Goal: Task Accomplishment & Management: Manage account settings

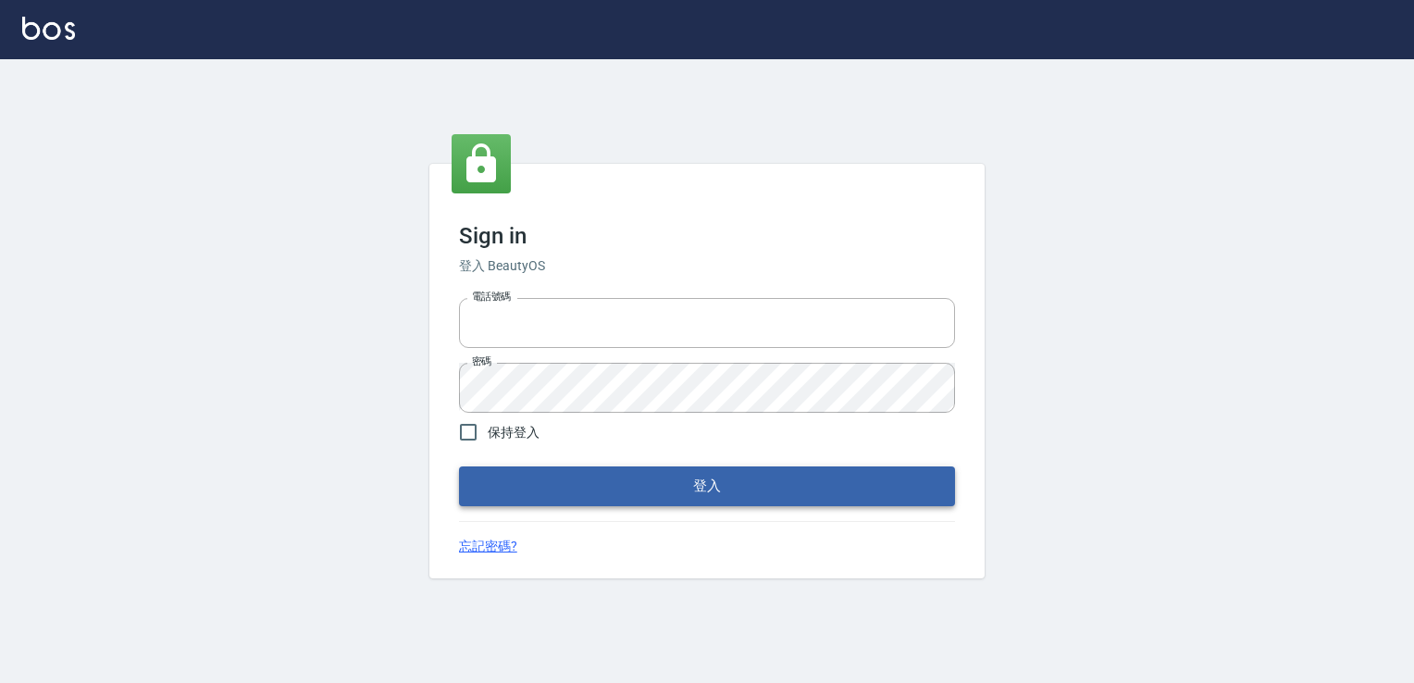
type input "6430581"
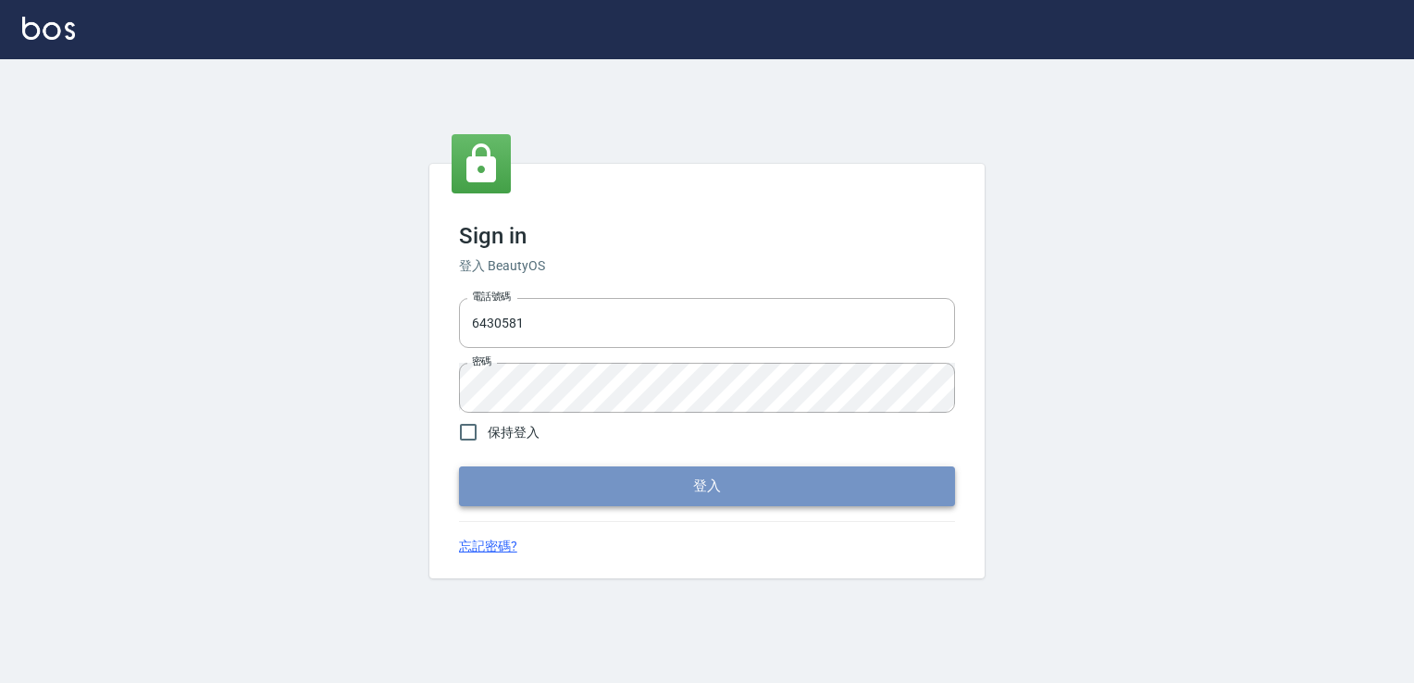
click at [559, 500] on button "登入" at bounding box center [707, 485] width 496 height 39
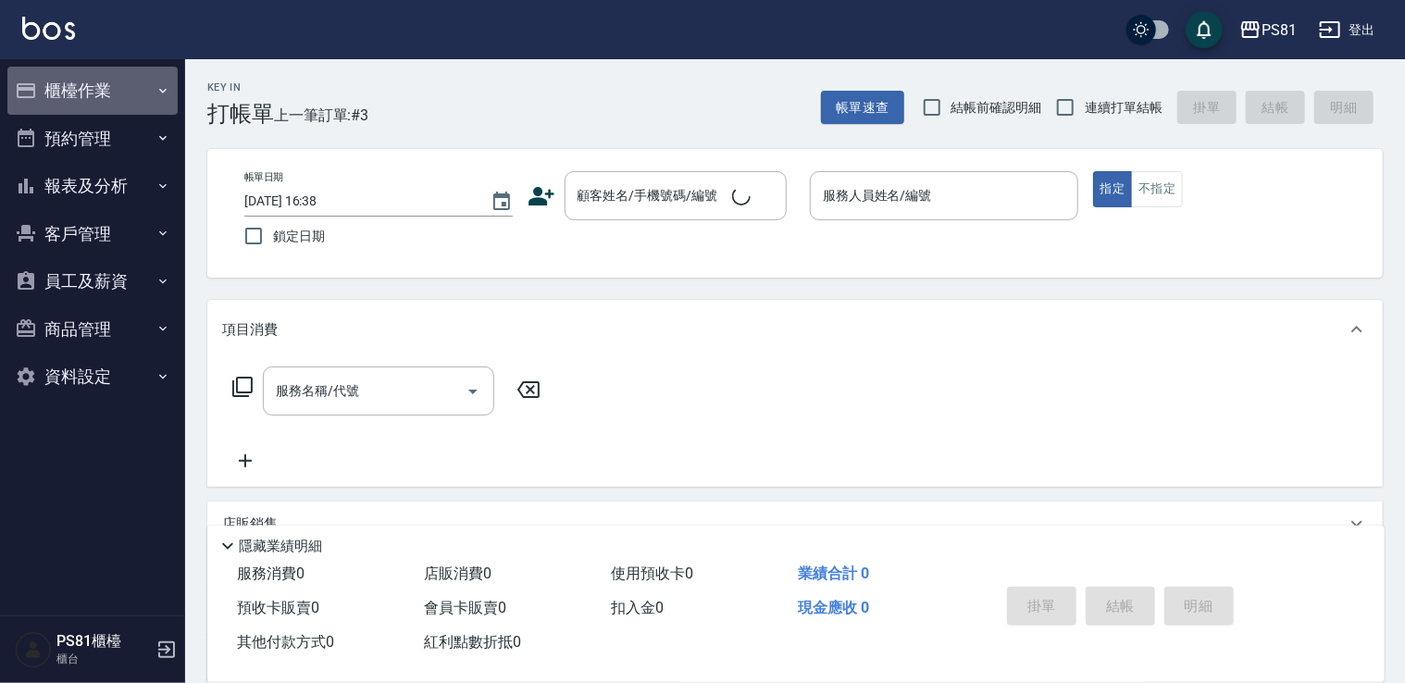
click at [52, 76] on button "櫃檯作業" at bounding box center [92, 91] width 170 height 48
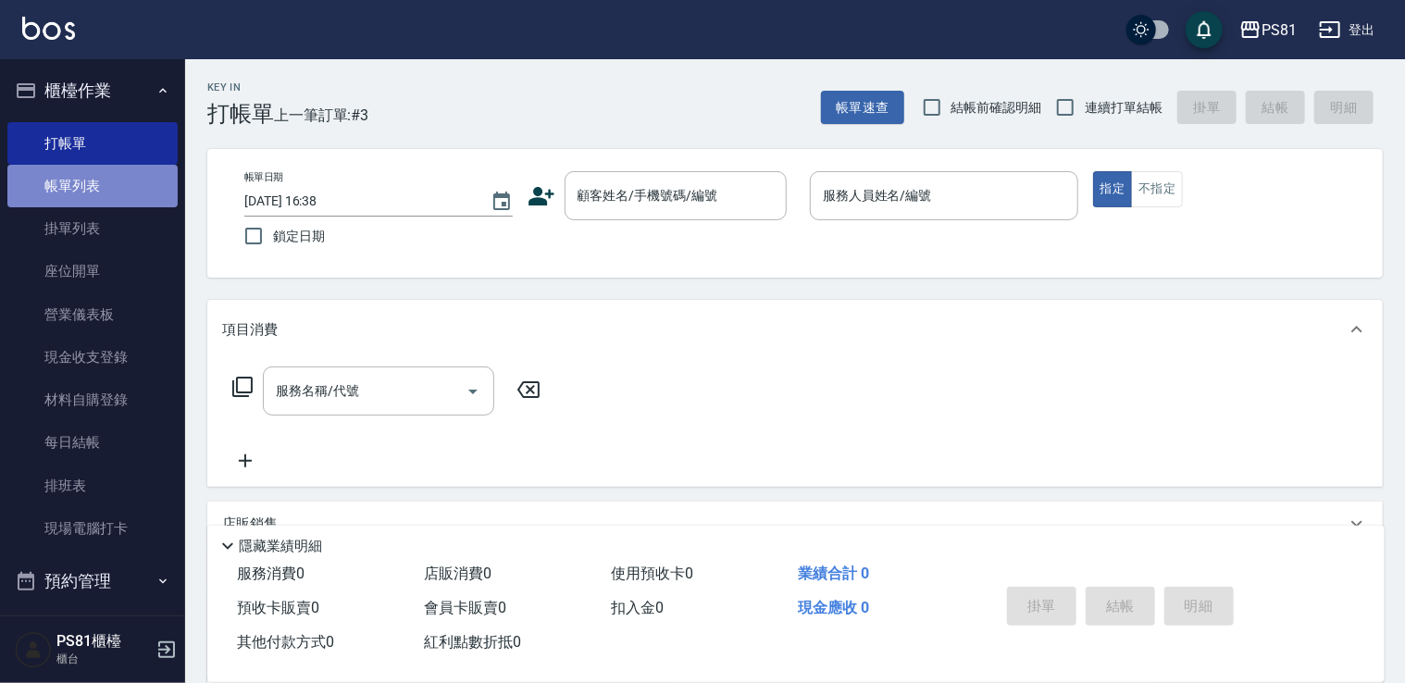
click at [122, 182] on link "帳單列表" at bounding box center [92, 186] width 170 height 43
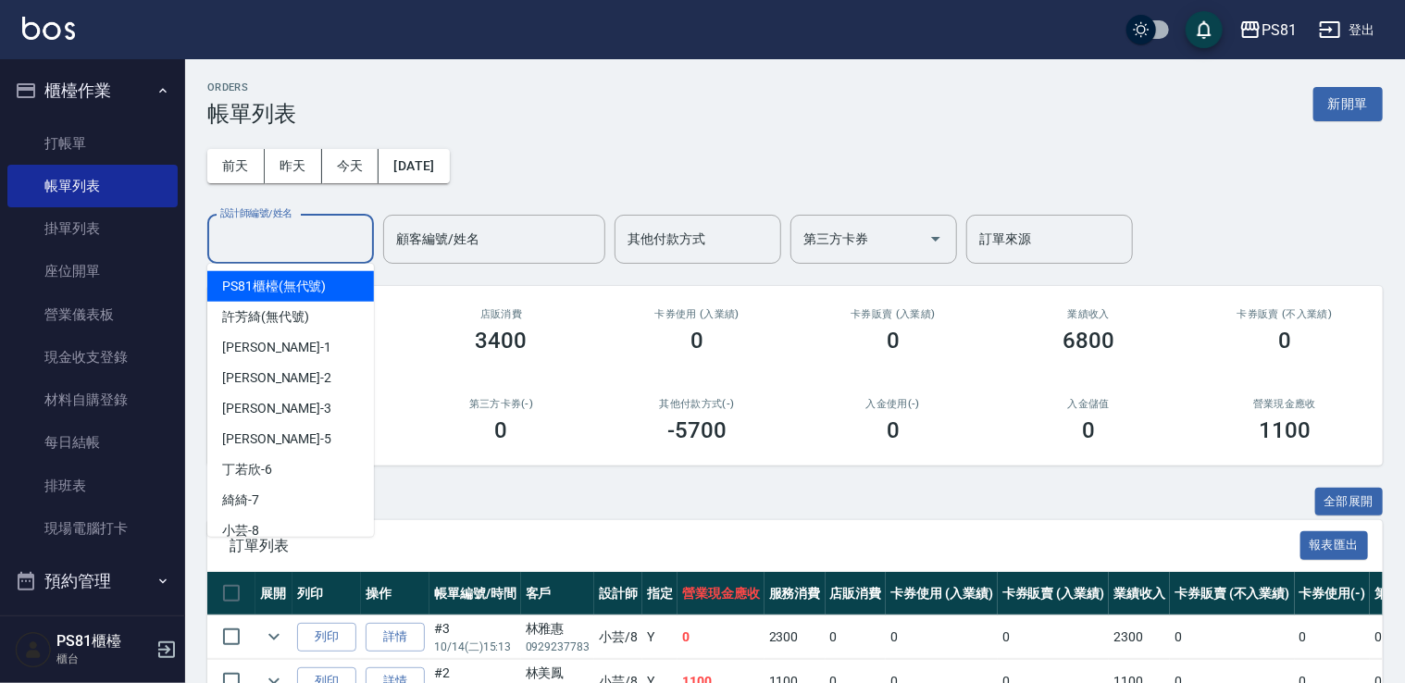
click at [316, 253] on input "設計師編號/姓名" at bounding box center [291, 239] width 150 height 32
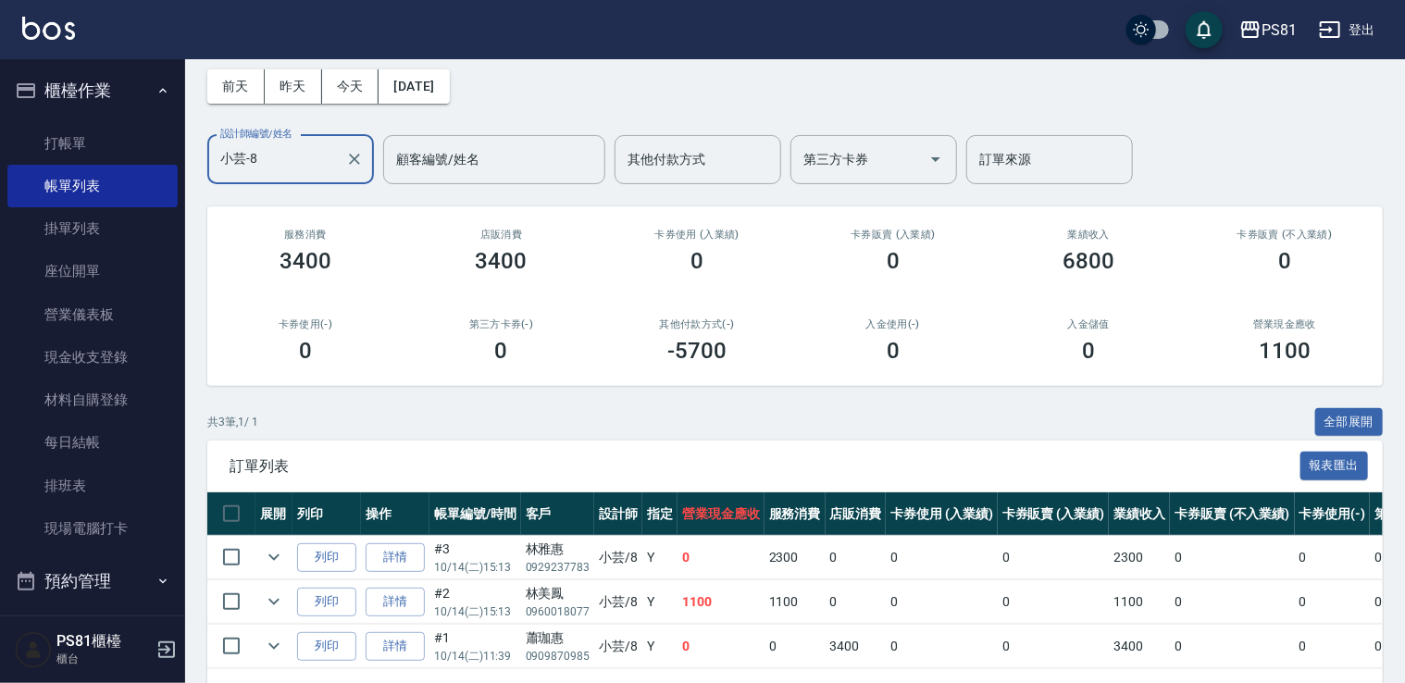
scroll to position [150, 0]
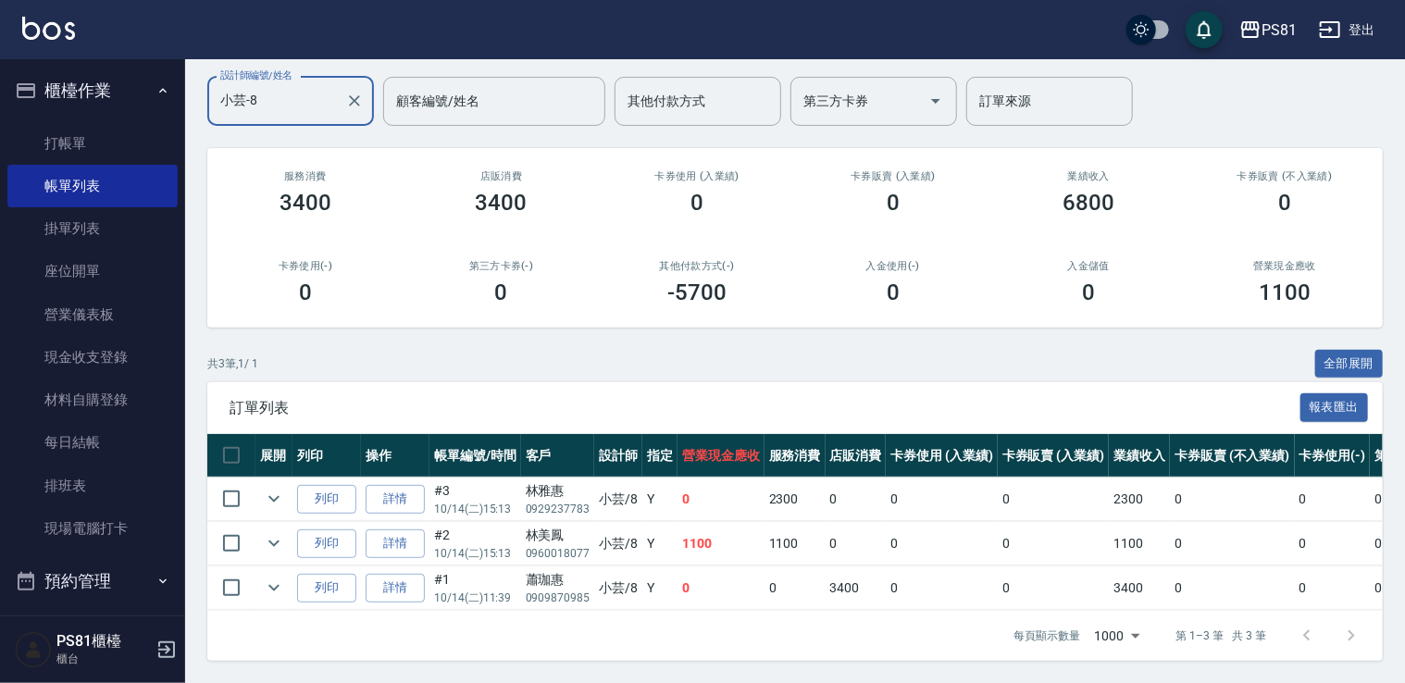
type input "小芸-8"
drag, startPoint x: 693, startPoint y: 530, endPoint x: 742, endPoint y: 541, distance: 50.3
click at [742, 541] on td "1100" at bounding box center [720, 543] width 87 height 43
drag, startPoint x: 742, startPoint y: 541, endPoint x: 725, endPoint y: 546, distance: 17.3
click at [725, 546] on td "1100" at bounding box center [720, 543] width 87 height 43
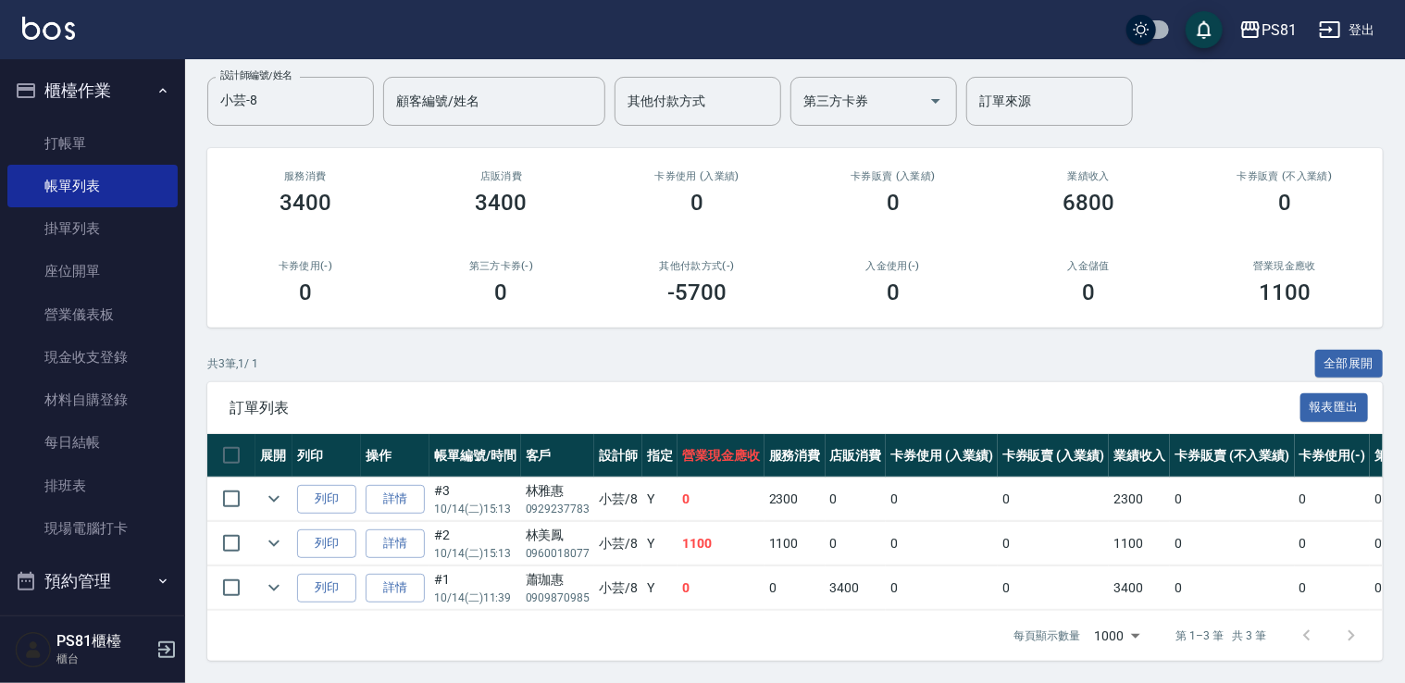
click at [663, 406] on div "訂單列表 報表匯出" at bounding box center [794, 407] width 1175 height 51
click at [135, 150] on link "打帳單" at bounding box center [92, 143] width 170 height 43
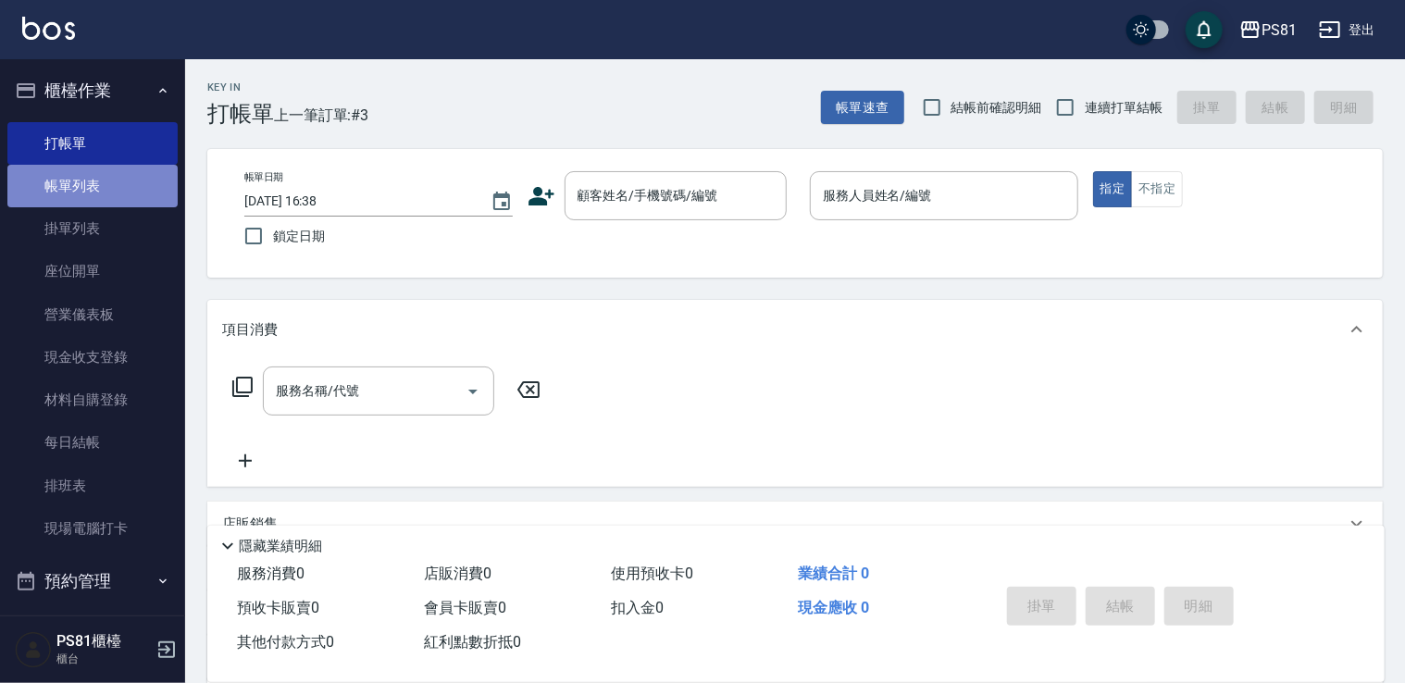
click at [137, 204] on link "帳單列表" at bounding box center [92, 186] width 170 height 43
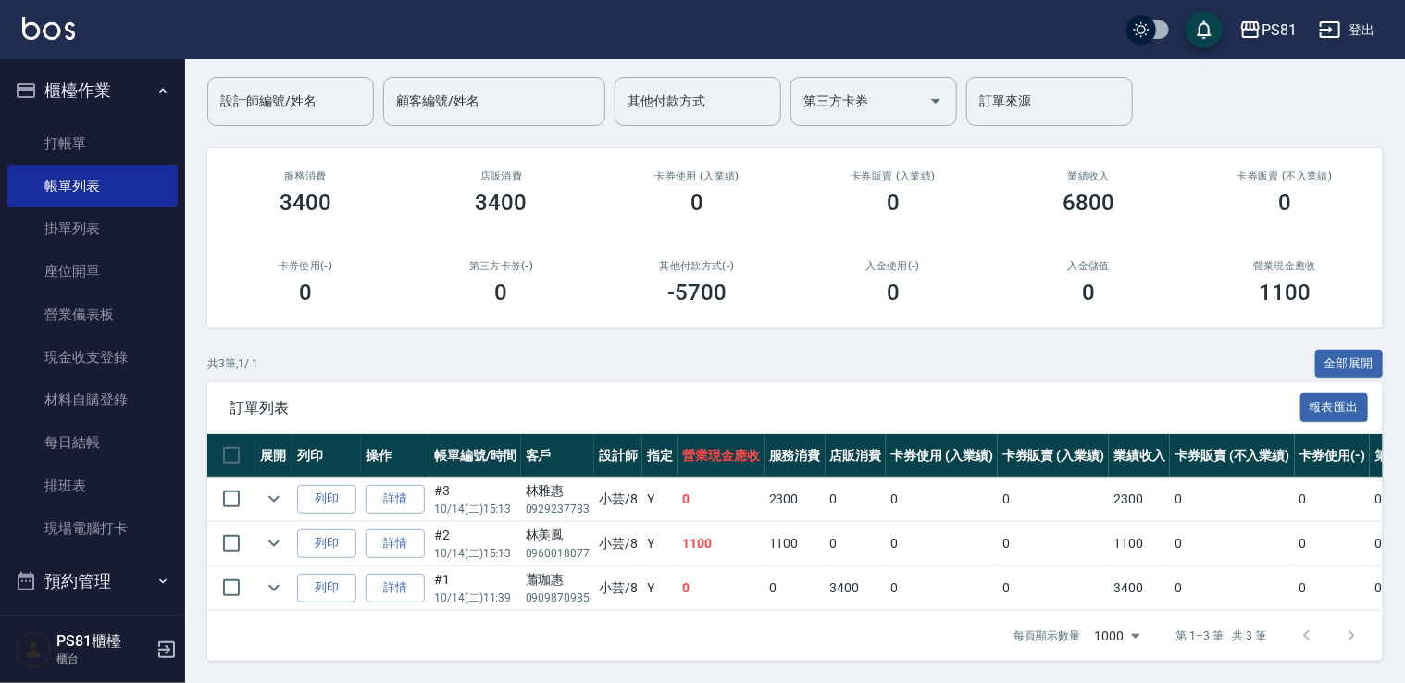
scroll to position [150, 0]
drag, startPoint x: 476, startPoint y: 186, endPoint x: 569, endPoint y: 217, distance: 98.3
click at [569, 217] on div "店販消費 3400" at bounding box center [501, 193] width 196 height 90
drag, startPoint x: 569, startPoint y: 217, endPoint x: 768, endPoint y: 278, distance: 208.1
click at [768, 279] on div "-5700" at bounding box center [697, 292] width 152 height 26
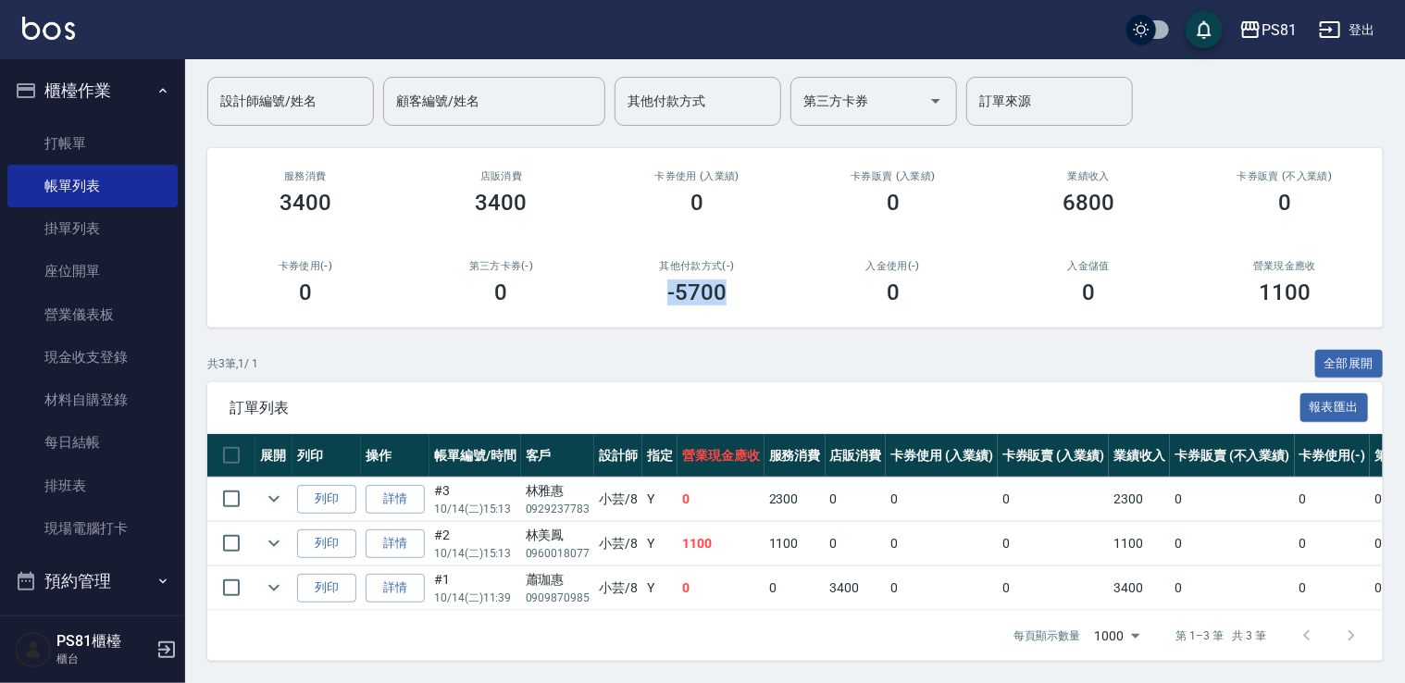
click at [82, 88] on button "櫃檯作業" at bounding box center [92, 91] width 170 height 48
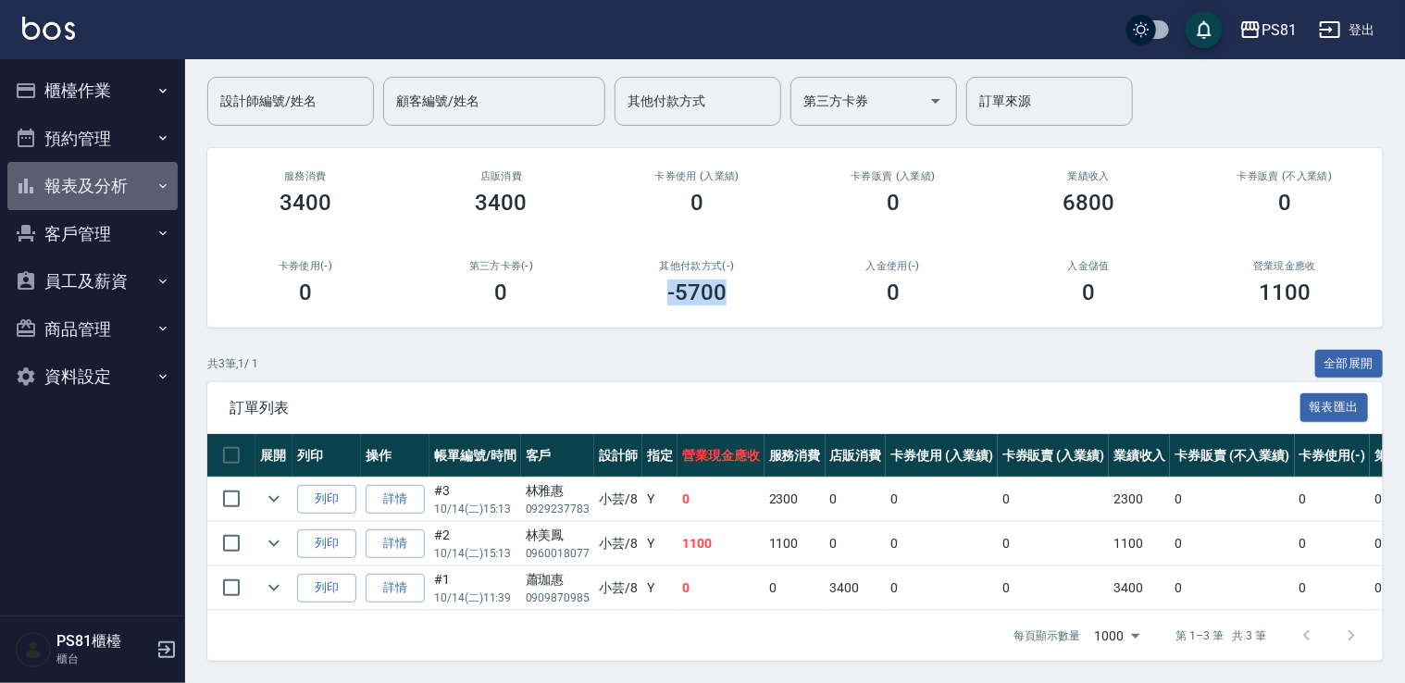
click at [87, 192] on button "報表及分析" at bounding box center [92, 186] width 170 height 48
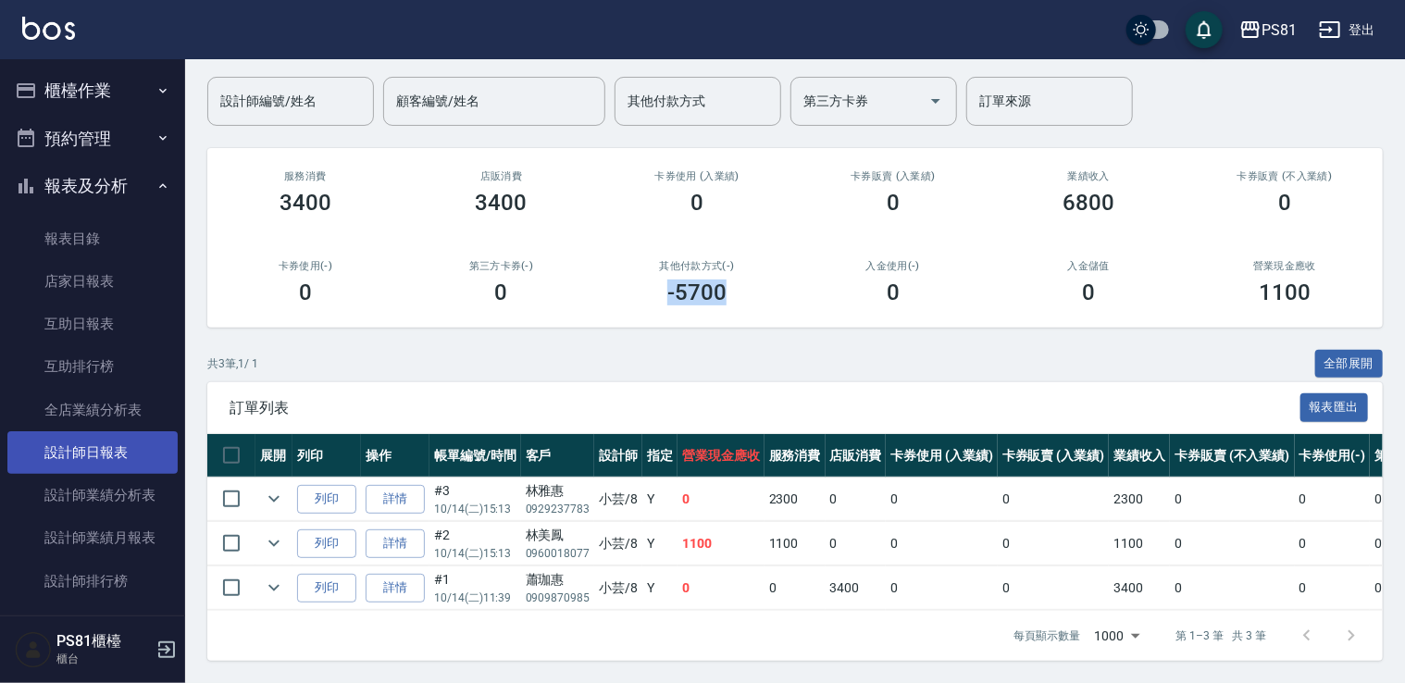
click at [123, 452] on link "設計師日報表" at bounding box center [92, 452] width 170 height 43
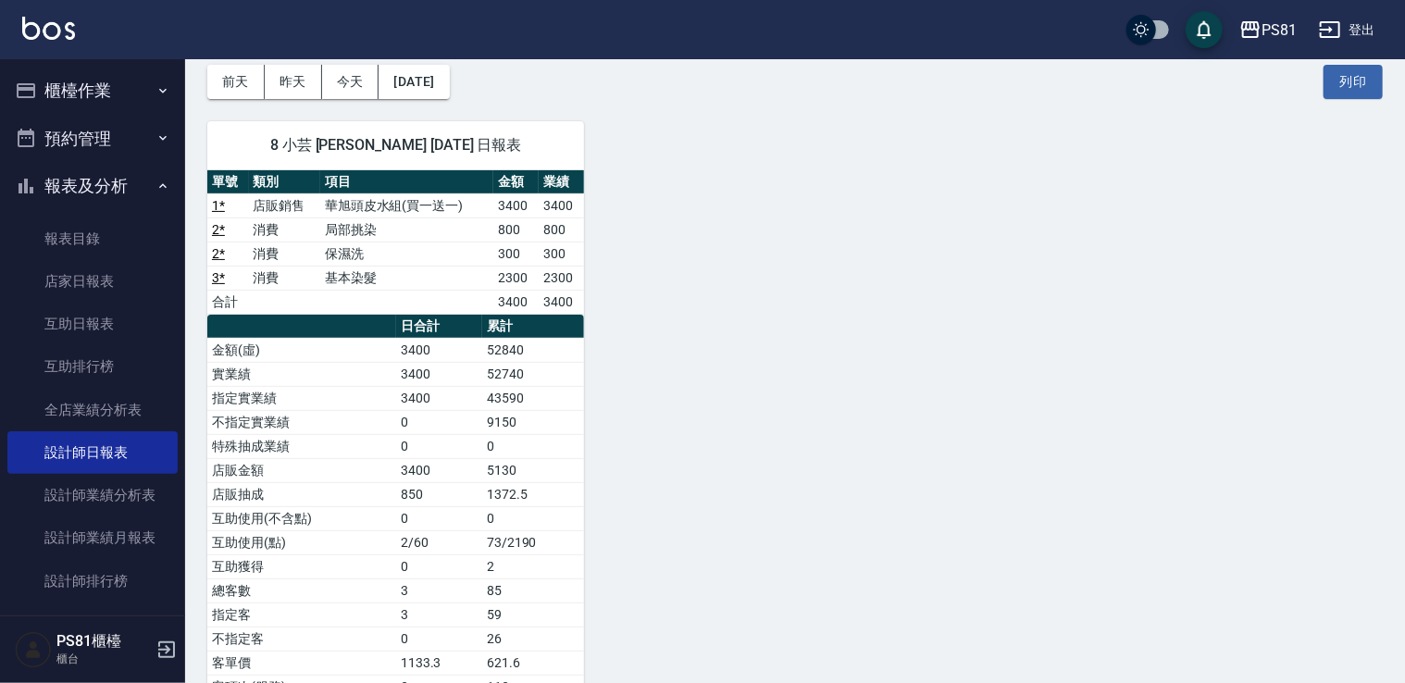
scroll to position [93, 0]
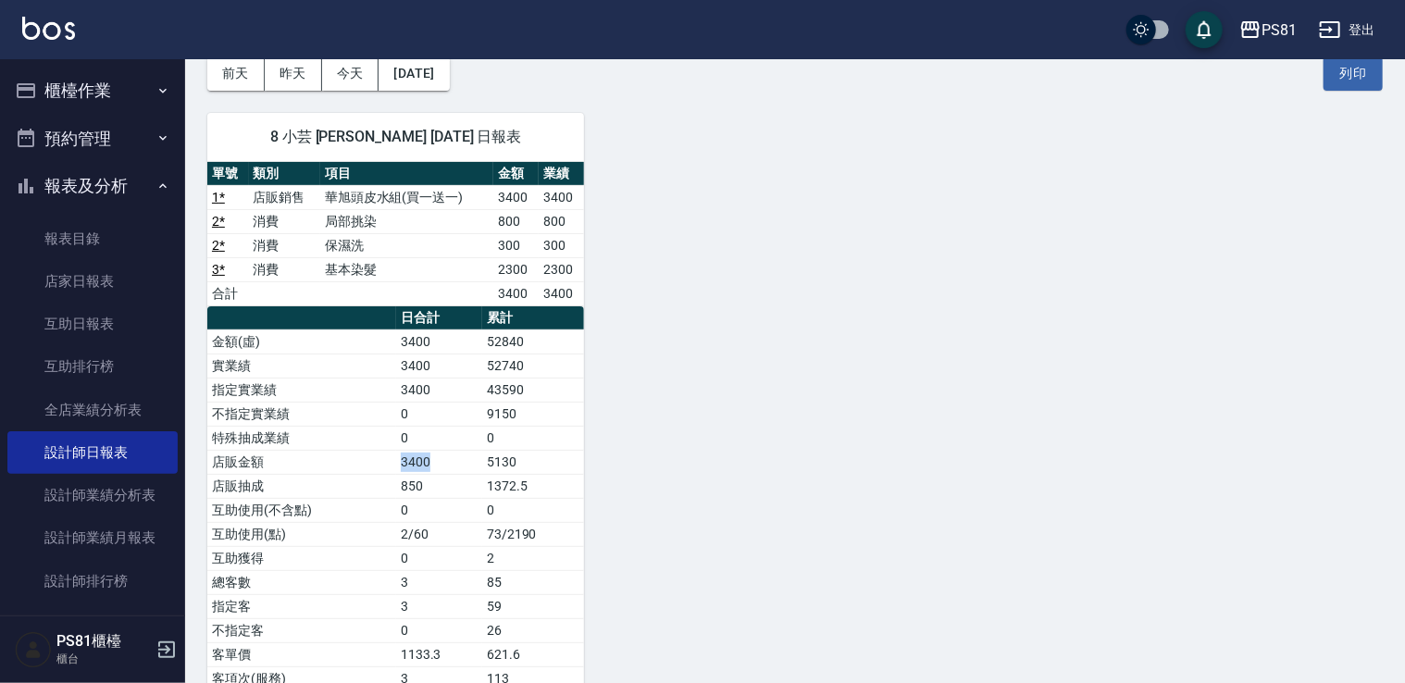
drag, startPoint x: 382, startPoint y: 461, endPoint x: 468, endPoint y: 453, distance: 86.4
click at [468, 453] on tr "店販金額 3400 5130" at bounding box center [395, 462] width 377 height 24
drag, startPoint x: 468, startPoint y: 453, endPoint x: 482, endPoint y: 457, distance: 14.4
click at [482, 457] on tr "店販金額 3400 5130" at bounding box center [395, 462] width 377 height 24
drag, startPoint x: 489, startPoint y: 485, endPoint x: 569, endPoint y: 488, distance: 80.6
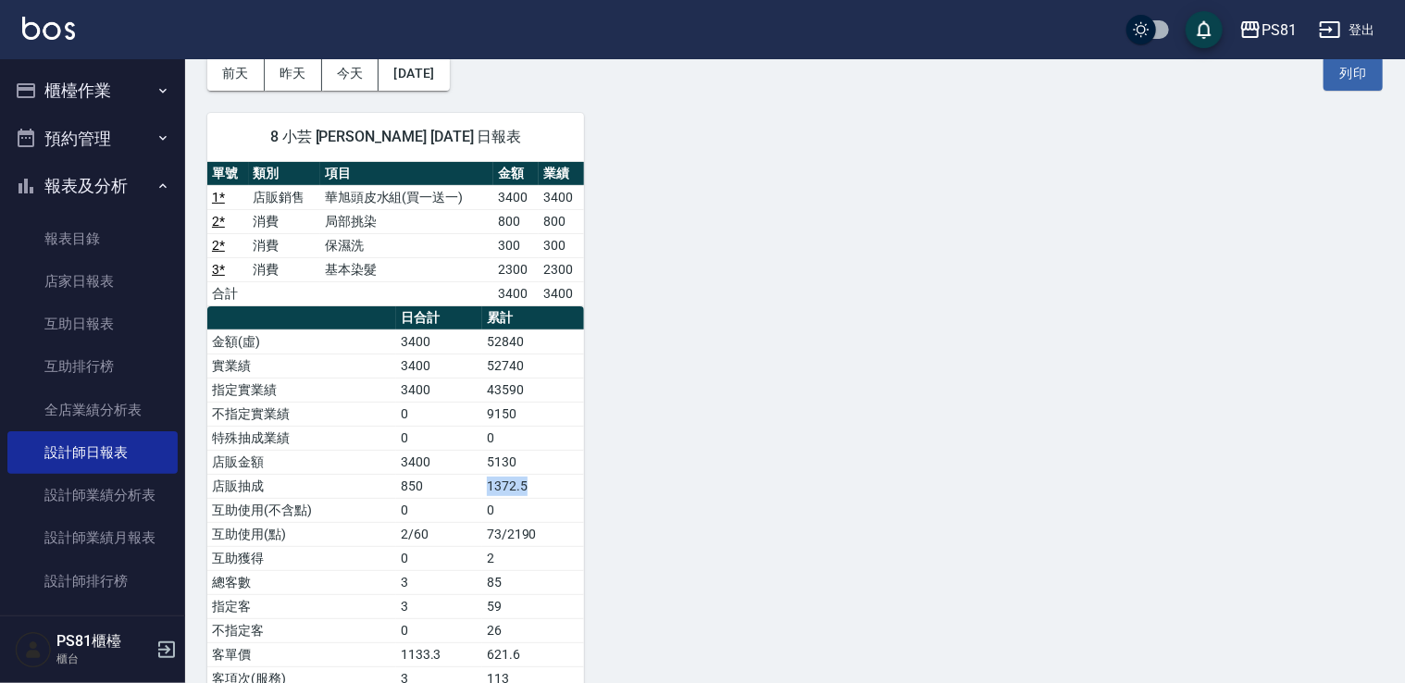
click at [569, 488] on td "1372.5" at bounding box center [533, 486] width 102 height 24
drag, startPoint x: 569, startPoint y: 488, endPoint x: 534, endPoint y: 493, distance: 35.6
click at [534, 493] on td "1372.5" at bounding box center [533, 486] width 102 height 24
click at [409, 465] on td "3400" at bounding box center [439, 462] width 86 height 24
drag, startPoint x: 393, startPoint y: 487, endPoint x: 449, endPoint y: 492, distance: 55.8
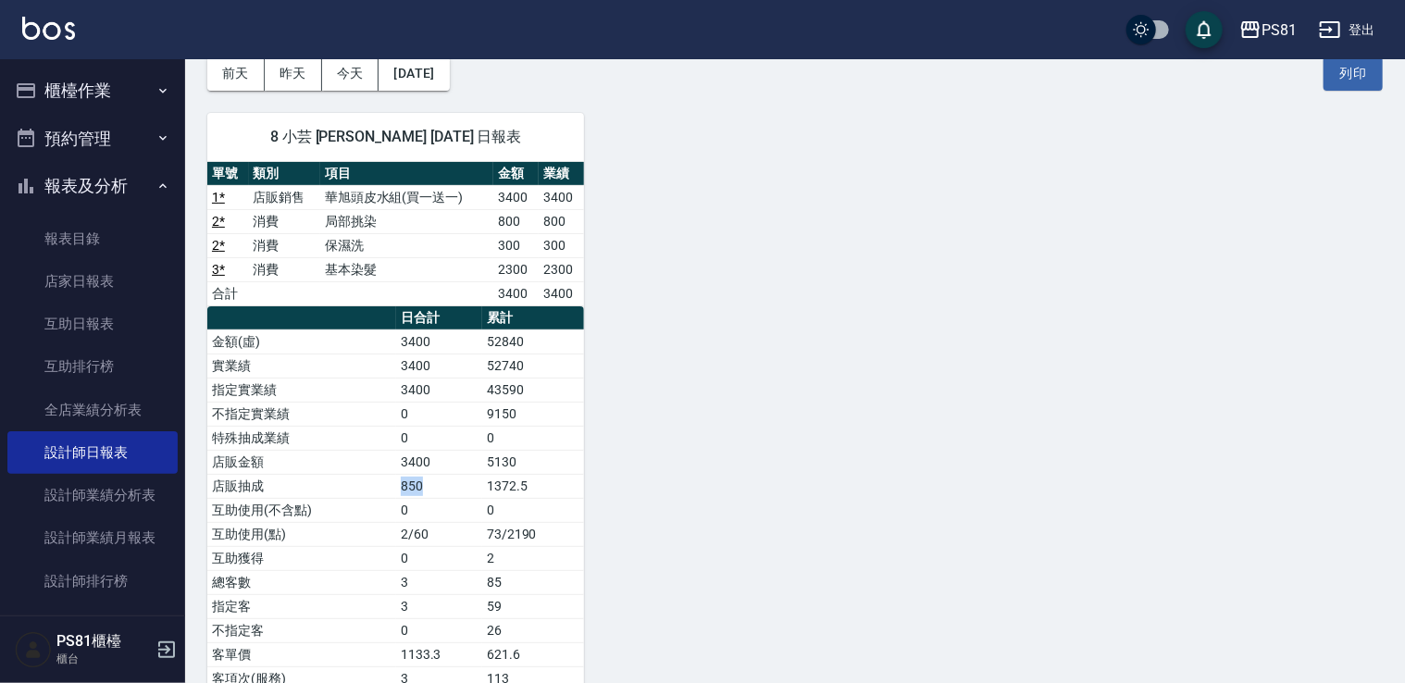
click at [449, 492] on tr "店販抽成 850 1372.5" at bounding box center [395, 486] width 377 height 24
drag, startPoint x: 449, startPoint y: 492, endPoint x: 427, endPoint y: 490, distance: 21.4
click at [427, 490] on td "850" at bounding box center [439, 486] width 86 height 24
click at [134, 186] on button "報表及分析" at bounding box center [92, 186] width 170 height 48
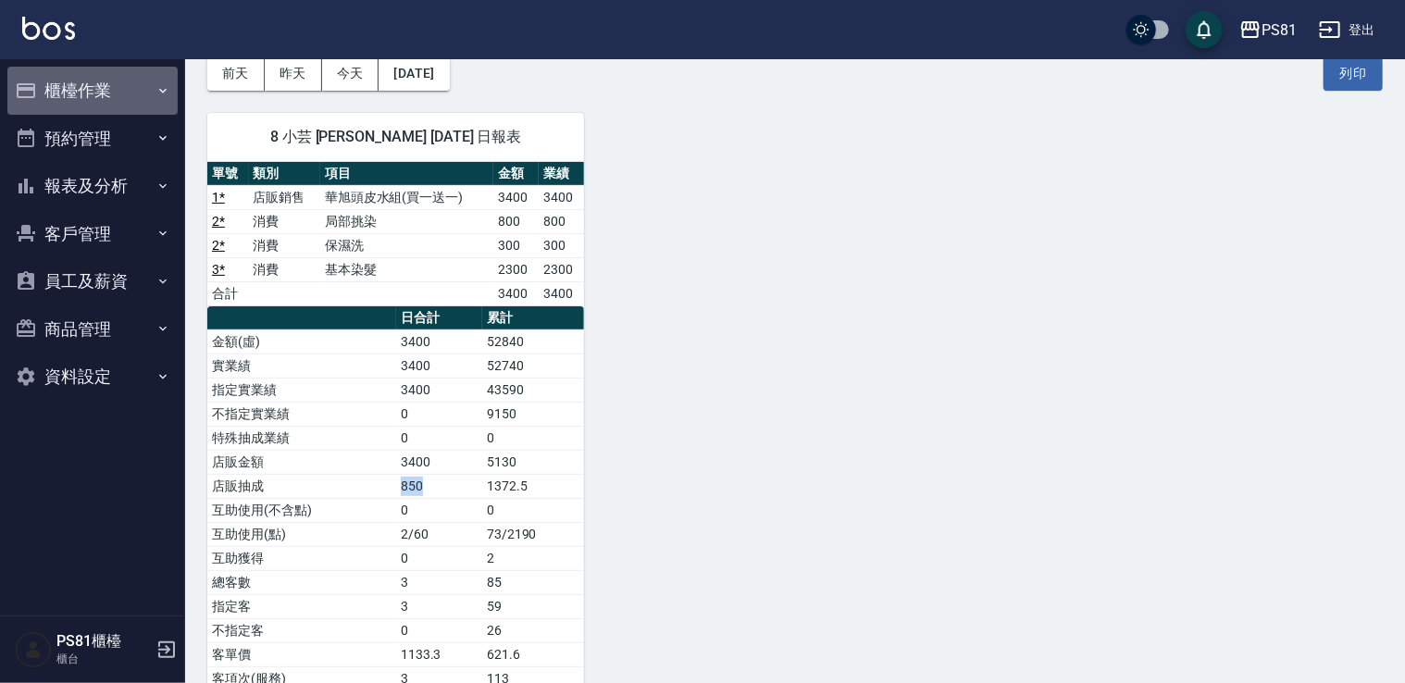
click at [103, 94] on button "櫃檯作業" at bounding box center [92, 91] width 170 height 48
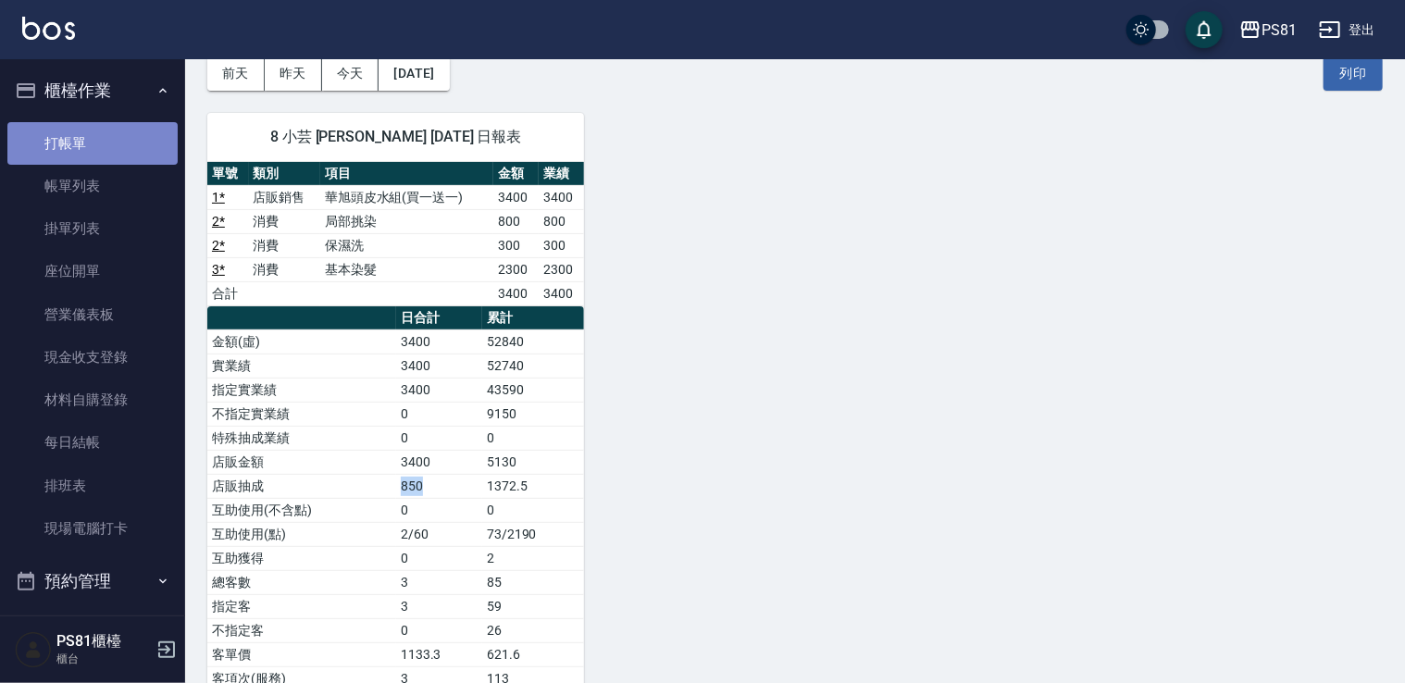
click at [115, 124] on link "打帳單" at bounding box center [92, 143] width 170 height 43
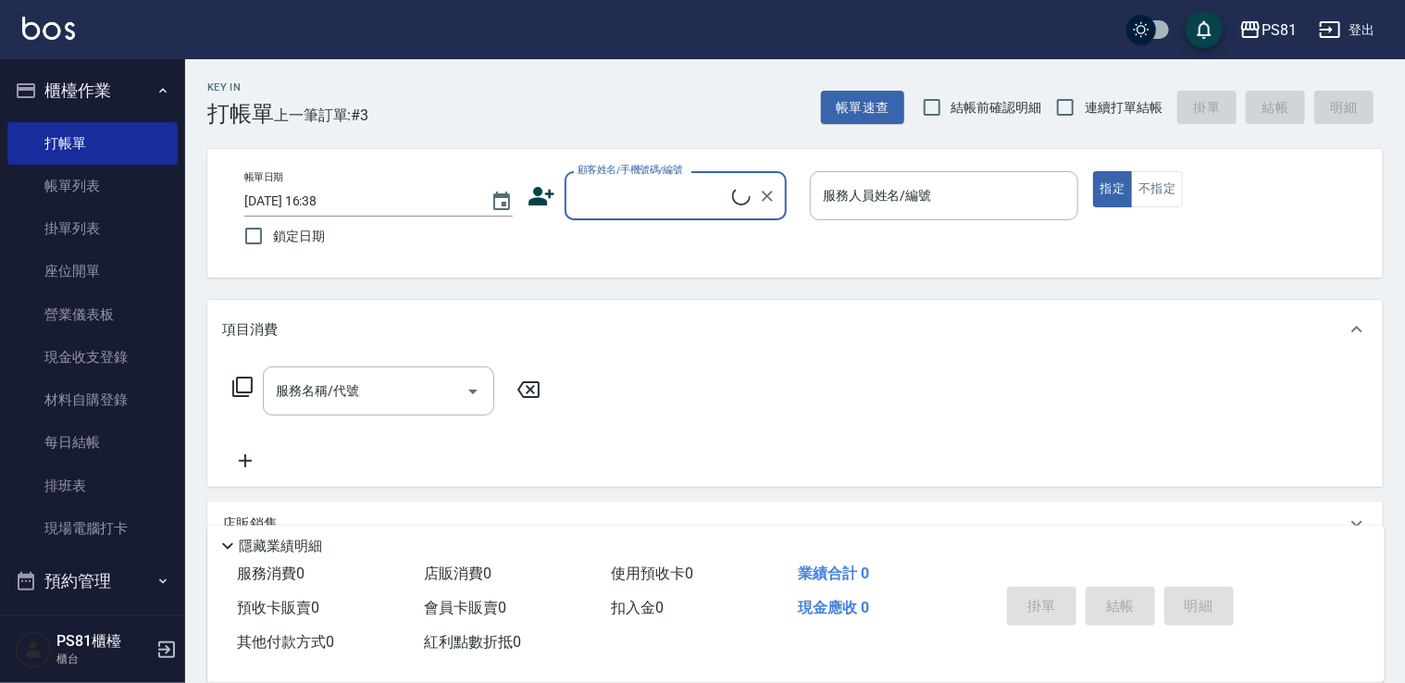
click at [503, 100] on div "Key In 打帳單 上一筆訂單:#3 帳單速查 結帳前確認明細 連續打單結帳 掛單 結帳 明細" at bounding box center [783, 93] width 1197 height 68
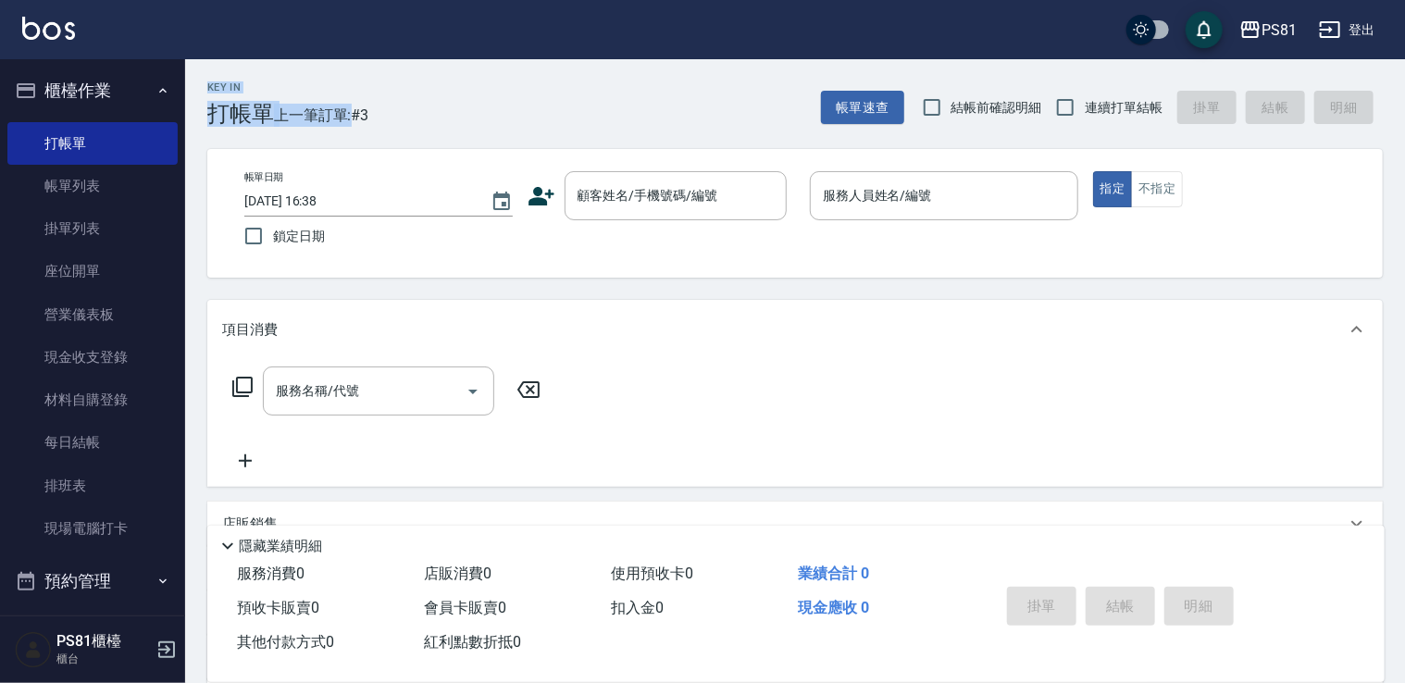
drag, startPoint x: 350, startPoint y: 111, endPoint x: 189, endPoint y: 68, distance: 166.5
click at [189, 68] on div "Key In 打帳單 上一筆訂單:#3" at bounding box center [276, 93] width 183 height 68
drag, startPoint x: 189, startPoint y: 68, endPoint x: 366, endPoint y: 116, distance: 183.8
click at [366, 116] on span "上一筆訂單:#3" at bounding box center [321, 115] width 95 height 23
drag, startPoint x: 370, startPoint y: 117, endPoint x: 178, endPoint y: 80, distance: 196.0
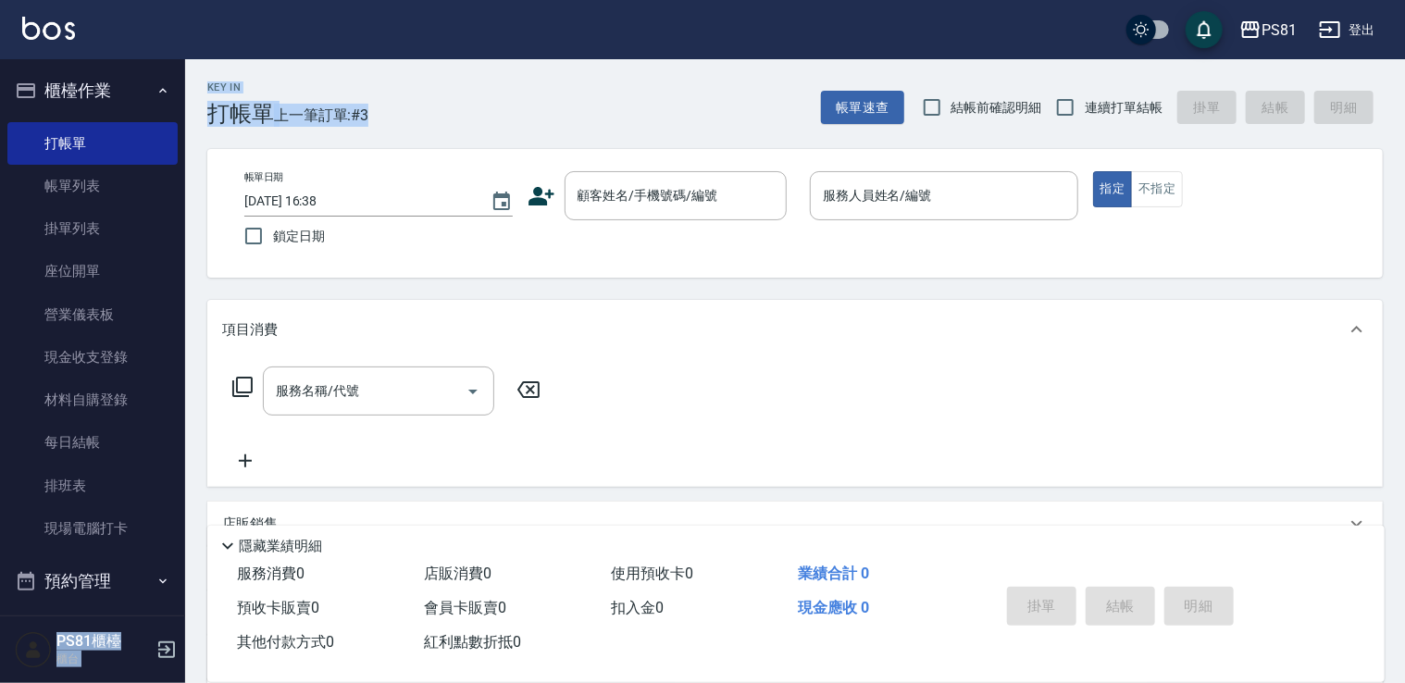
click at [178, 80] on div "PS81 登出 櫃檯作業 打帳單 帳單列表 掛單列表 座位開單 營業儀表板 現金收支登錄 材料自購登錄 每日結帳 排班表 現場電腦打卡 預約管理 預約管理 單…" at bounding box center [702, 449] width 1405 height 899
drag, startPoint x: 178, startPoint y: 80, endPoint x: 311, endPoint y: 100, distance: 134.8
click at [311, 100] on div "Key In 打帳單 上一筆訂單:#3" at bounding box center [276, 93] width 183 height 68
click at [310, 102] on div "Key In 打帳單 上一筆訂單:#3" at bounding box center [276, 93] width 183 height 68
click at [1103, 91] on label "連續打單結帳" at bounding box center [1104, 107] width 117 height 39
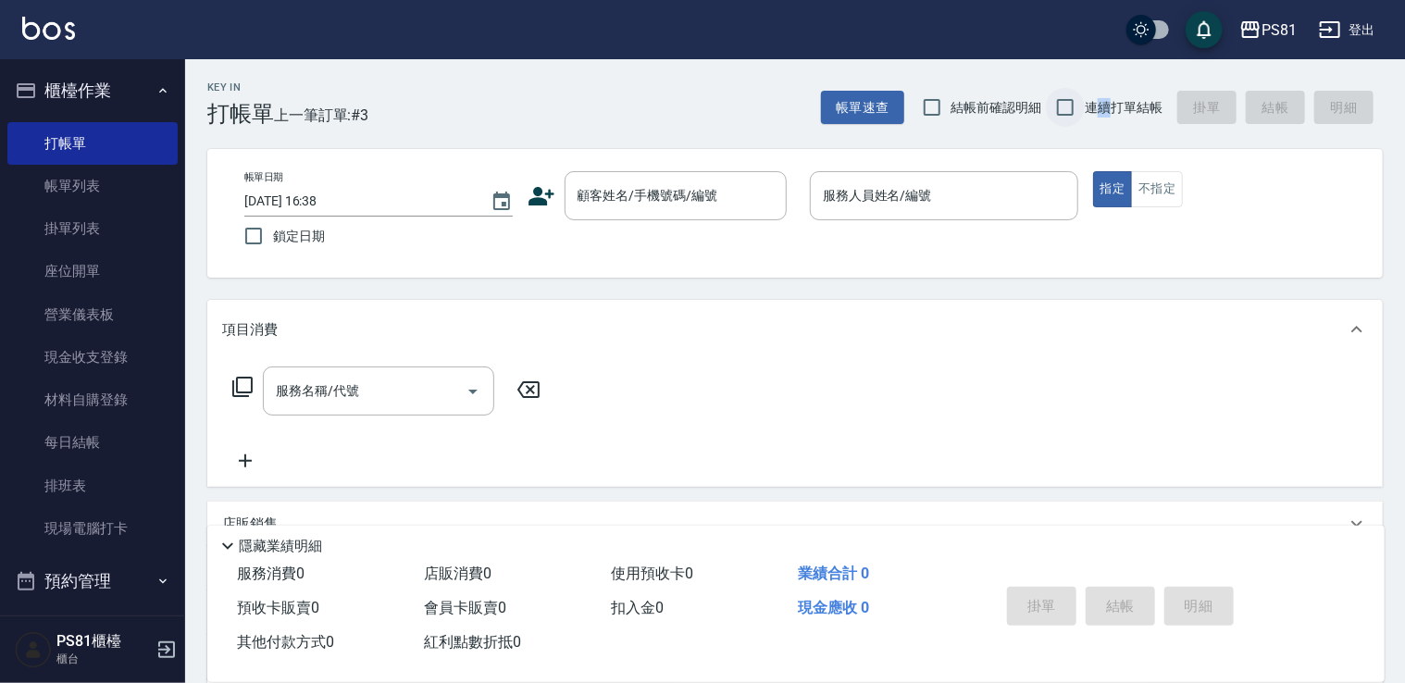
drag, startPoint x: 1103, startPoint y: 91, endPoint x: 1064, endPoint y: 106, distance: 41.9
click at [1064, 106] on input "連續打單結帳" at bounding box center [1065, 107] width 39 height 39
checkbox input "true"
click at [1081, 143] on div "Key In 打帳單 上一筆訂單:#3 帳單速查 結帳前確認明細 連續打單結帳 掛單 結帳 明細 帳單日期 [DATE] 16:38 鎖定日期 顧客姓名/手機…" at bounding box center [795, 479] width 1220 height 840
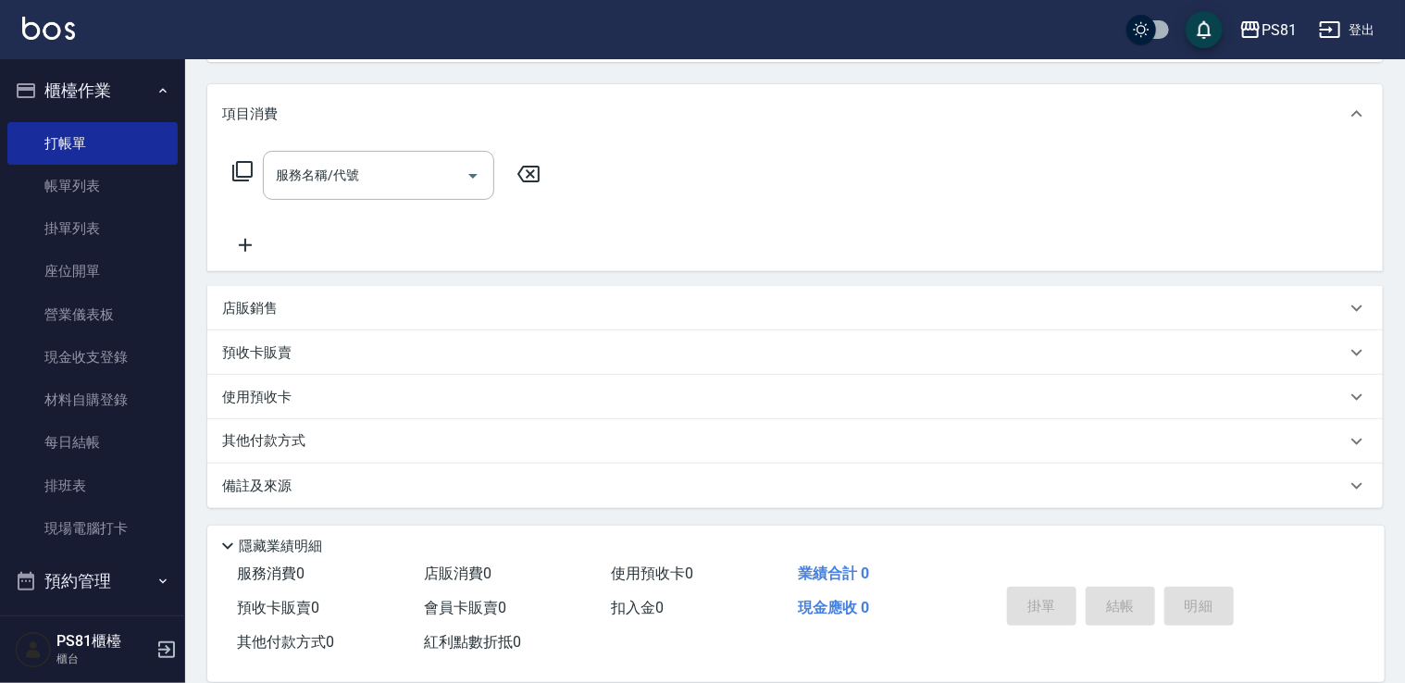
drag, startPoint x: 737, startPoint y: 397, endPoint x: 711, endPoint y: 413, distance: 30.3
click at [736, 395] on div "使用預收卡" at bounding box center [783, 397] width 1123 height 19
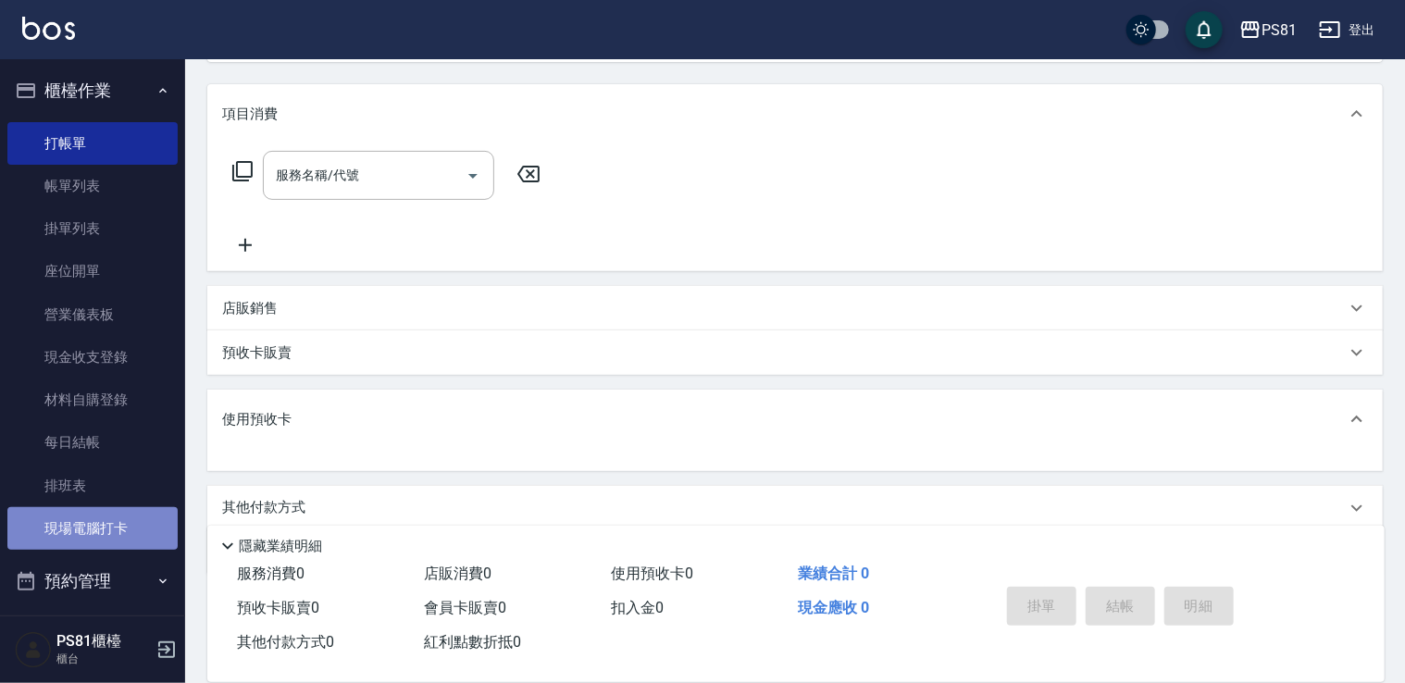
click at [137, 526] on link "現場電腦打卡" at bounding box center [92, 528] width 170 height 43
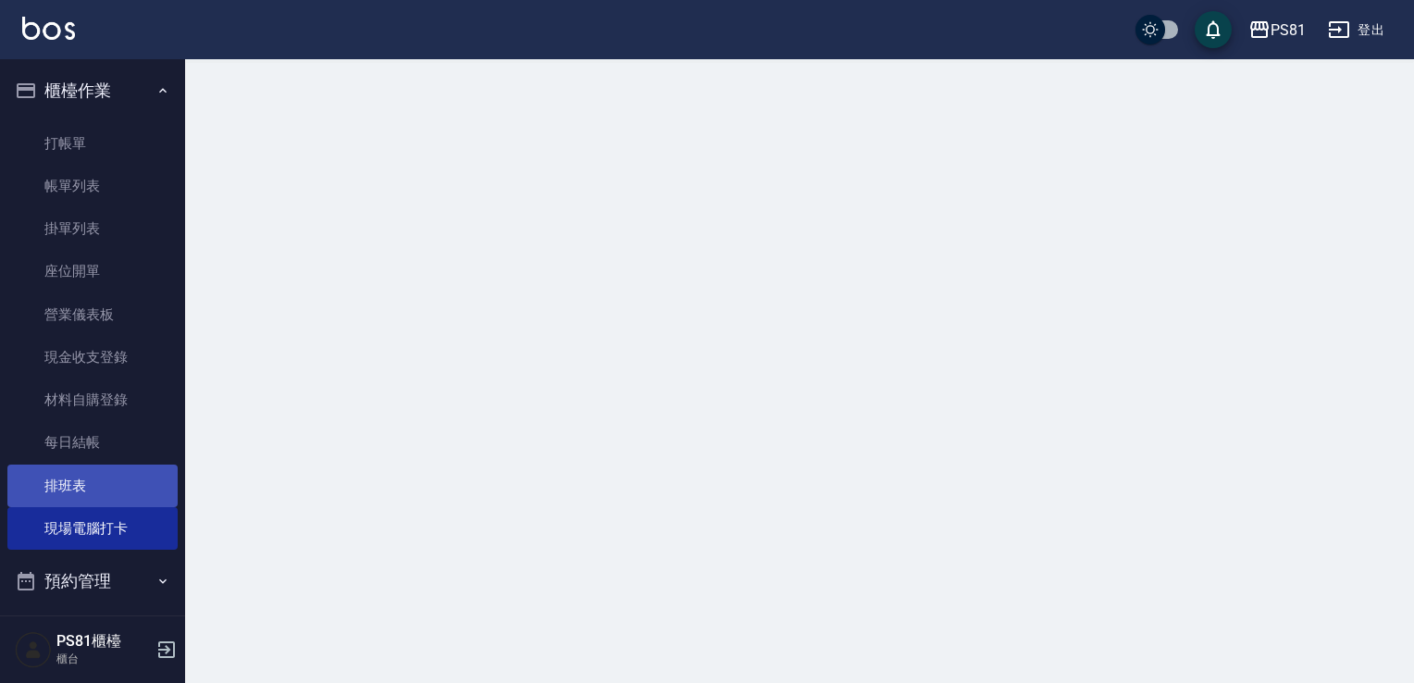
click at [134, 488] on link "排班表" at bounding box center [92, 486] width 170 height 43
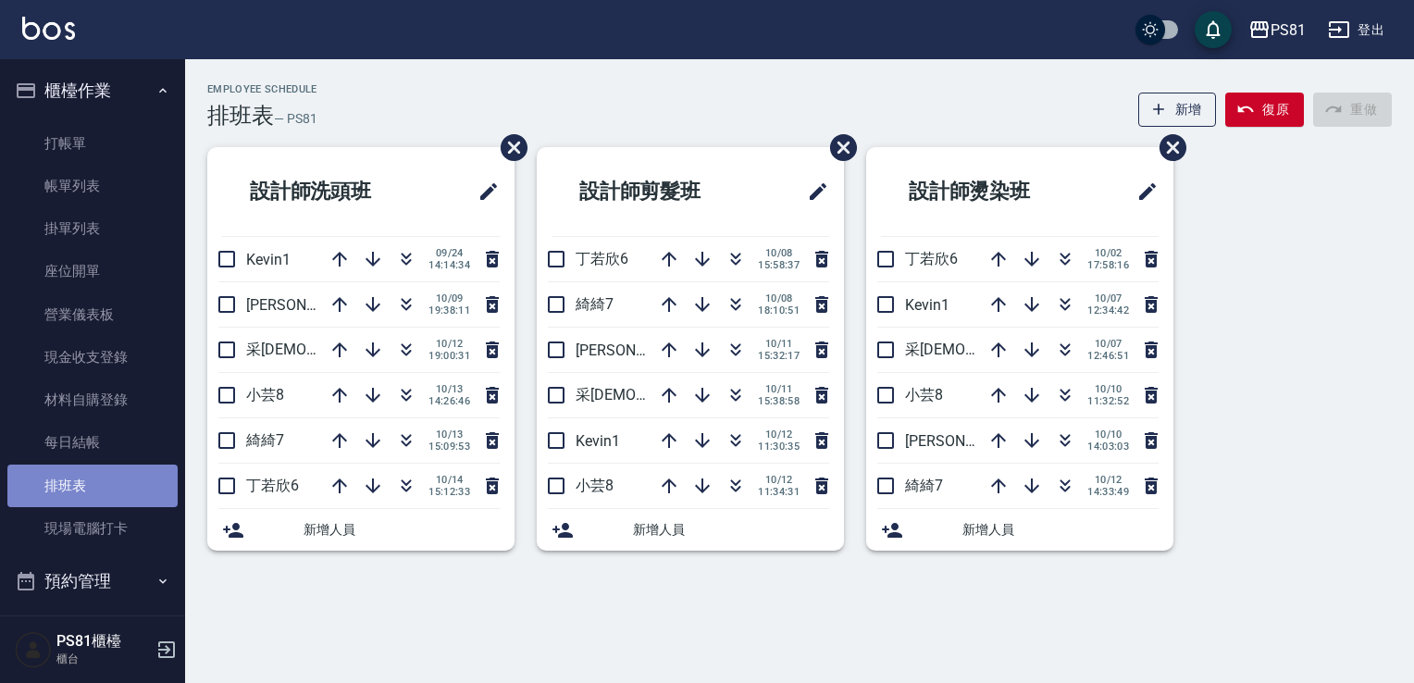
click at [134, 488] on link "排班表" at bounding box center [92, 486] width 170 height 43
drag, startPoint x: 739, startPoint y: 257, endPoint x: 735, endPoint y: 276, distance: 19.1
click at [735, 276] on button "button" at bounding box center [735, 259] width 44 height 44
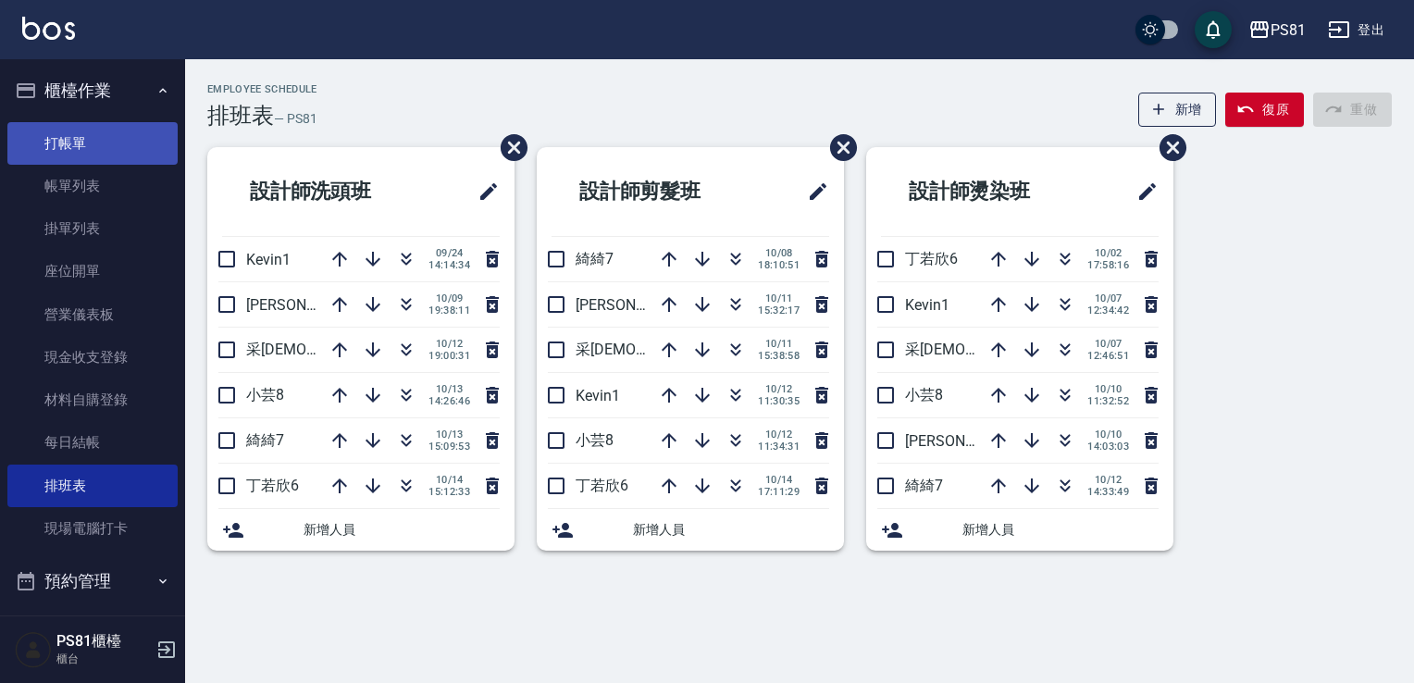
click at [131, 155] on link "打帳單" at bounding box center [92, 143] width 170 height 43
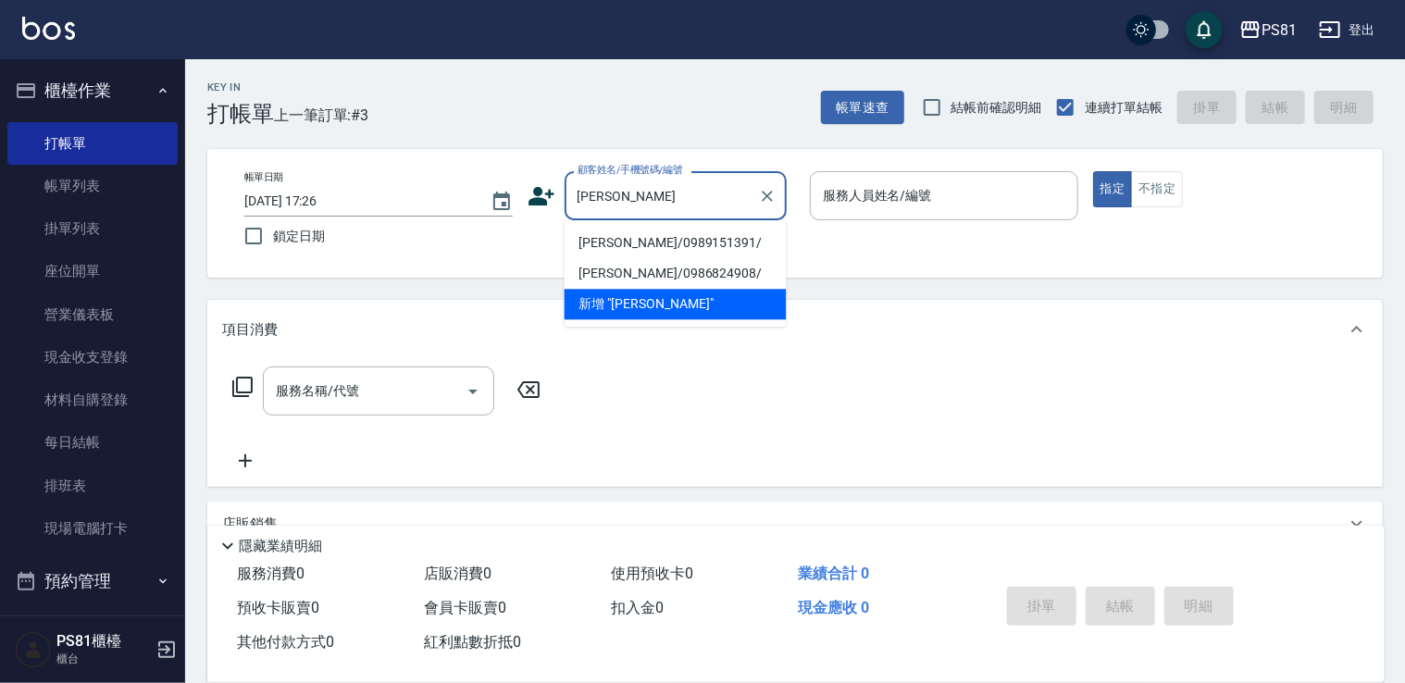
click at [681, 236] on li "[PERSON_NAME]/0989151391/" at bounding box center [675, 243] width 222 height 31
type input "[PERSON_NAME]/0989151391/"
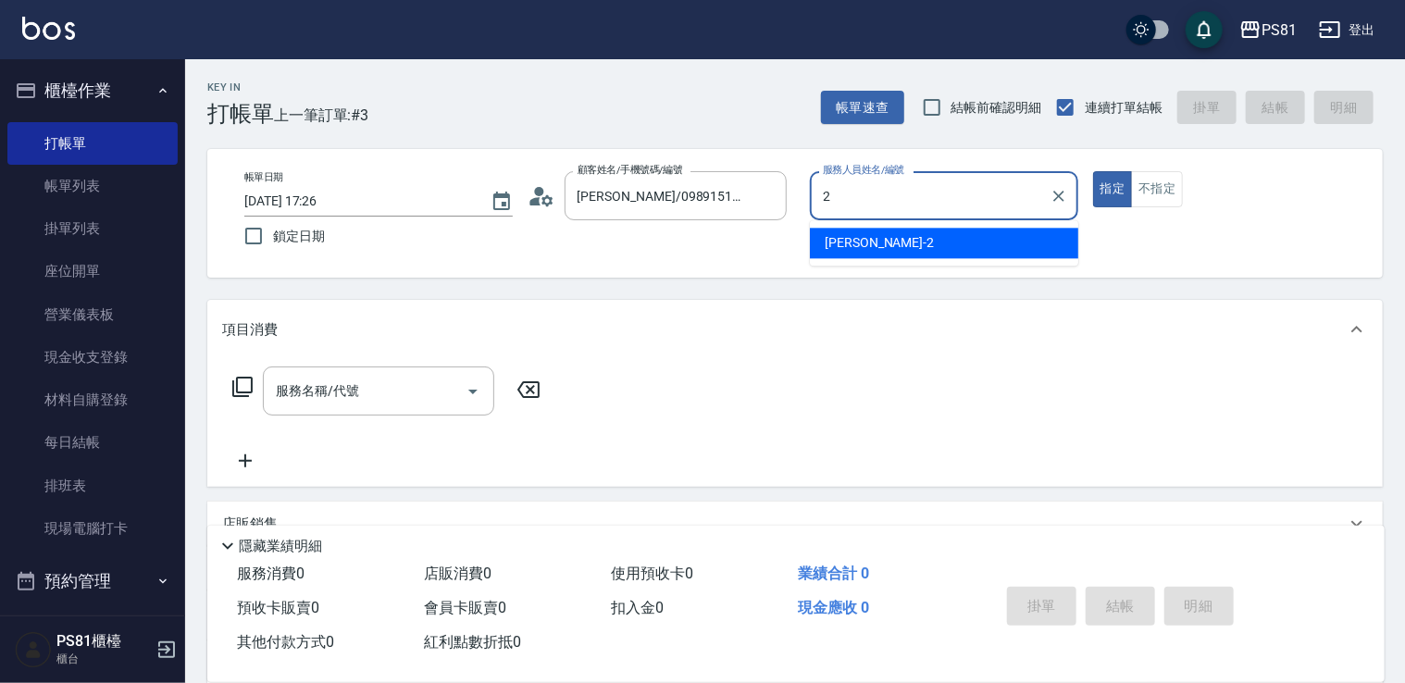
type input "采蓮-2"
type button "true"
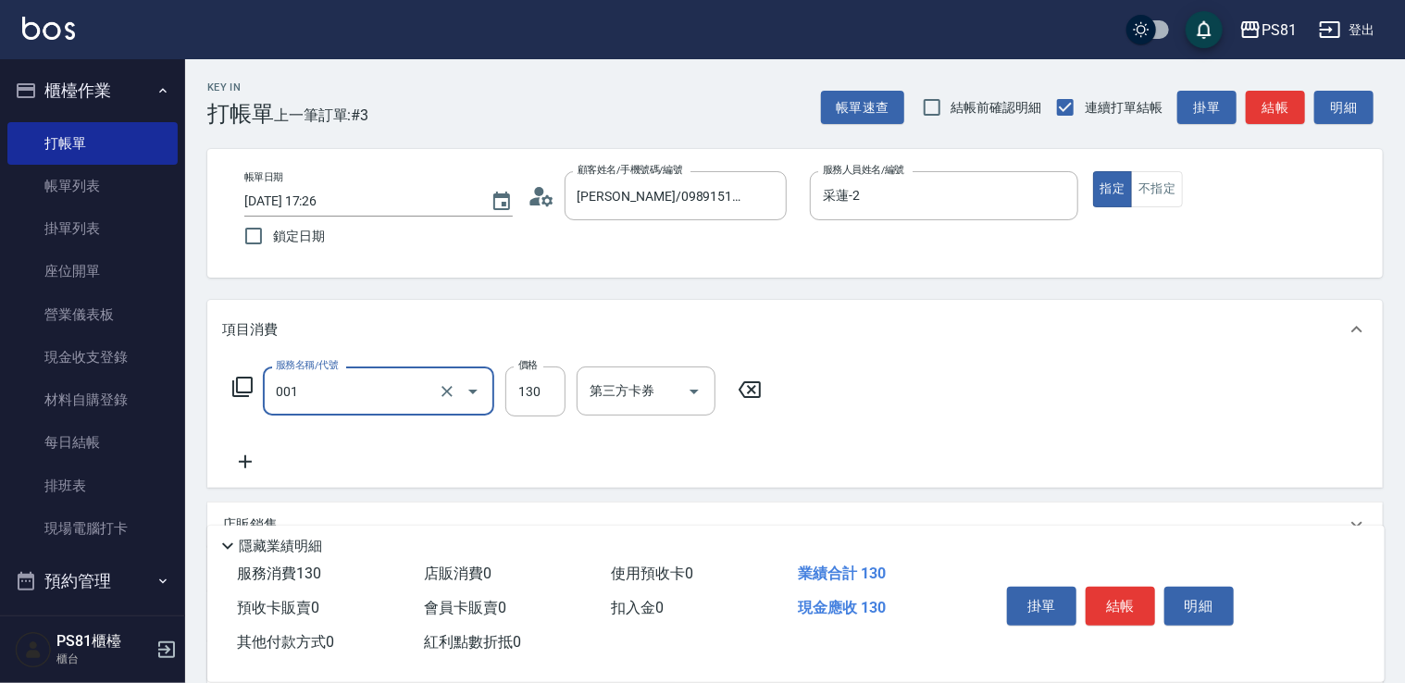
type input "洗髮卡(001)"
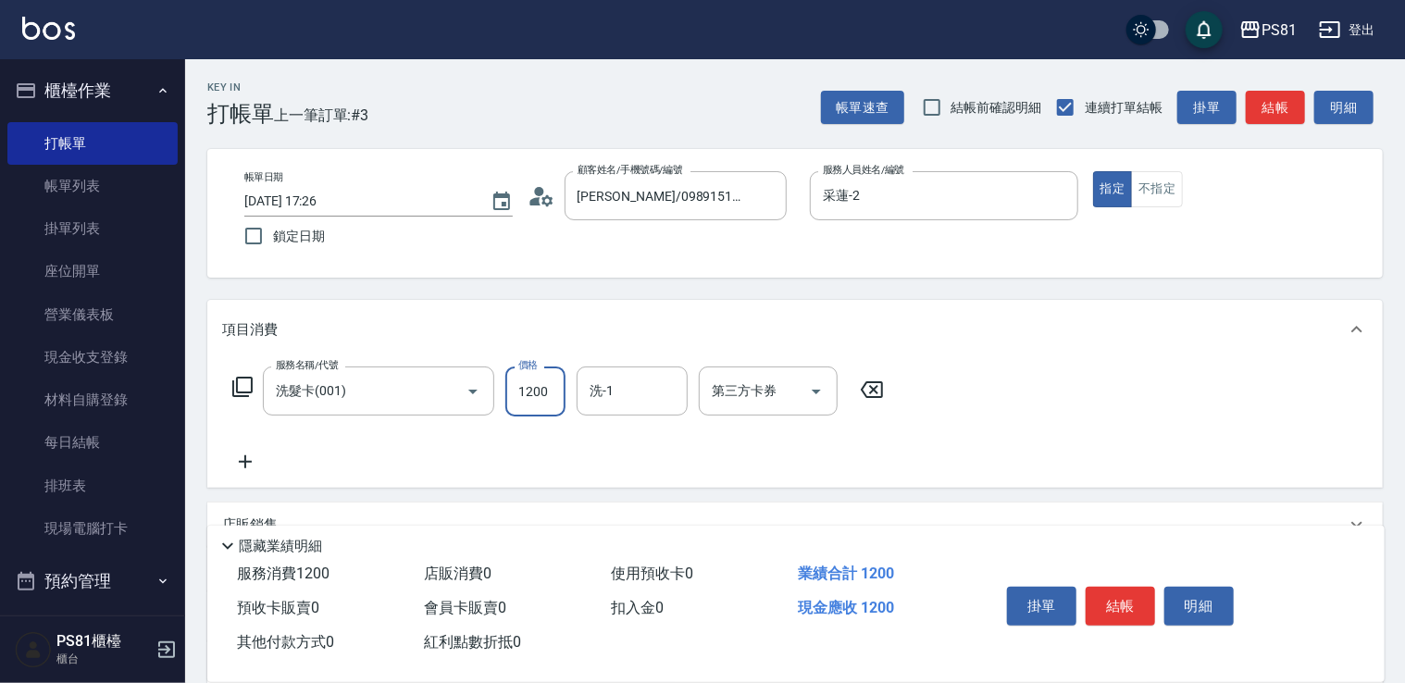
type input "1200"
click at [1070, 439] on div "服務名稱/代號 洗髮卡(001) 服務名稱/代號 價格 1200 價格 洗-1 洗-1 第三方卡券 第三方卡券" at bounding box center [794, 423] width 1175 height 129
click at [796, 396] on input "第三方卡券" at bounding box center [754, 391] width 94 height 32
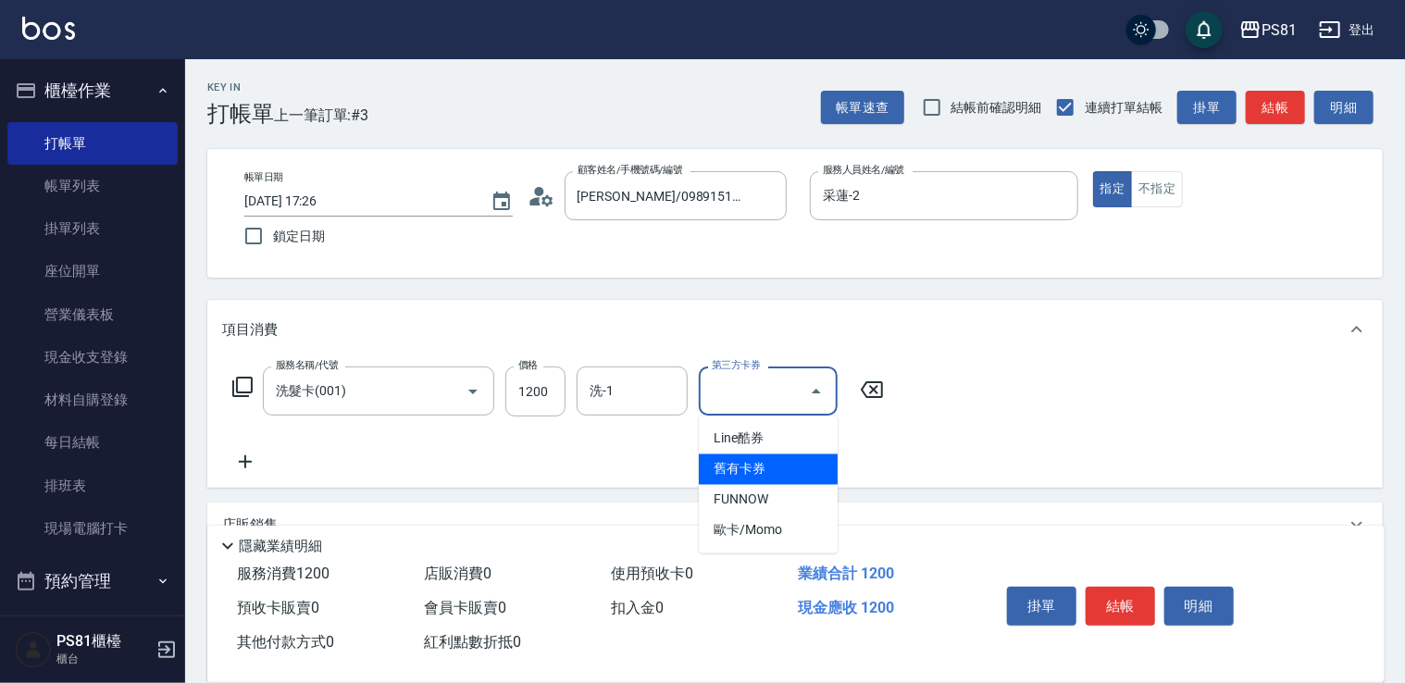
click at [737, 470] on span "舊有卡券" at bounding box center [768, 469] width 139 height 31
type input "舊有卡券"
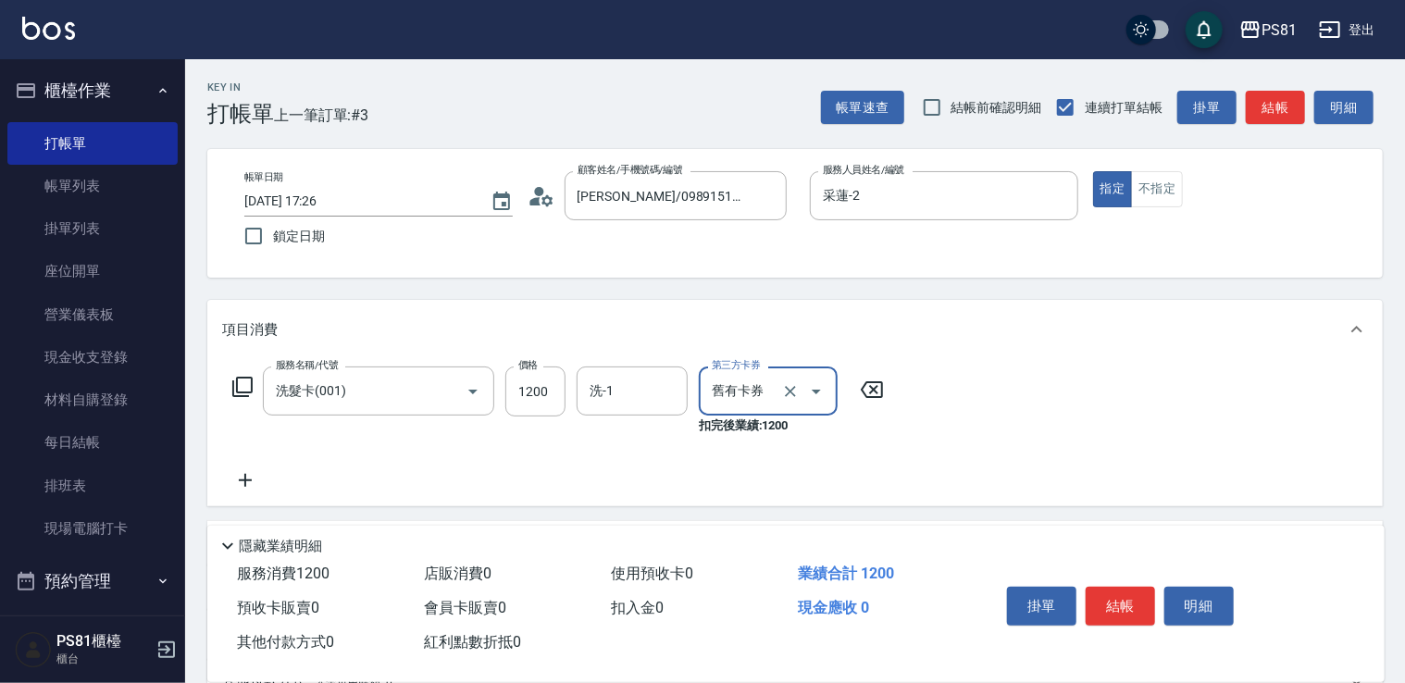
click at [698, 449] on div "服務名稱/代號 洗髮卡(001) 服務名稱/代號 價格 1200 價格 洗-1 洗-1 第三方卡券 舊有卡券 第三方卡券 扣完後業績: 1200" at bounding box center [558, 428] width 673 height 125
drag, startPoint x: 698, startPoint y: 449, endPoint x: 607, endPoint y: 442, distance: 90.9
click at [607, 442] on div "服務名稱/代號 洗髮卡(001) 服務名稱/代號 價格 1200 價格 洗-1 洗-1 第三方卡券 舊有卡券 第三方卡券 扣完後業績: 1200" at bounding box center [558, 428] width 673 height 125
click at [613, 387] on input "洗-1" at bounding box center [632, 391] width 94 height 32
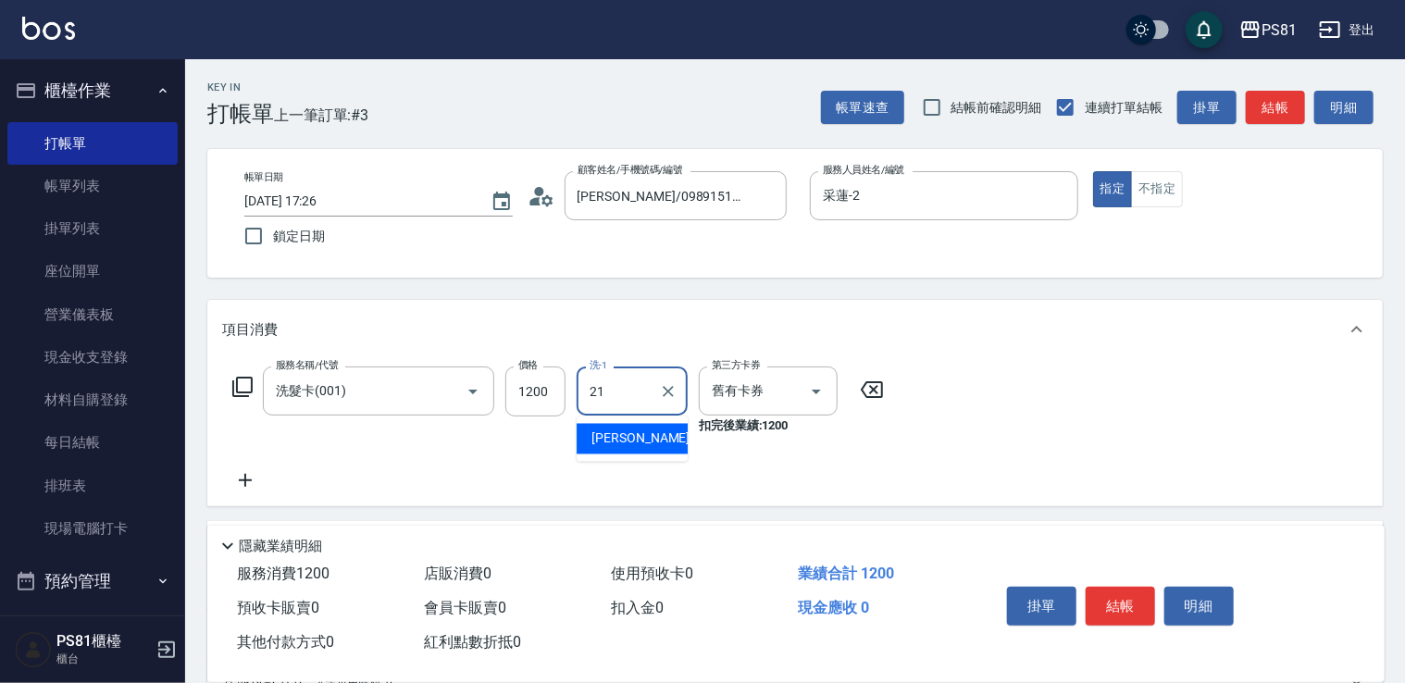
type input "Q比-21"
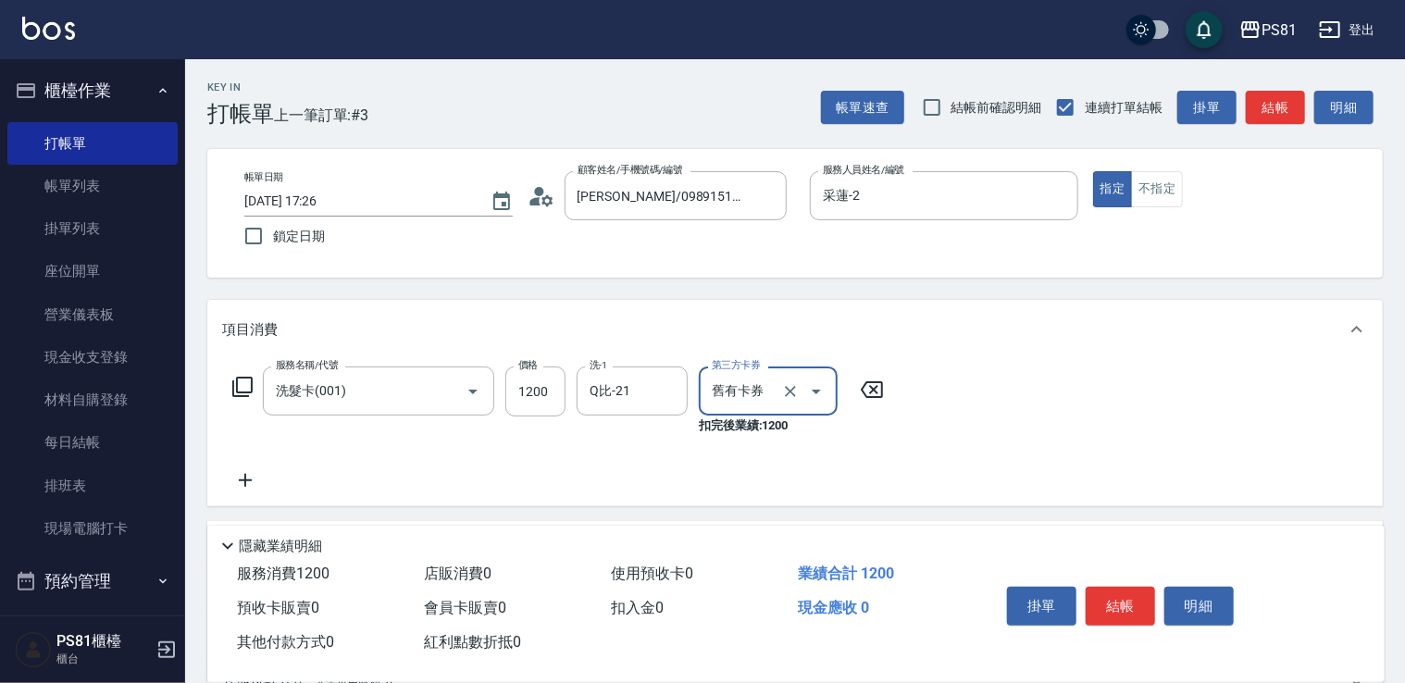
click at [629, 462] on div "服務名稱/代號 洗髮卡(001) 服務名稱/代號 價格 1200 價格 洗-1 Q比-21 洗-1 第三方卡券 舊有卡券 第三方卡券 扣完後業績: 1200" at bounding box center [558, 428] width 673 height 125
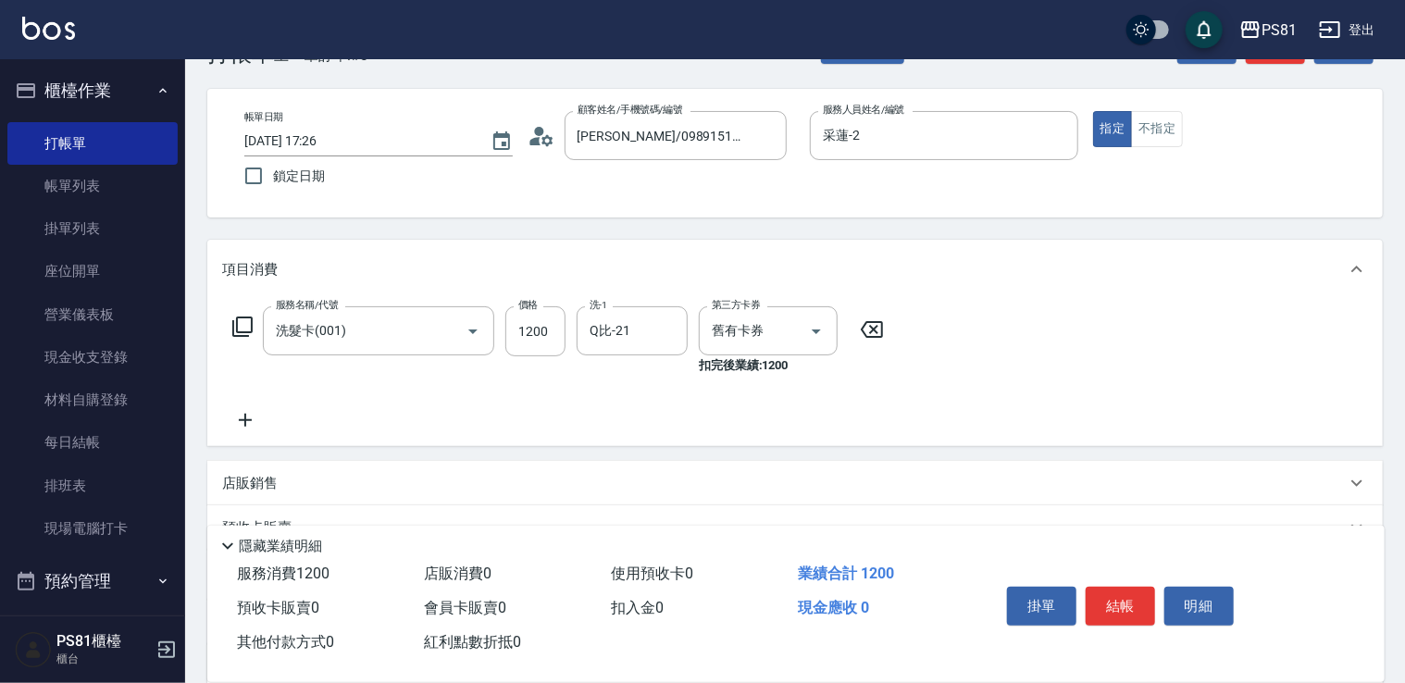
scroll to position [93, 0]
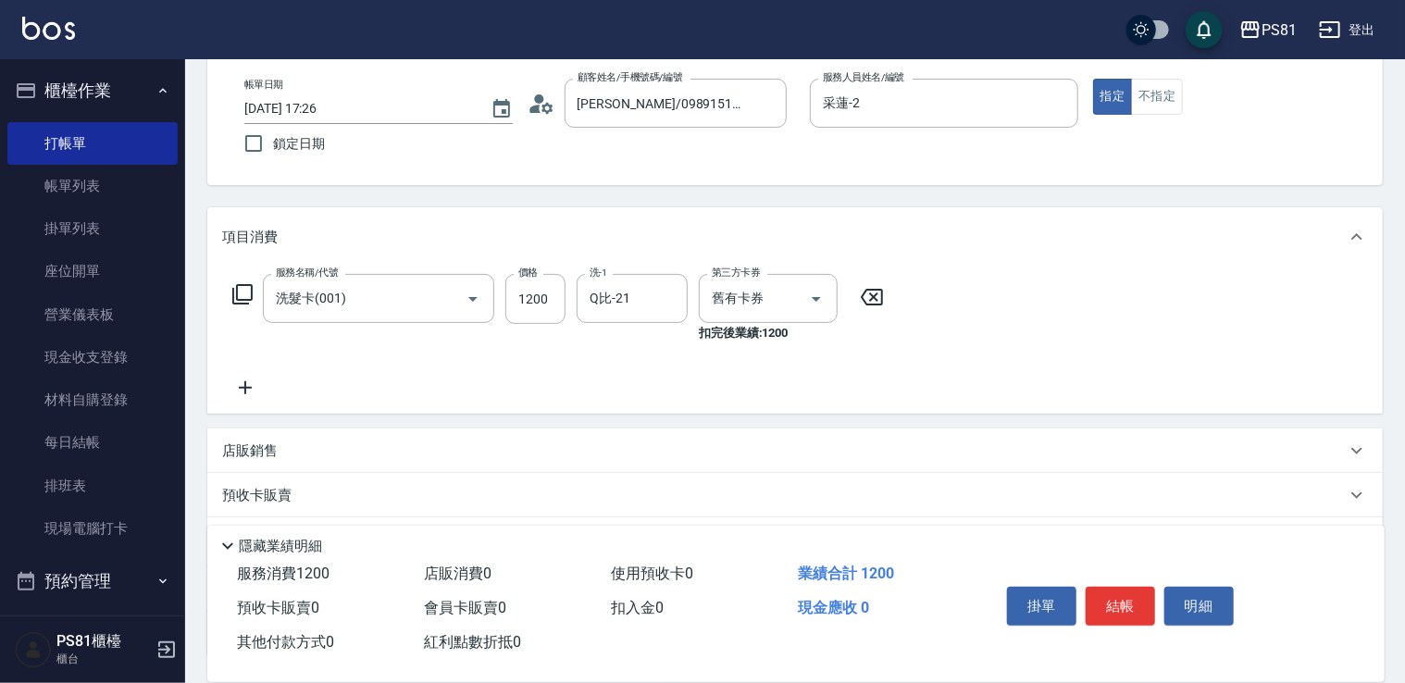
click at [248, 382] on icon at bounding box center [245, 388] width 46 height 22
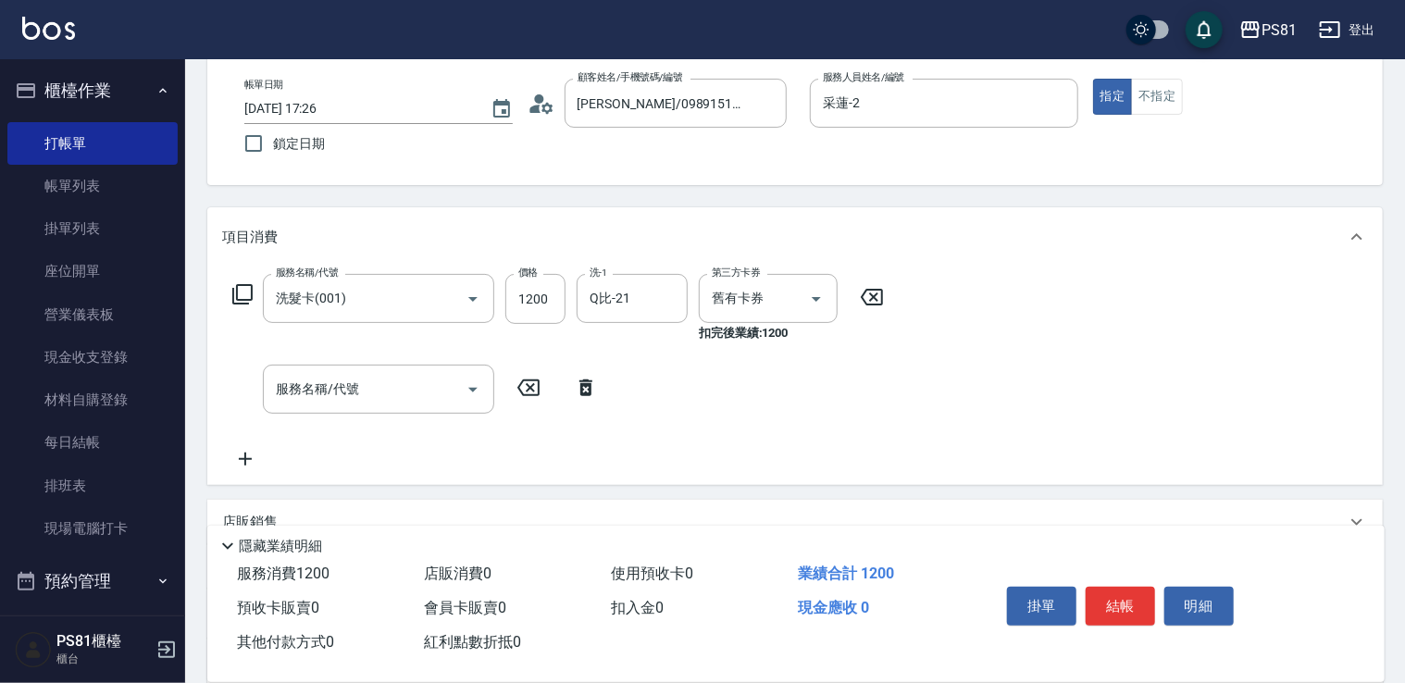
click at [583, 379] on icon at bounding box center [586, 388] width 46 height 22
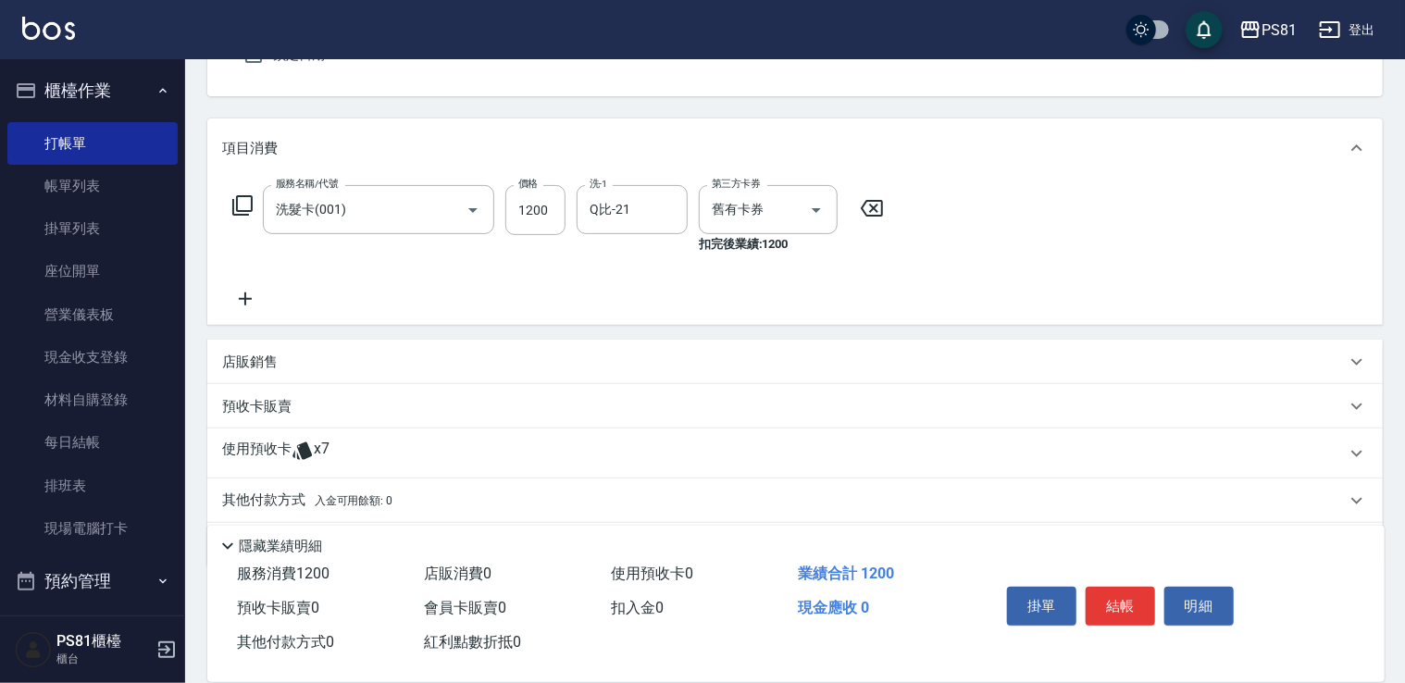
scroll to position [185, 0]
click at [392, 358] on div "店販銷售" at bounding box center [783, 358] width 1123 height 19
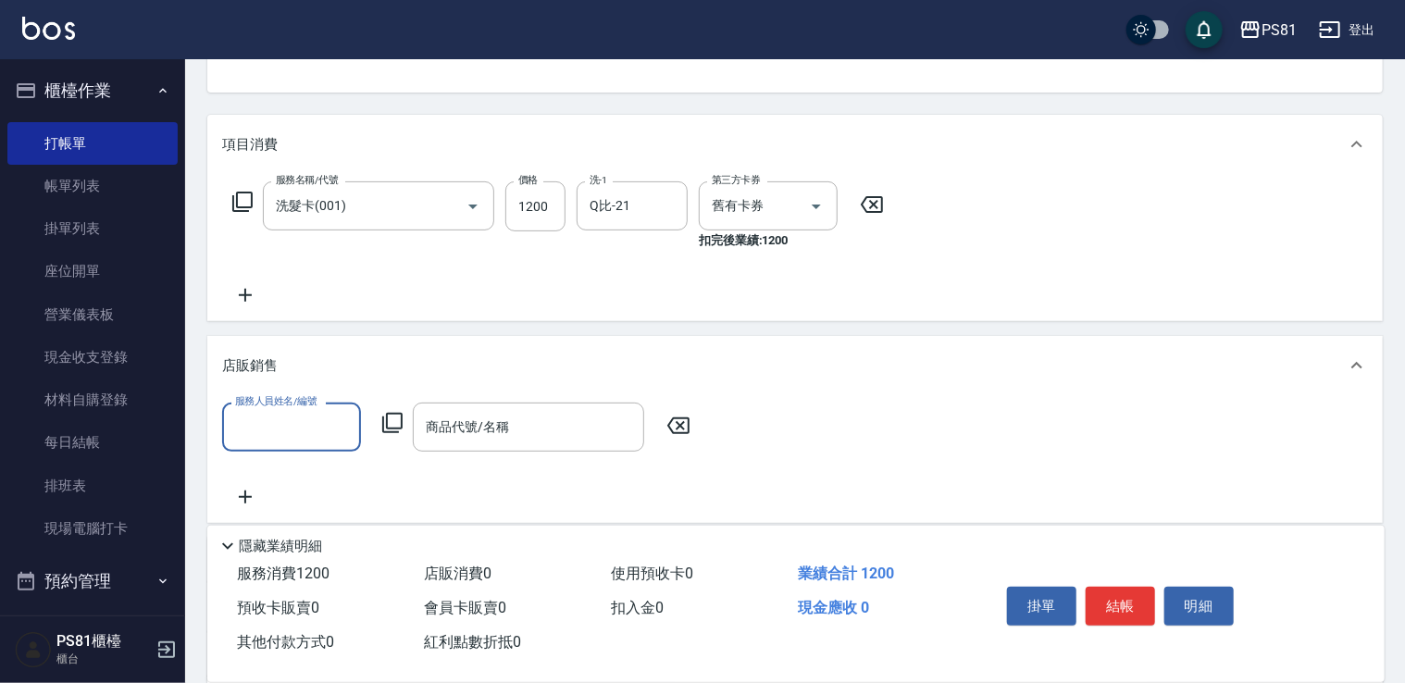
scroll to position [0, 0]
click at [252, 290] on icon at bounding box center [245, 295] width 46 height 22
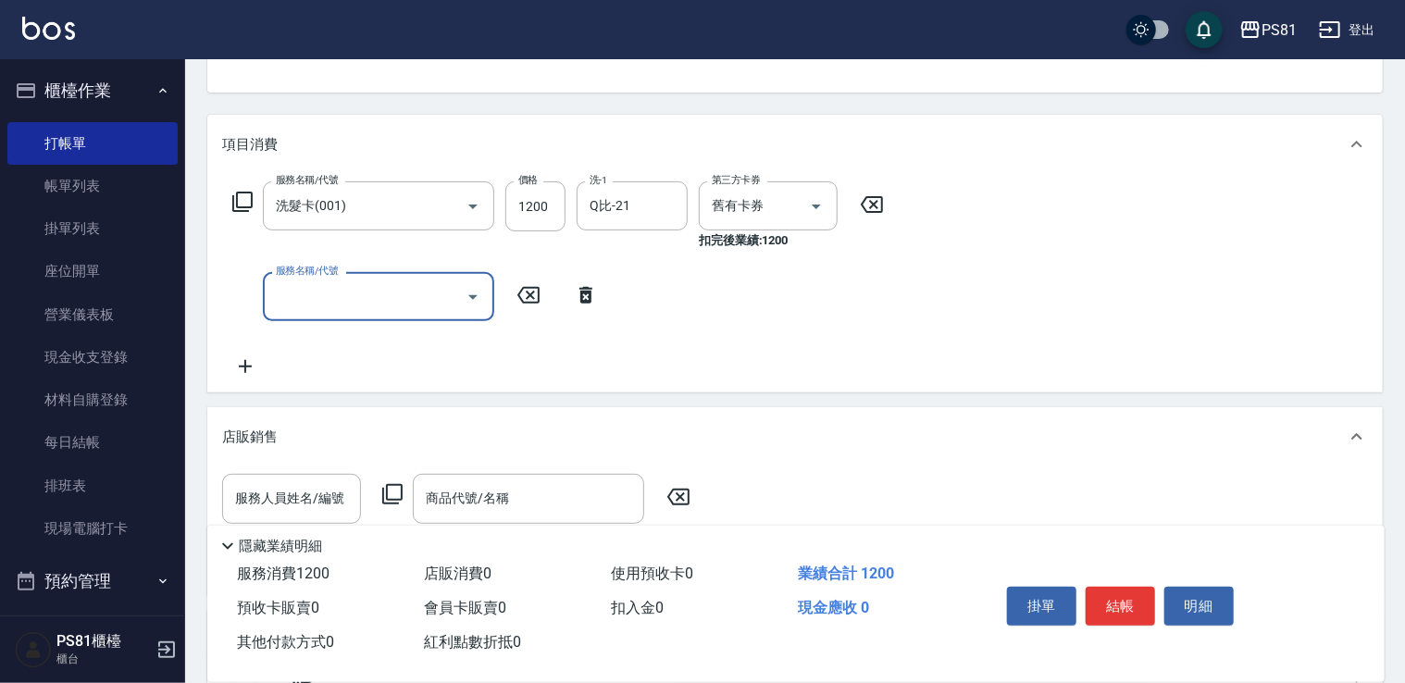
click at [322, 292] on input "服務名稱/代號" at bounding box center [364, 296] width 187 height 32
type input "保濕洗(102)"
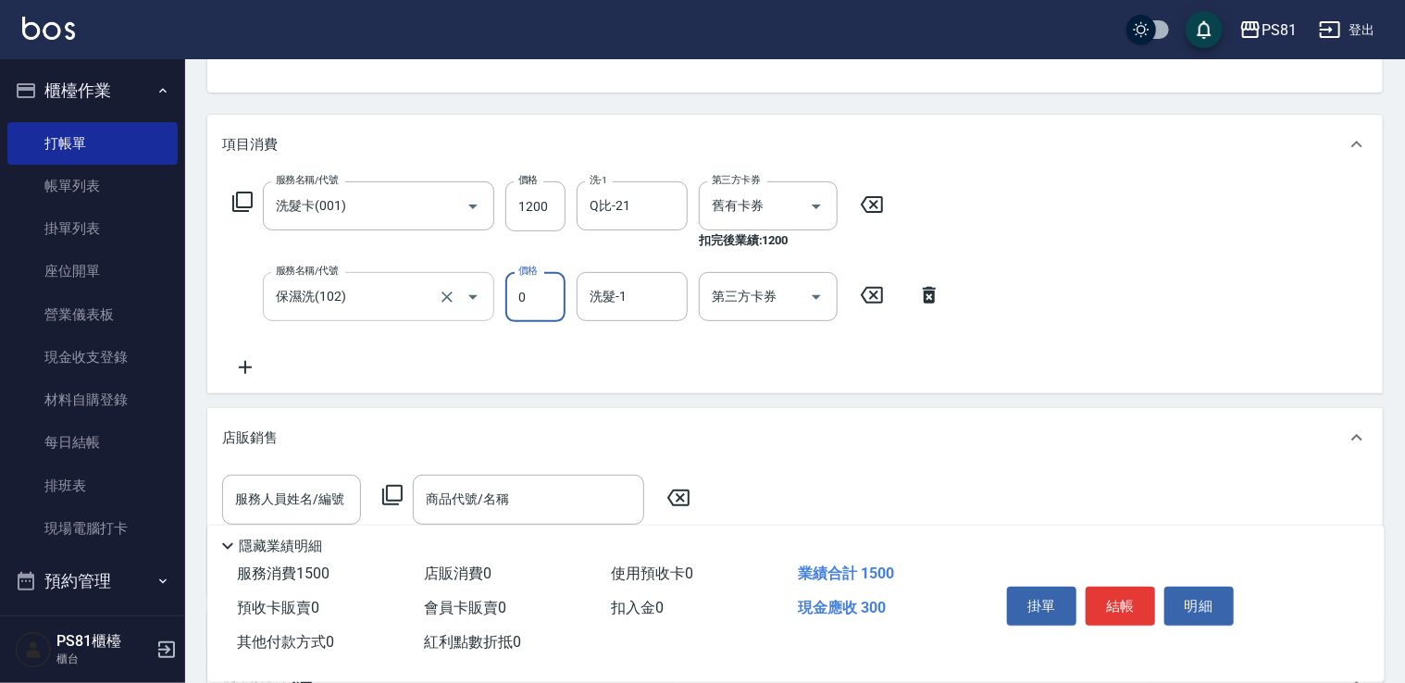
type input "0"
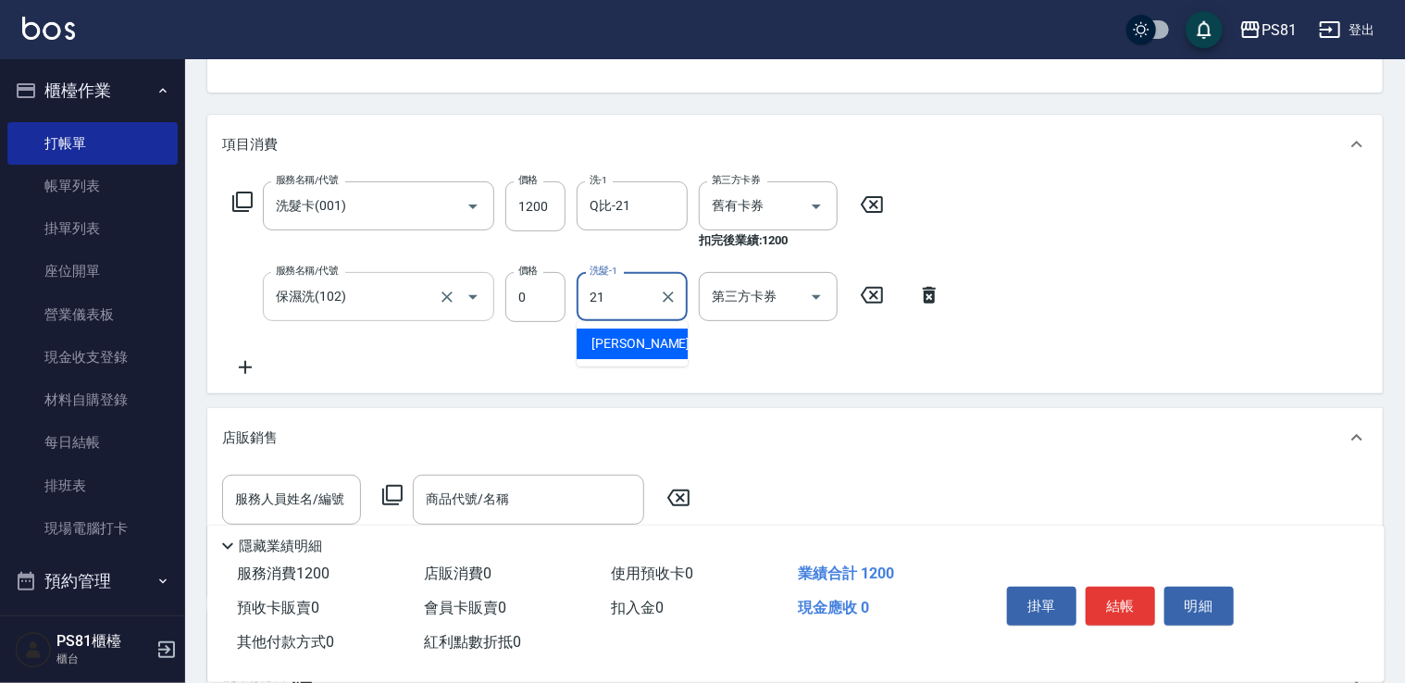
type input "Q比-21"
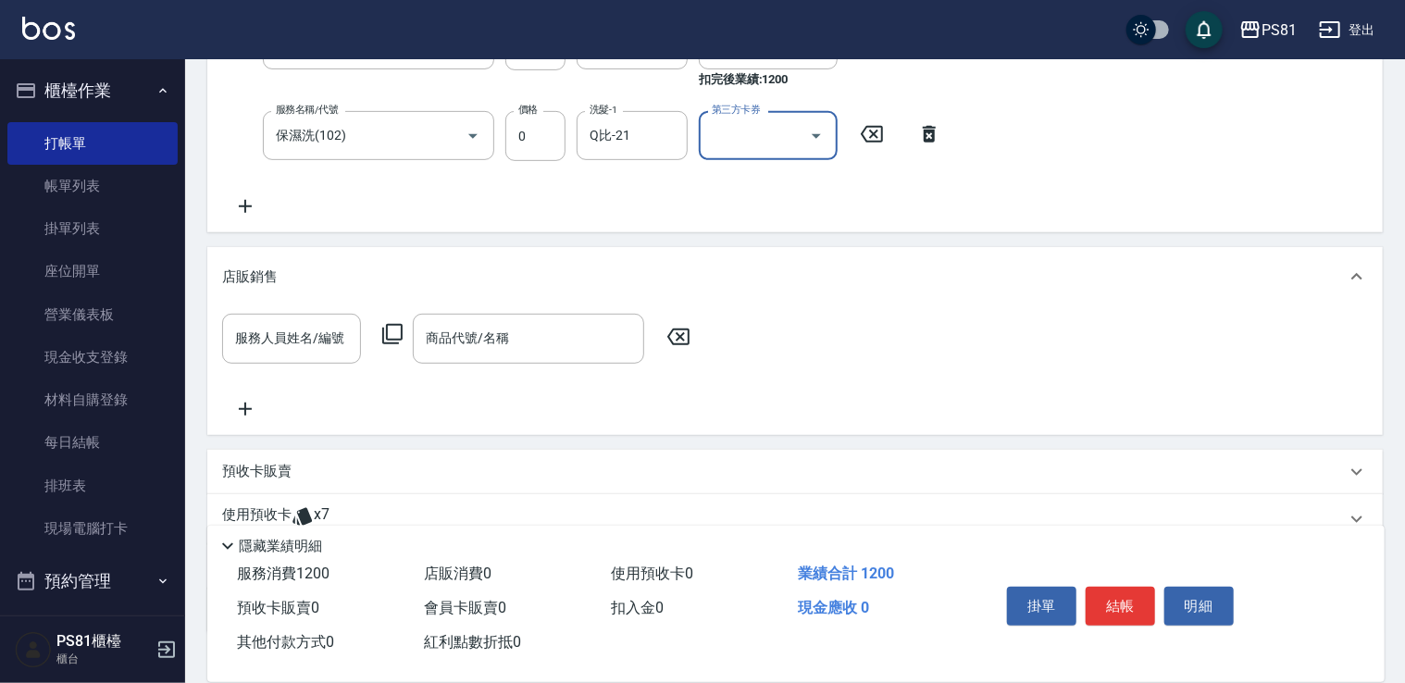
scroll to position [463, 0]
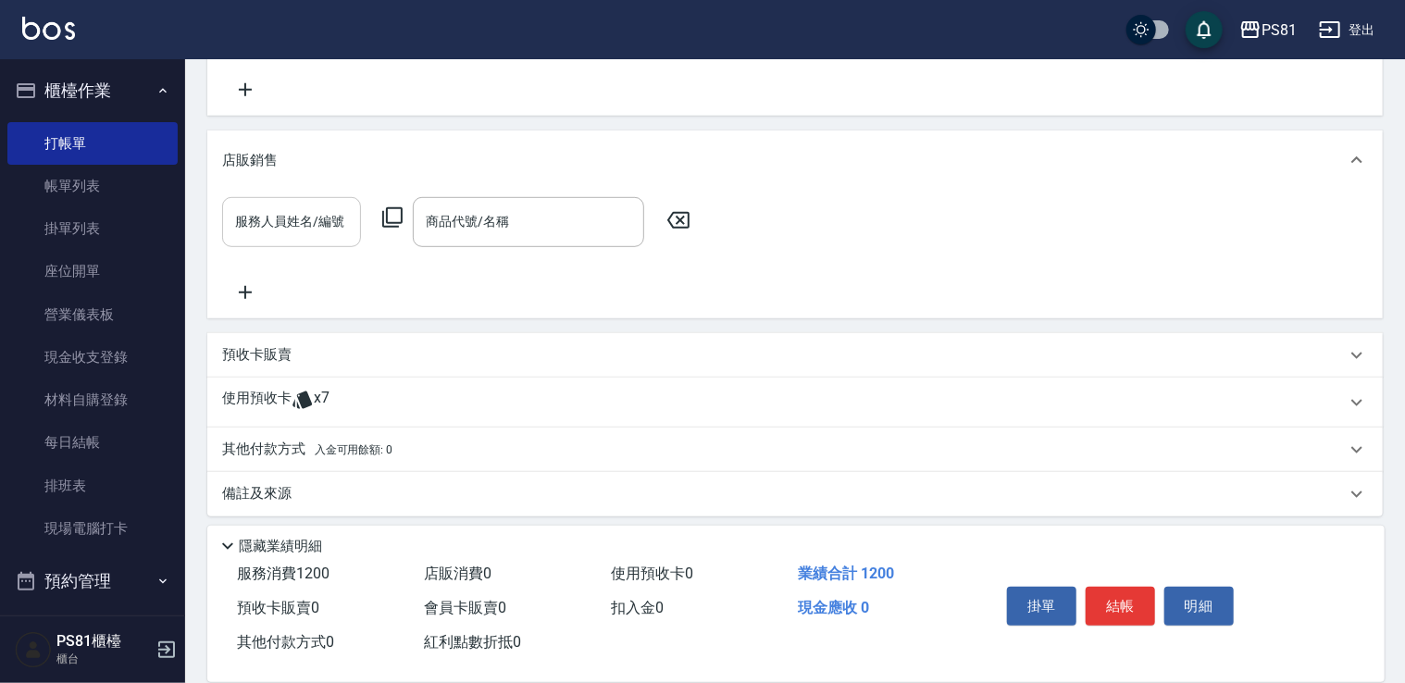
click at [284, 229] on input "服務人員姓名/編號" at bounding box center [291, 221] width 122 height 32
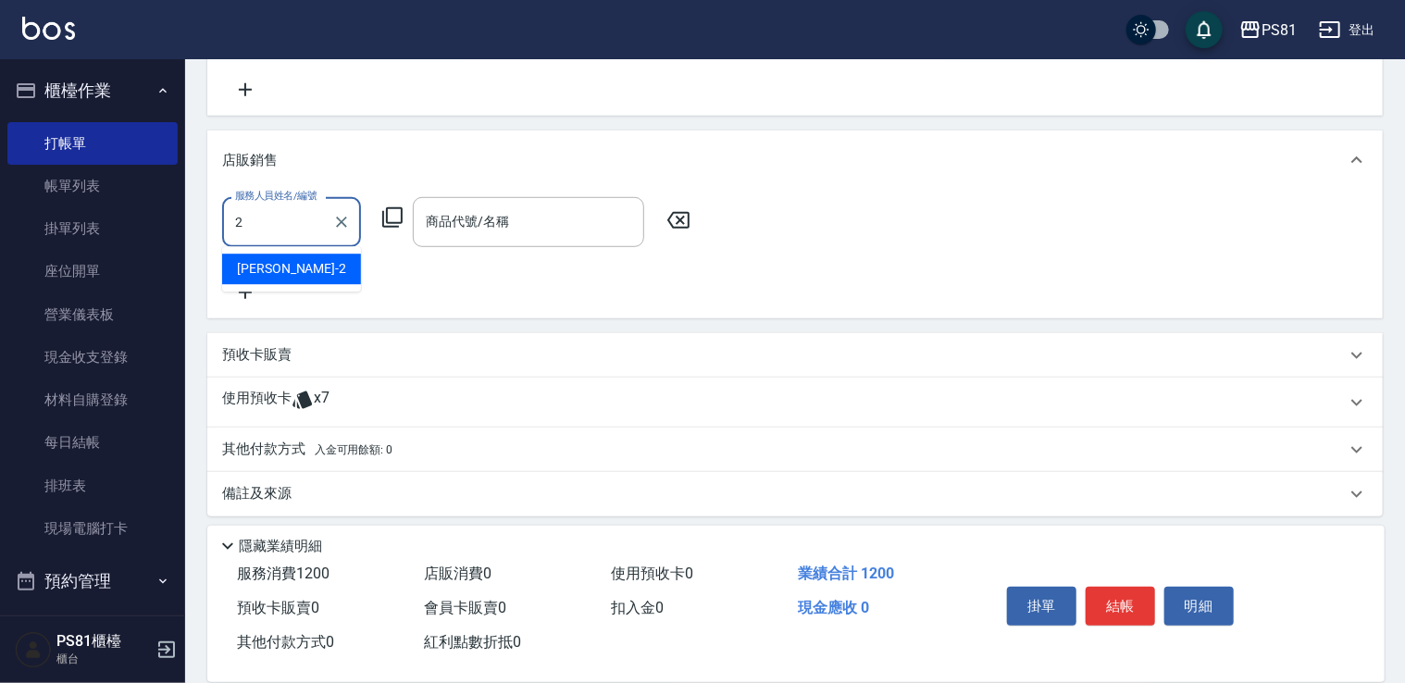
type input "采蓮-2"
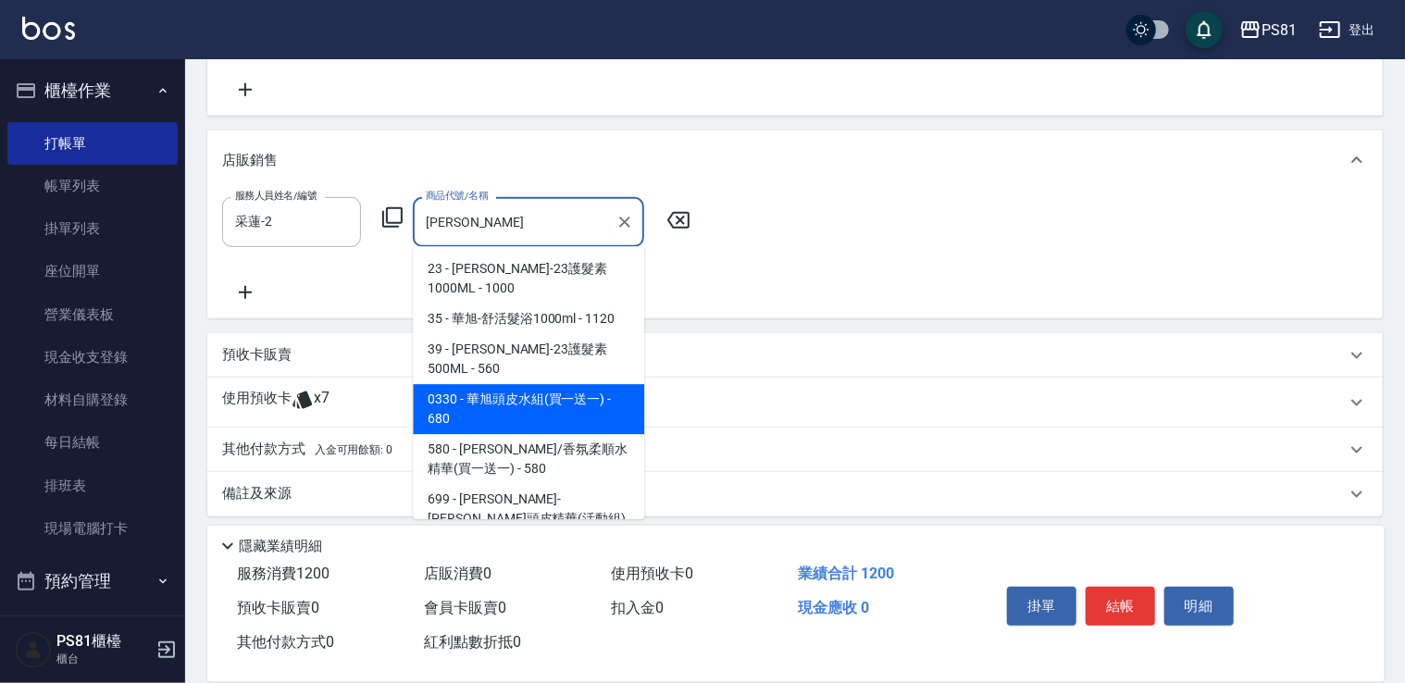
click at [619, 384] on span "0330 - 華旭頭皮水組(買一送一) - 680" at bounding box center [528, 409] width 231 height 50
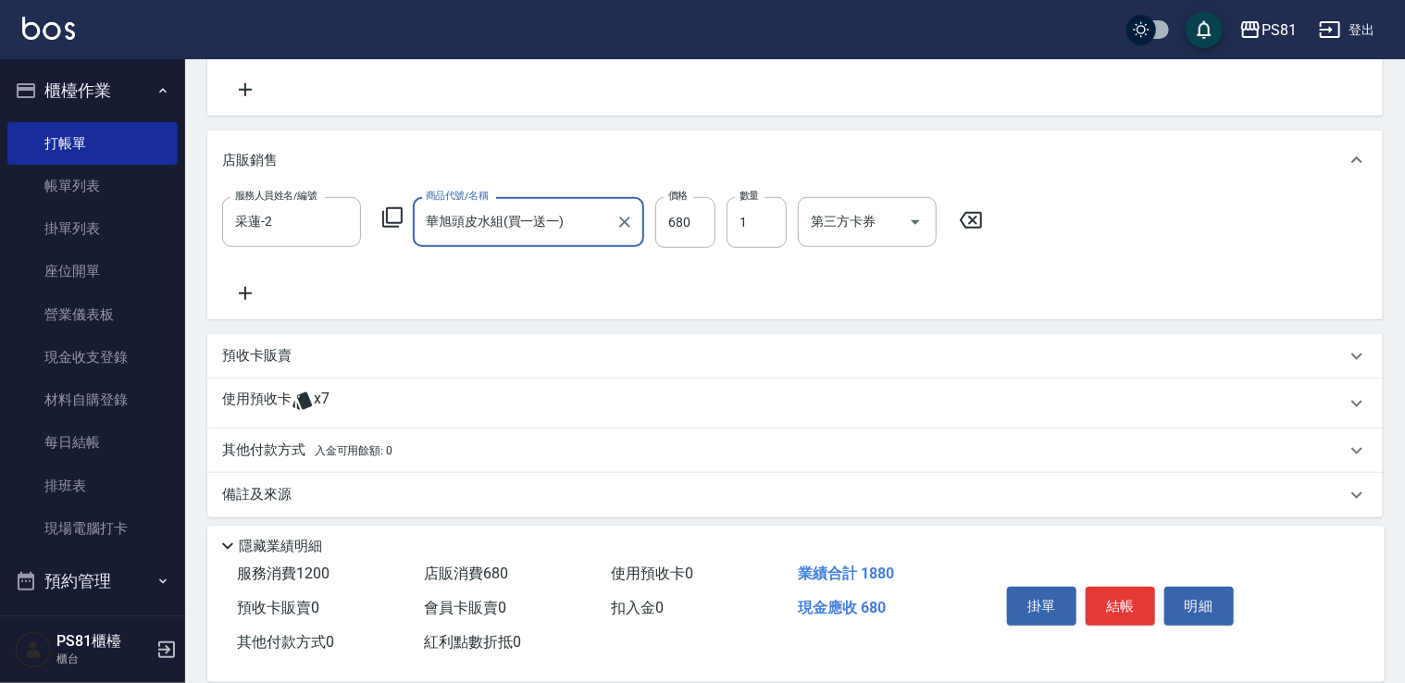
type input "華旭頭皮水組(買一送一)"
click at [250, 292] on icon at bounding box center [245, 293] width 13 height 13
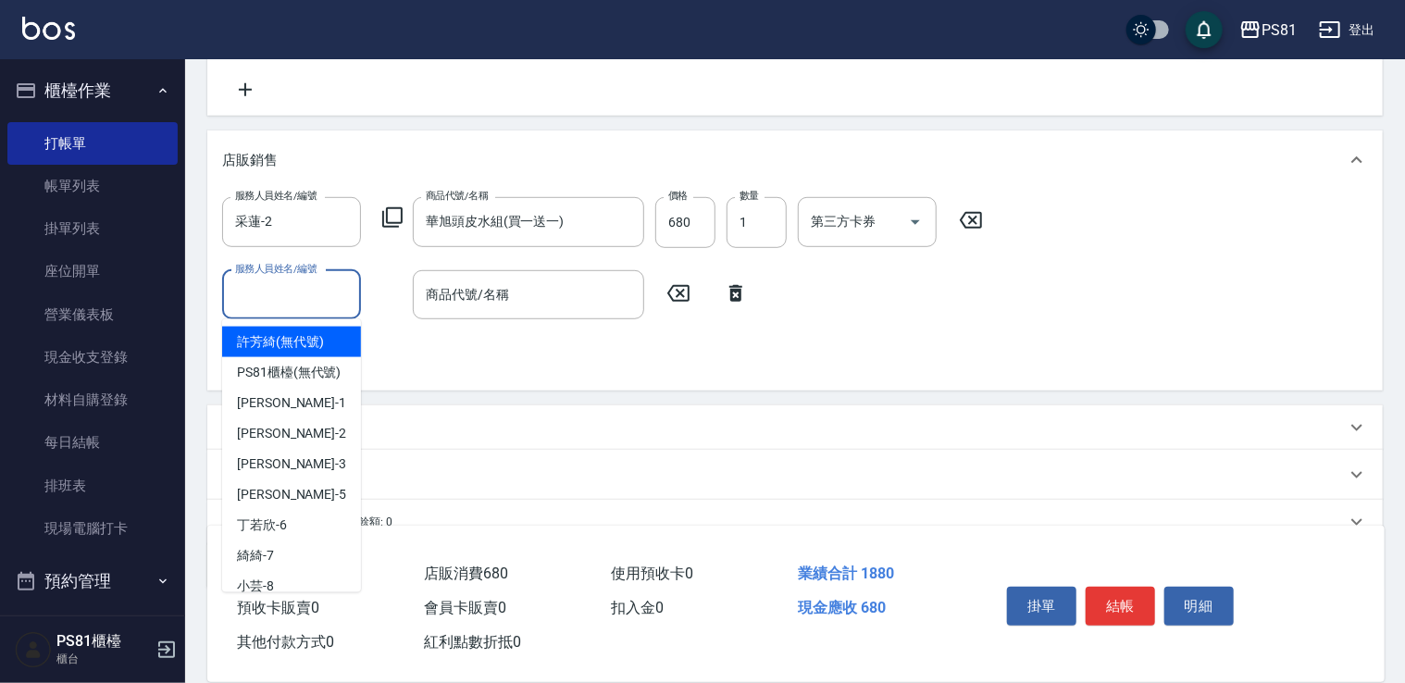
click at [251, 291] on input "服務人員姓名/編號" at bounding box center [291, 295] width 122 height 32
type input "采蓮-2"
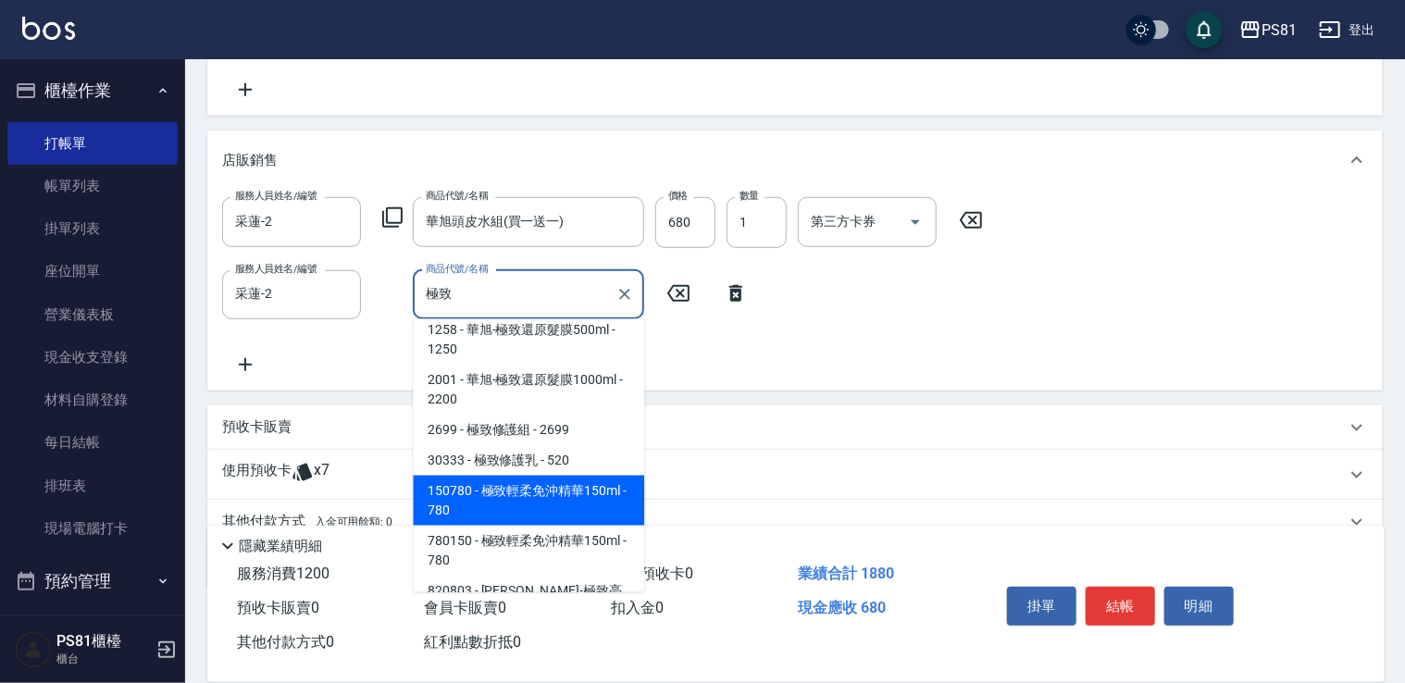
scroll to position [203, 0]
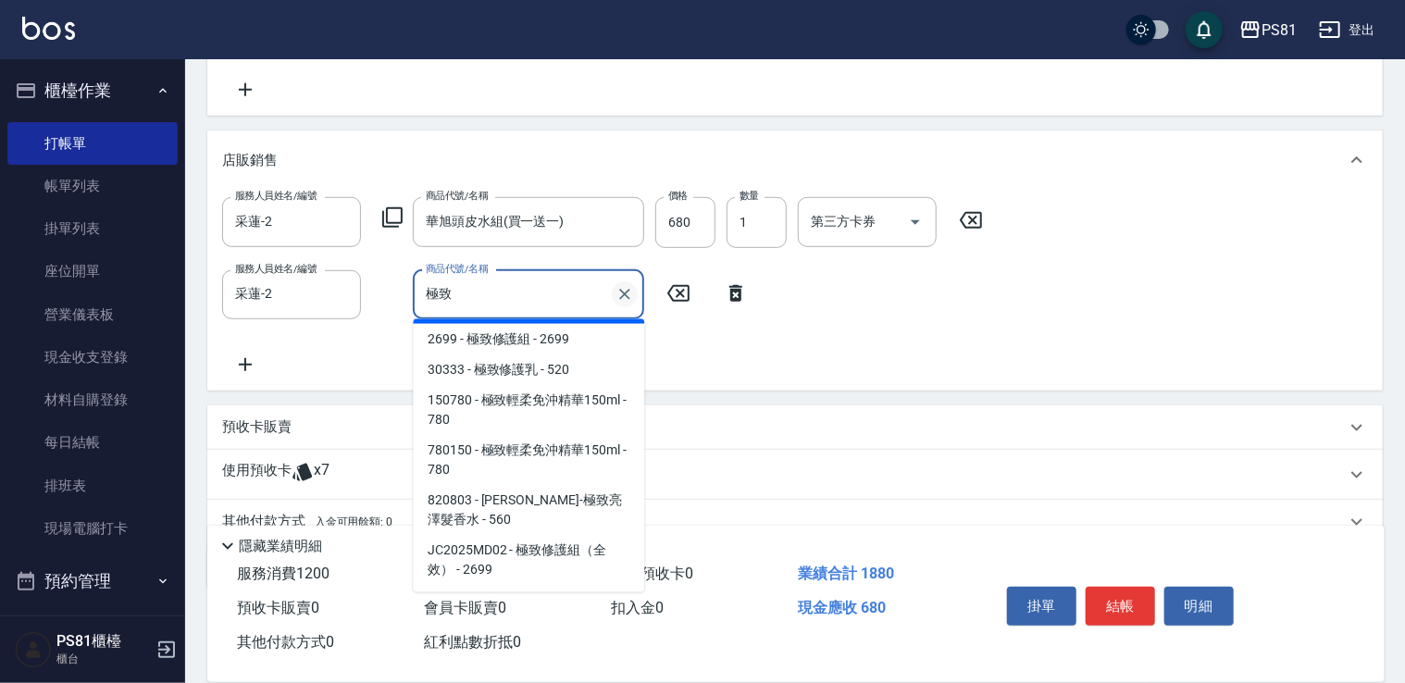
type input "極"
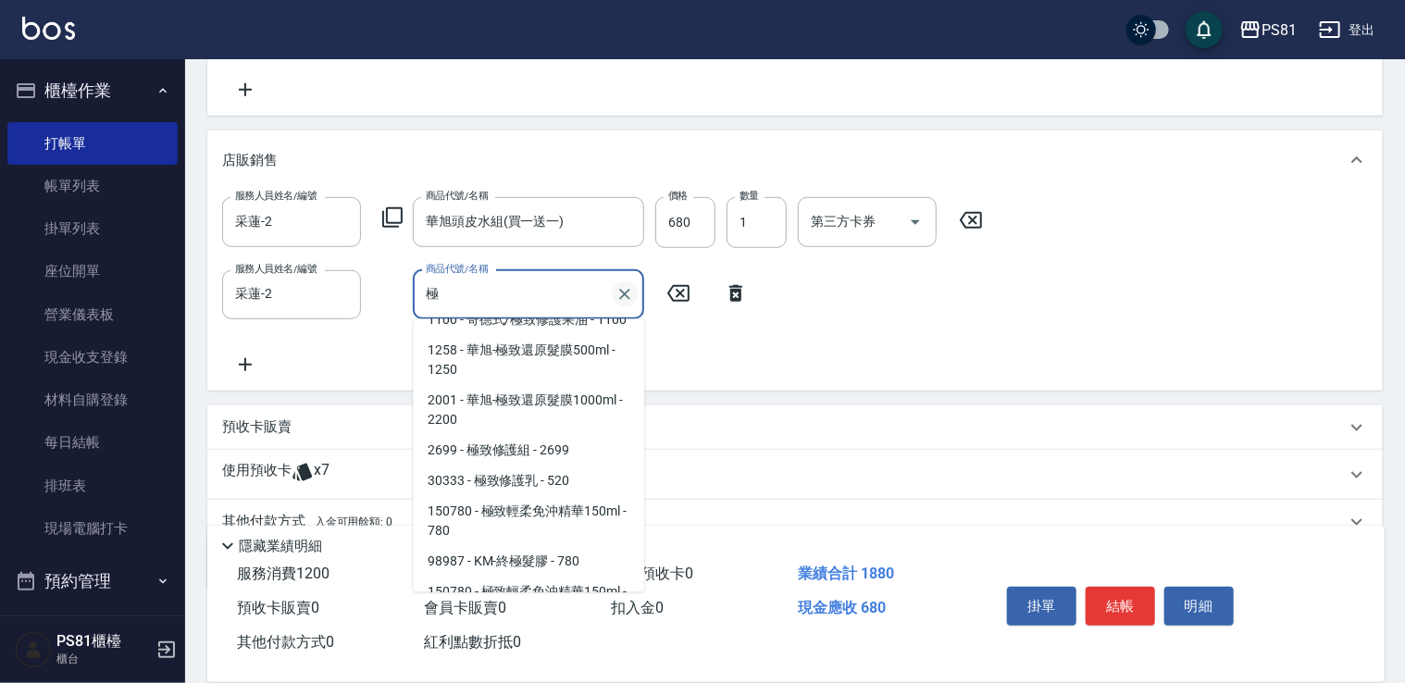
scroll to position [7, 0]
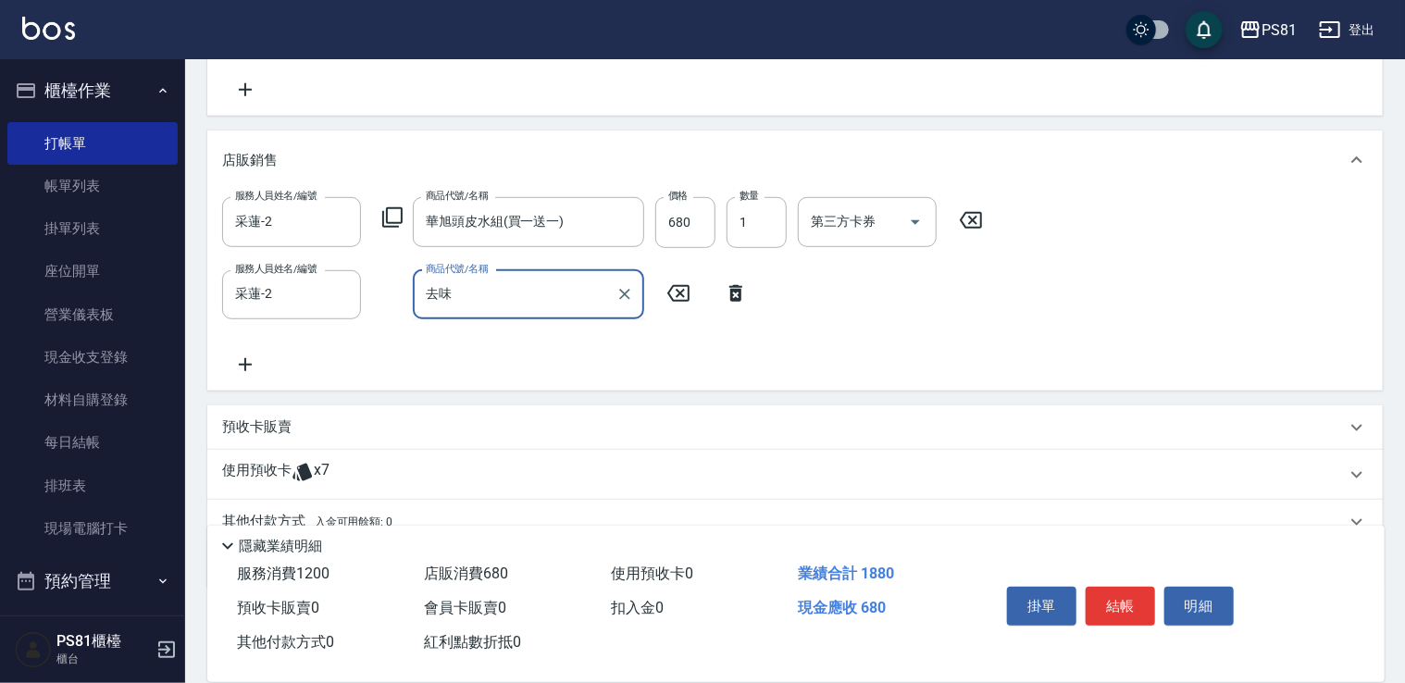
type input "去"
type input "味"
type input "修護"
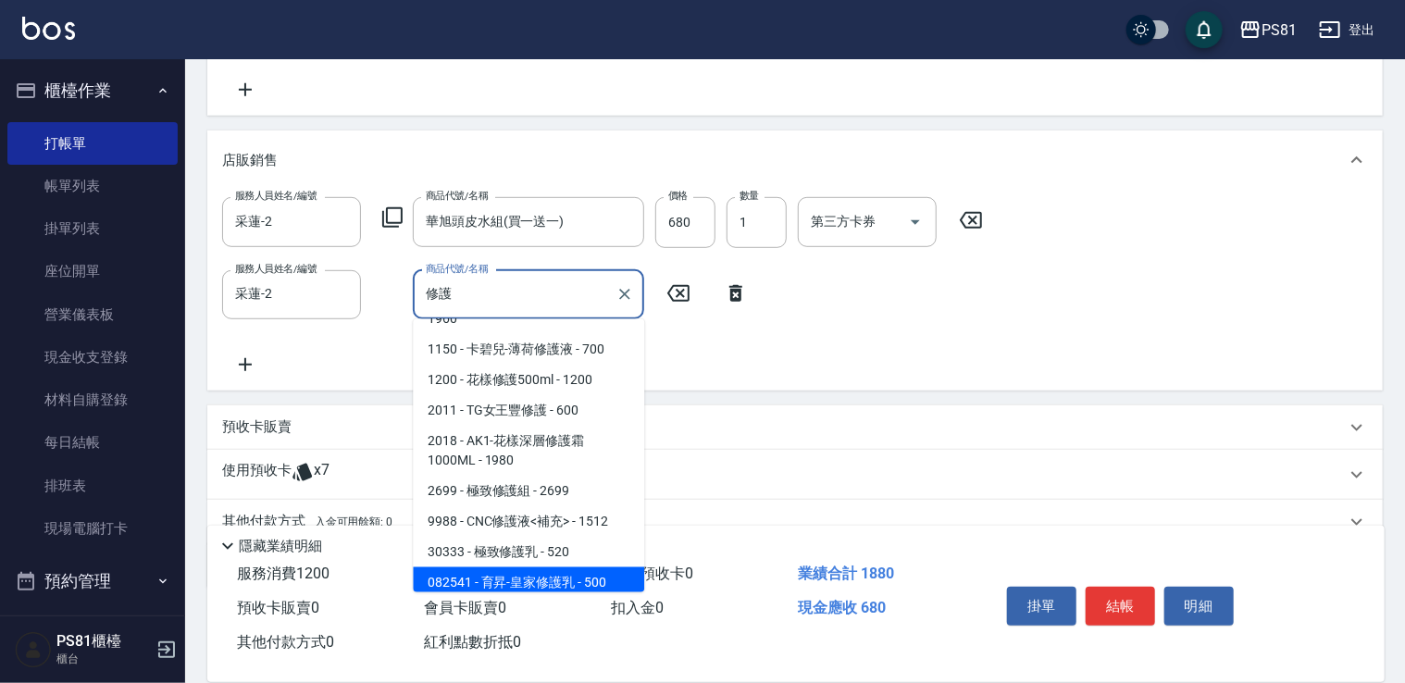
scroll to position [138, 0]
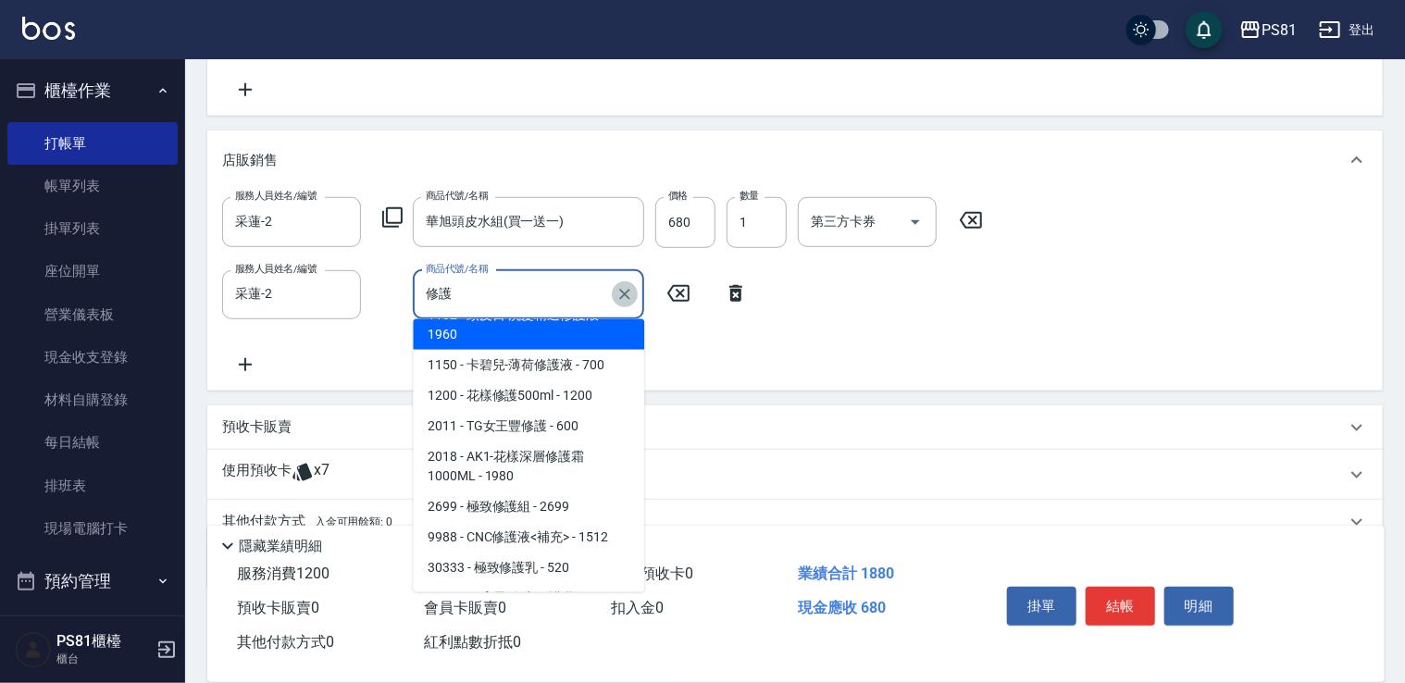
click at [619, 297] on icon "Clear" at bounding box center [624, 294] width 19 height 19
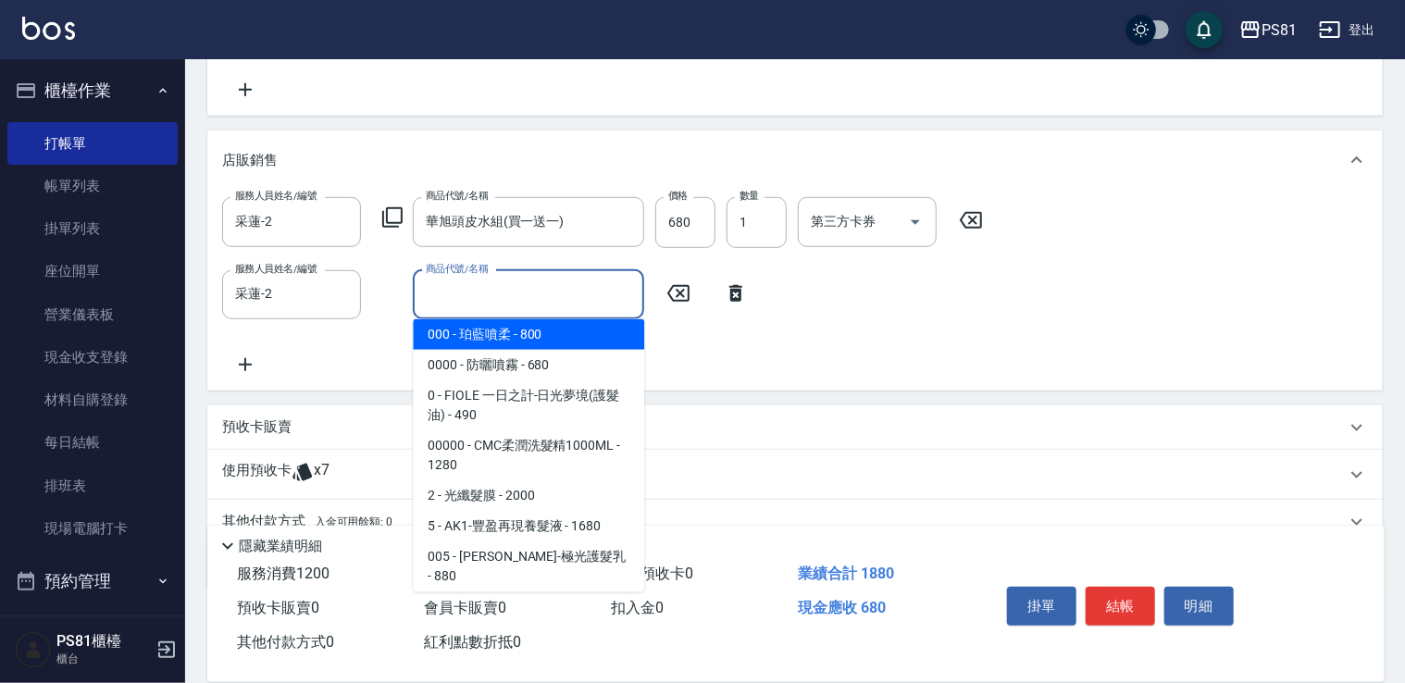
click at [600, 294] on input "商品代號/名稱" at bounding box center [528, 295] width 215 height 32
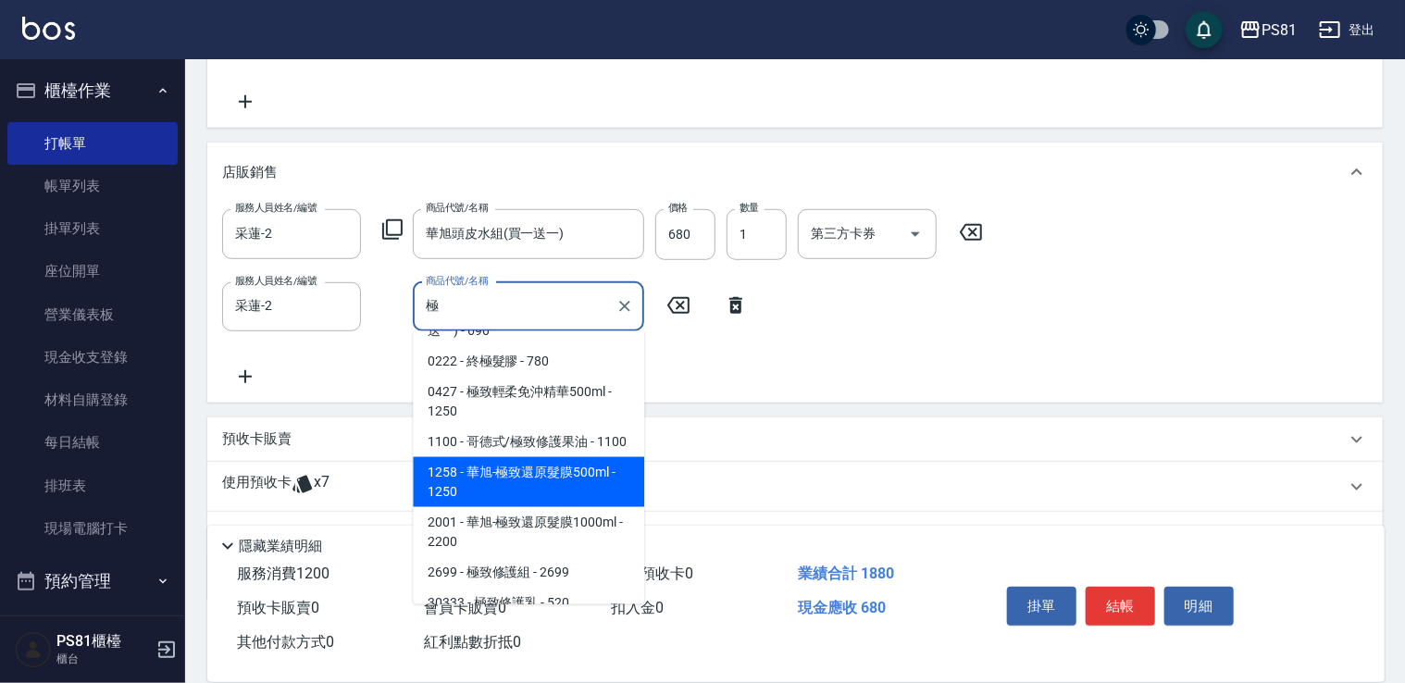
scroll to position [185, 0]
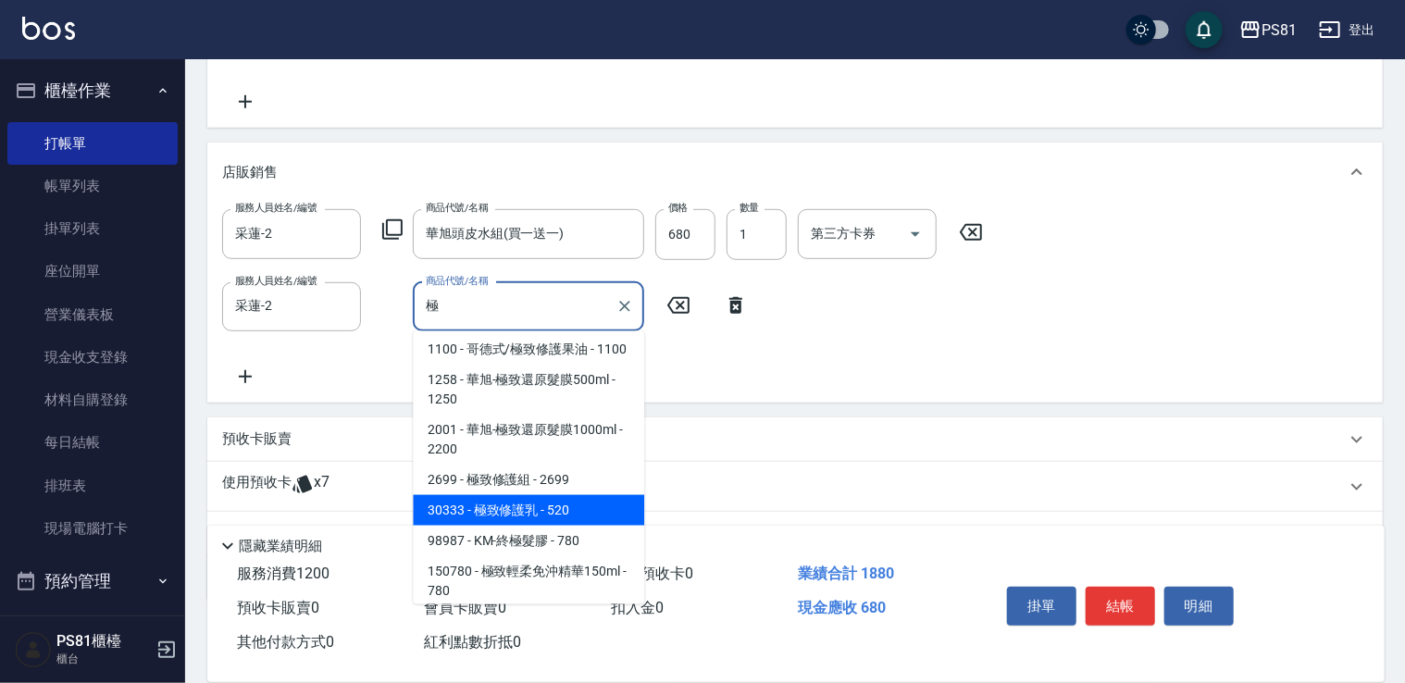
click at [588, 516] on span "30333 - 極致修護乳 - 520" at bounding box center [528, 510] width 231 height 31
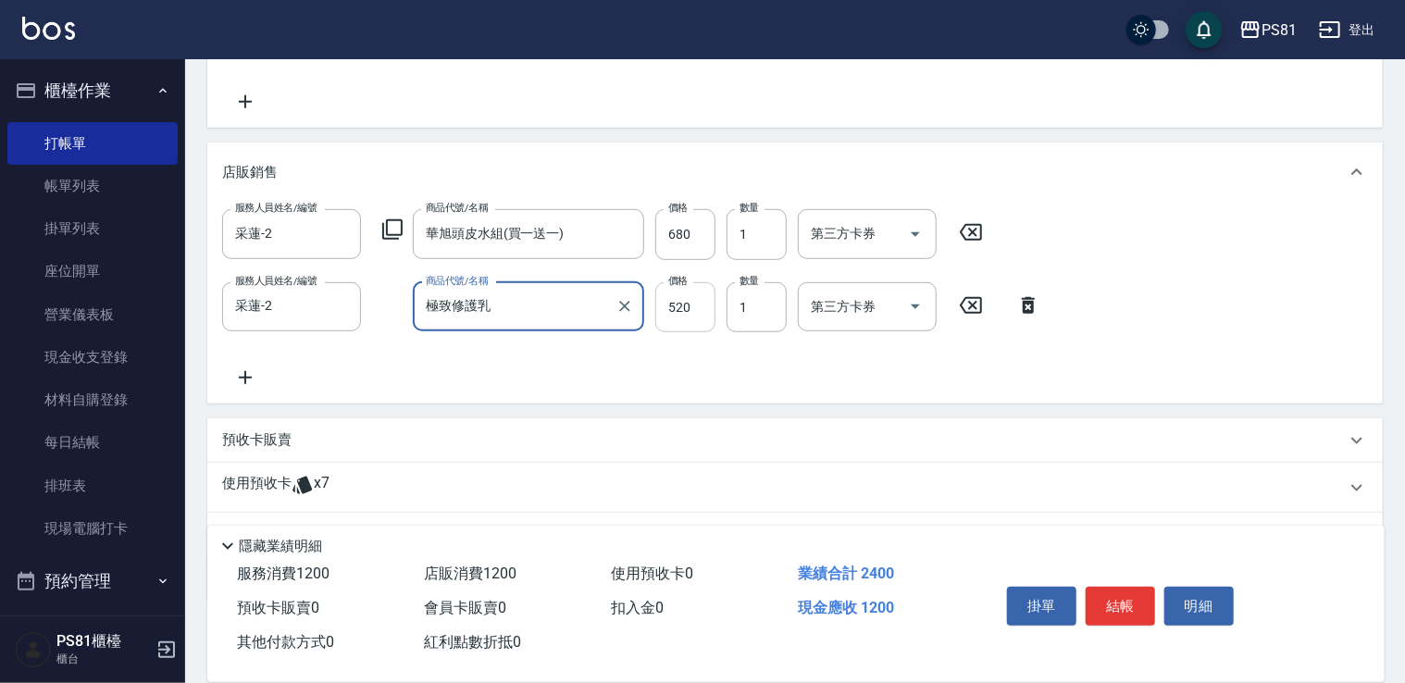
type input "極致修護乳"
click at [698, 314] on input "520" at bounding box center [685, 307] width 60 height 50
type input "500"
click at [740, 362] on div "服務人員姓名/編號 [PERSON_NAME]-2 服務人員姓名/編號 商品代號/名稱 [PERSON_NAME]頭皮水組(買一送一) 商品代號/名稱 價格 …" at bounding box center [795, 298] width 1146 height 179
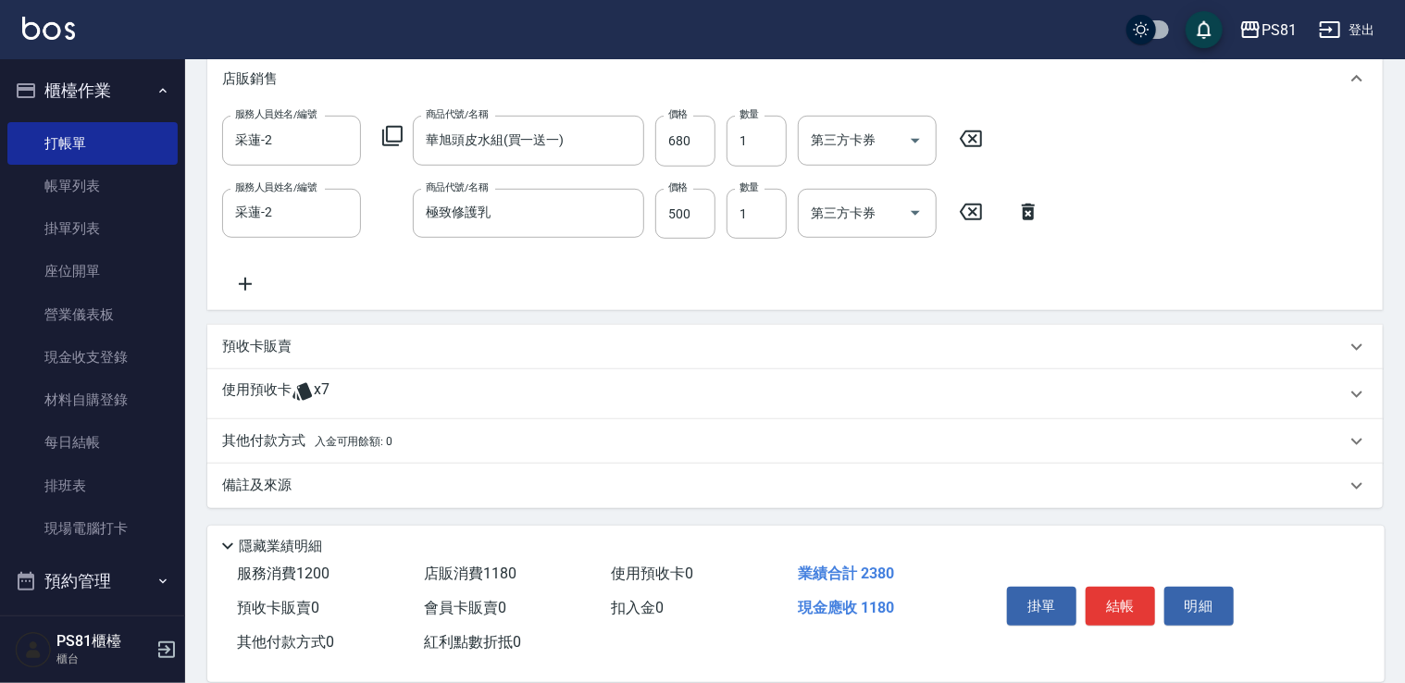
click at [300, 437] on p "其他付款方式 入金可用餘額: 0" at bounding box center [307, 441] width 170 height 20
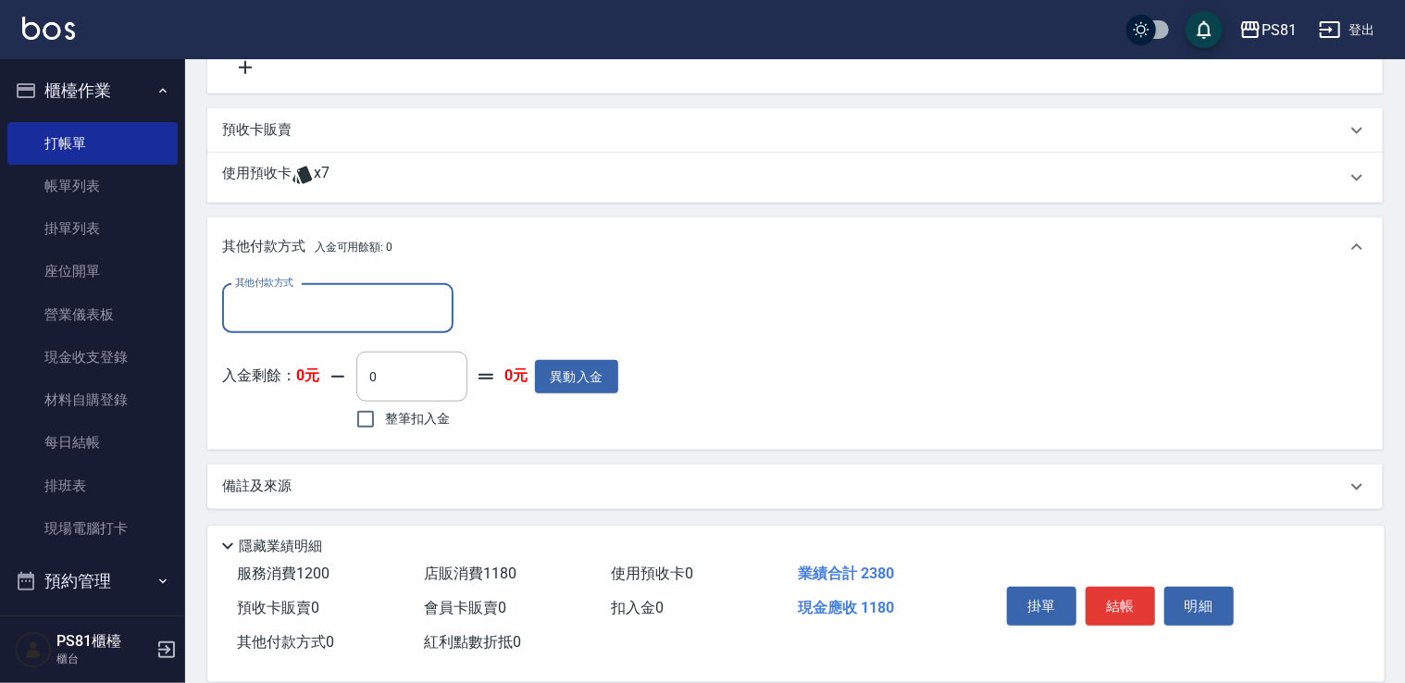
scroll to position [762, 0]
click at [322, 324] on div "其他付款方式" at bounding box center [337, 307] width 231 height 49
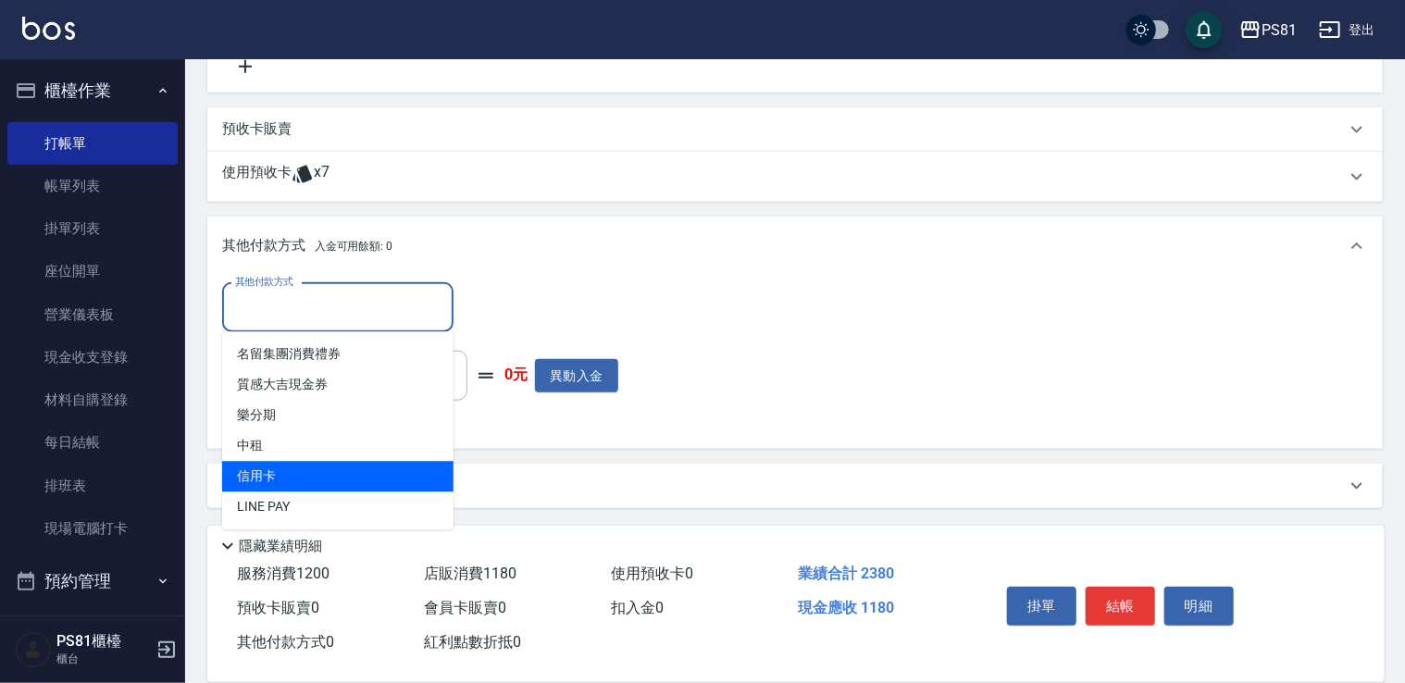
drag, startPoint x: 276, startPoint y: 471, endPoint x: 309, endPoint y: 443, distance: 43.4
click at [275, 471] on span "信用卡" at bounding box center [337, 477] width 231 height 31
type input "信用卡"
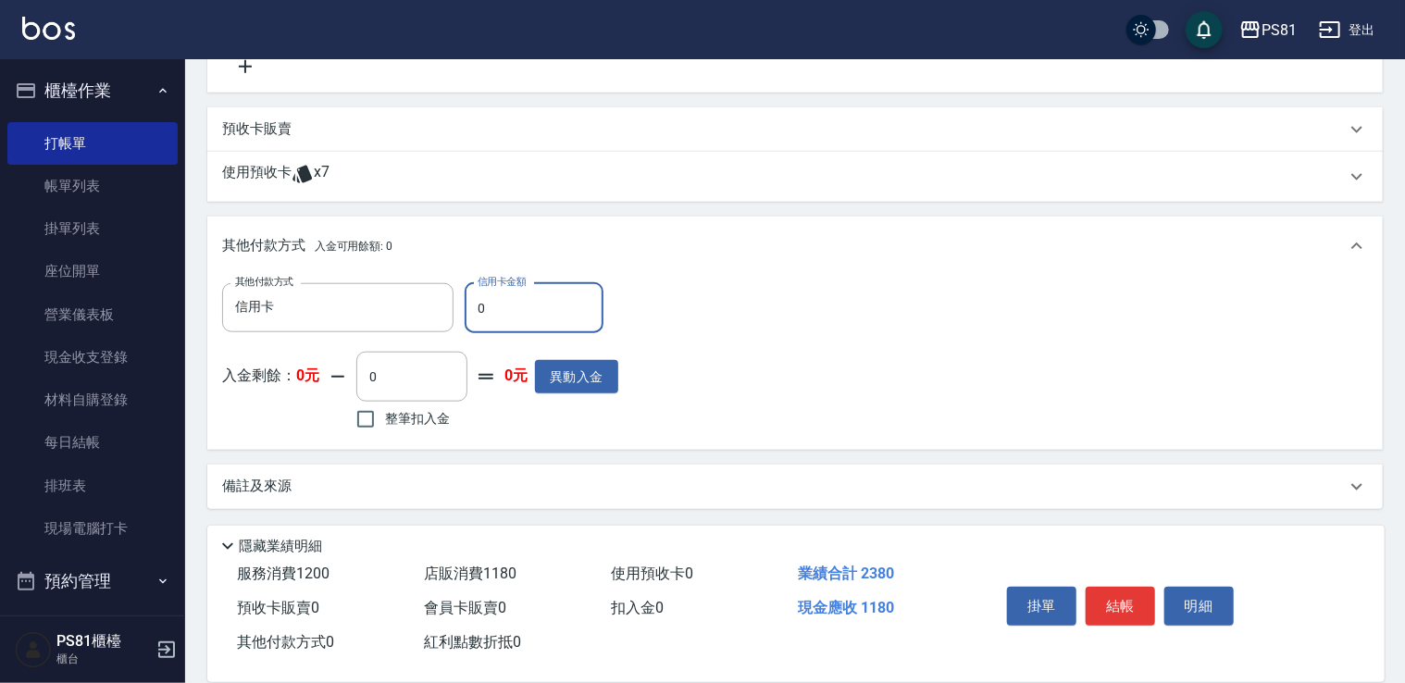
click at [557, 301] on input "0" at bounding box center [534, 308] width 139 height 50
type input "1180"
click at [768, 403] on div "其他付款方式 信用卡 其他付款方式 信用卡金額 1180 信用卡金額 入金剩餘： 0元 0 ​ 整筆扣入金 0元 異動入金" at bounding box center [795, 359] width 1146 height 152
click at [1126, 603] on button "結帳" at bounding box center [1119, 606] width 69 height 39
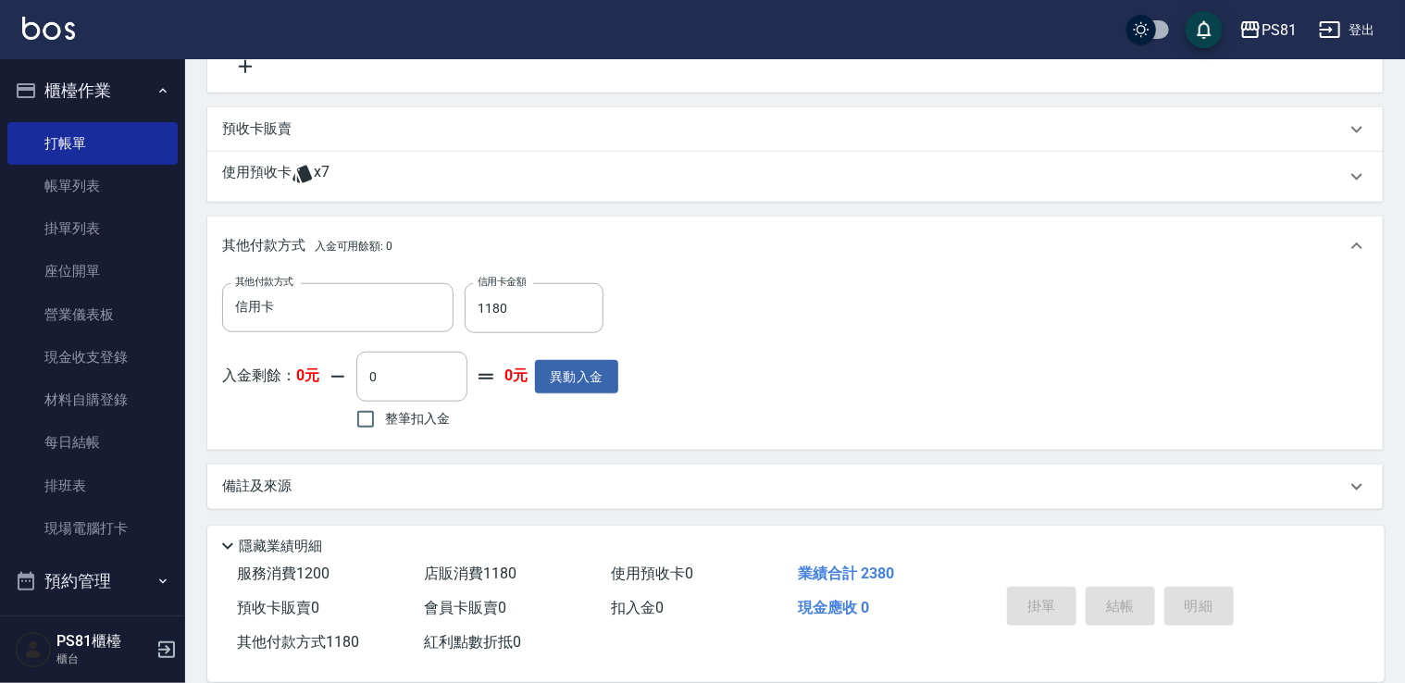
type input "[DATE] 17:30"
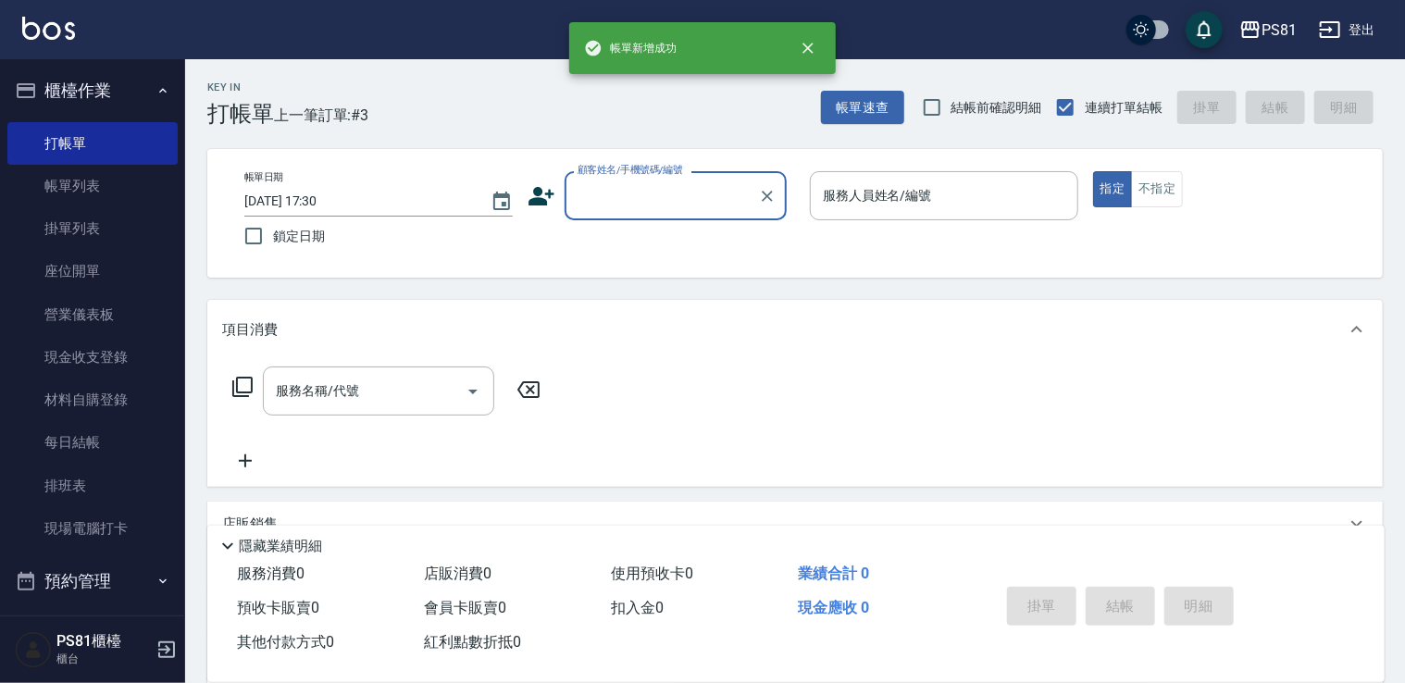
scroll to position [0, 0]
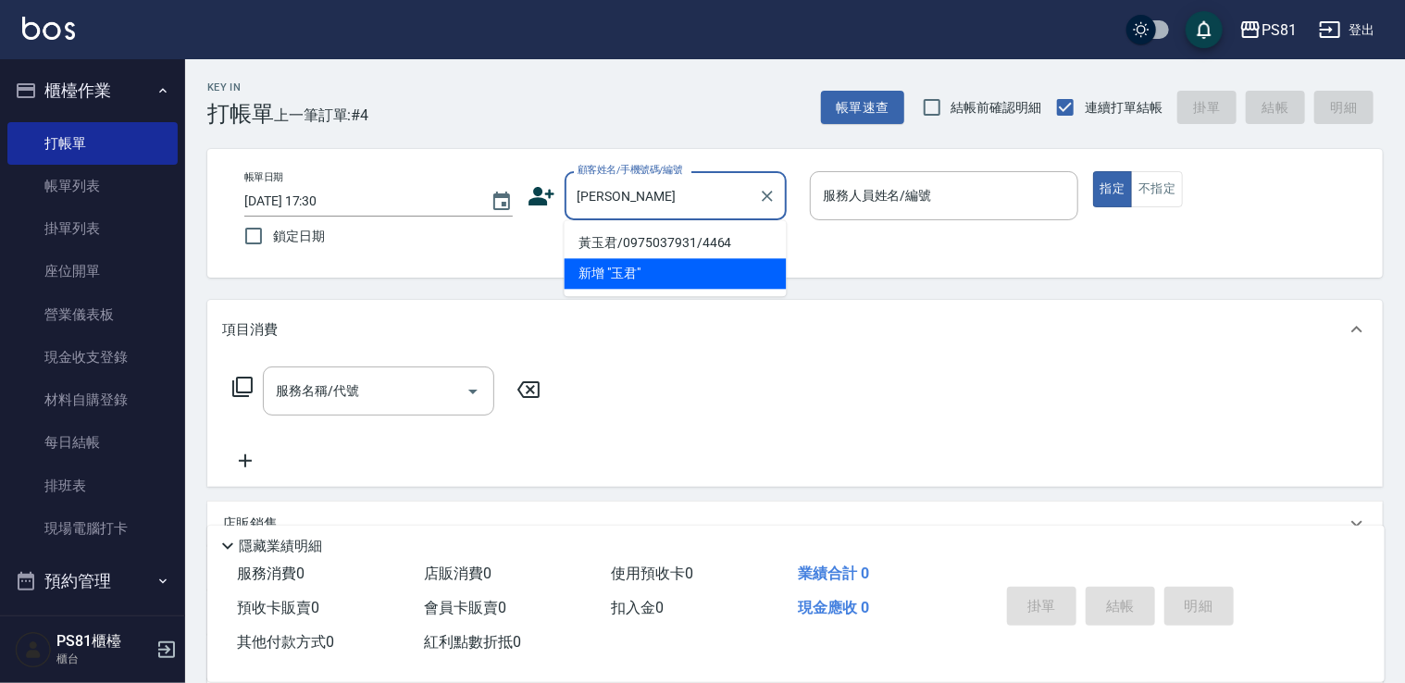
click at [715, 241] on li "黃玉君/0975037931/4464" at bounding box center [675, 243] width 222 height 31
type input "黃玉君/0975037931/4464"
type input "采蓮-2"
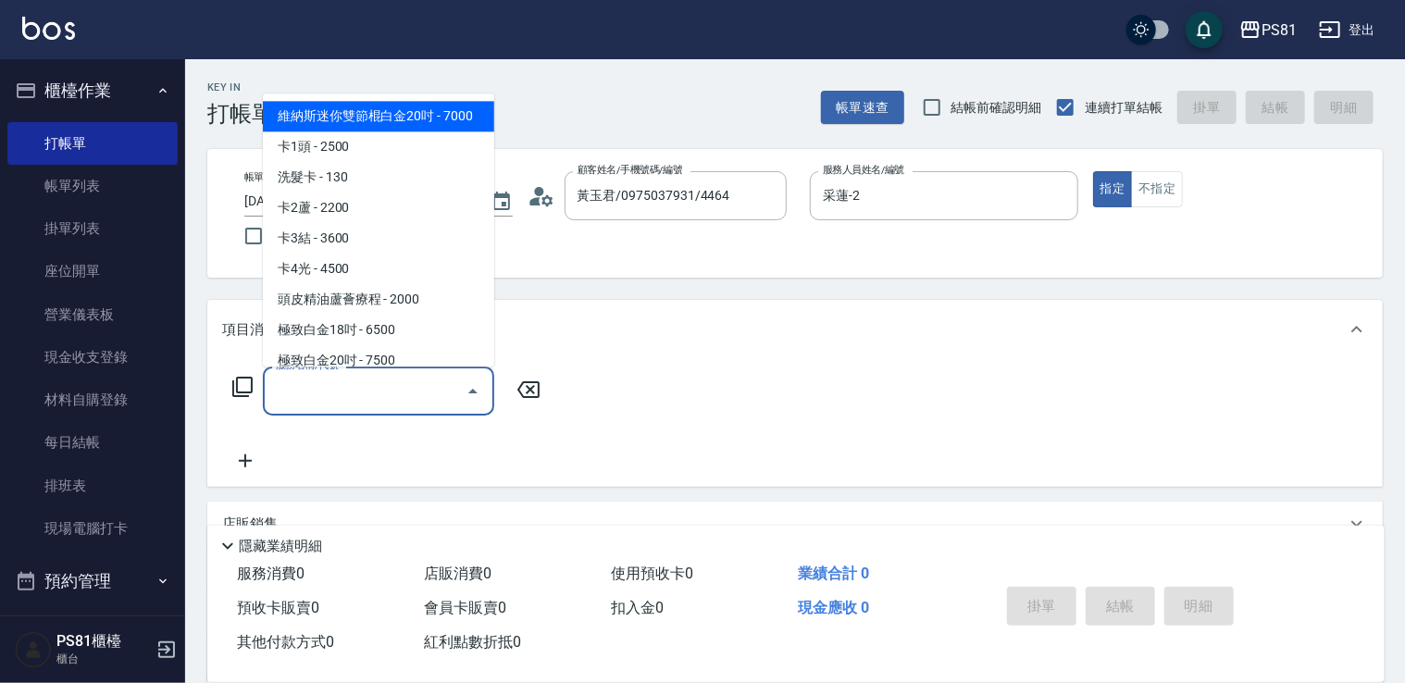
click at [309, 394] on input "服務名稱/代號" at bounding box center [364, 391] width 187 height 32
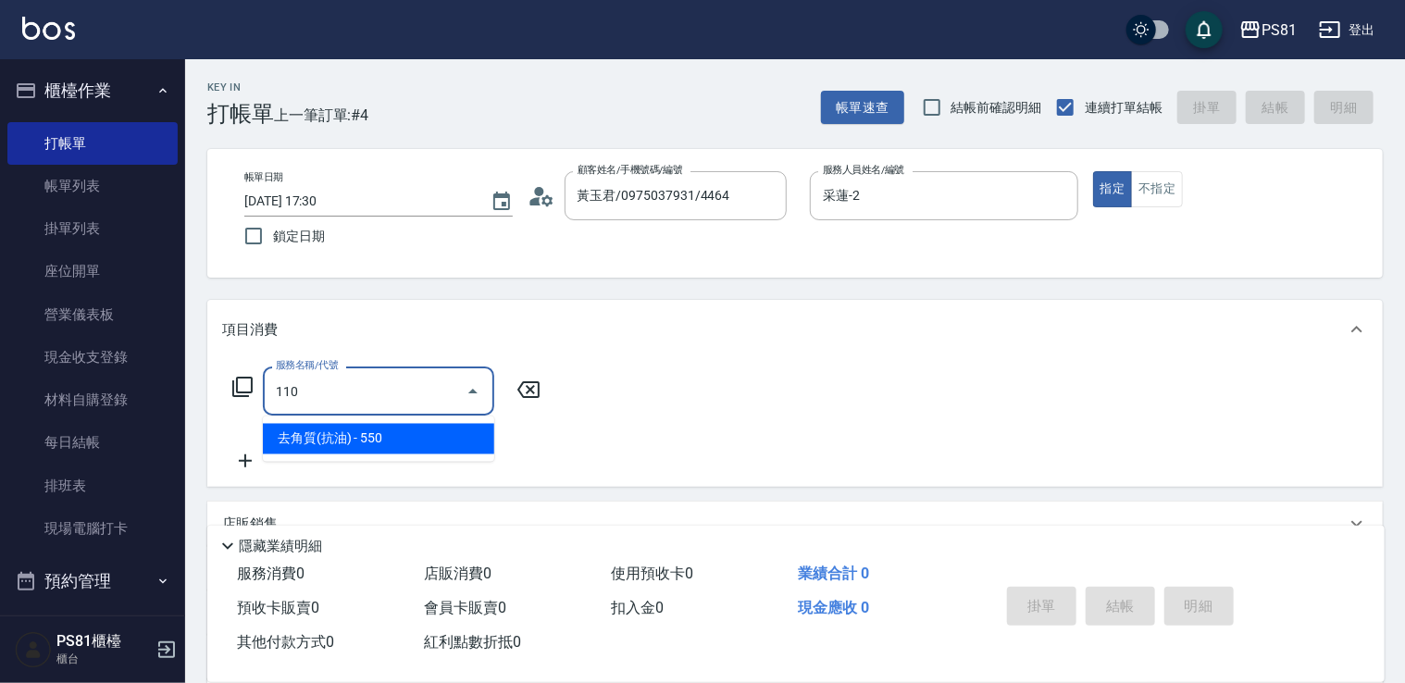
type input "去角質(抗油)(110)"
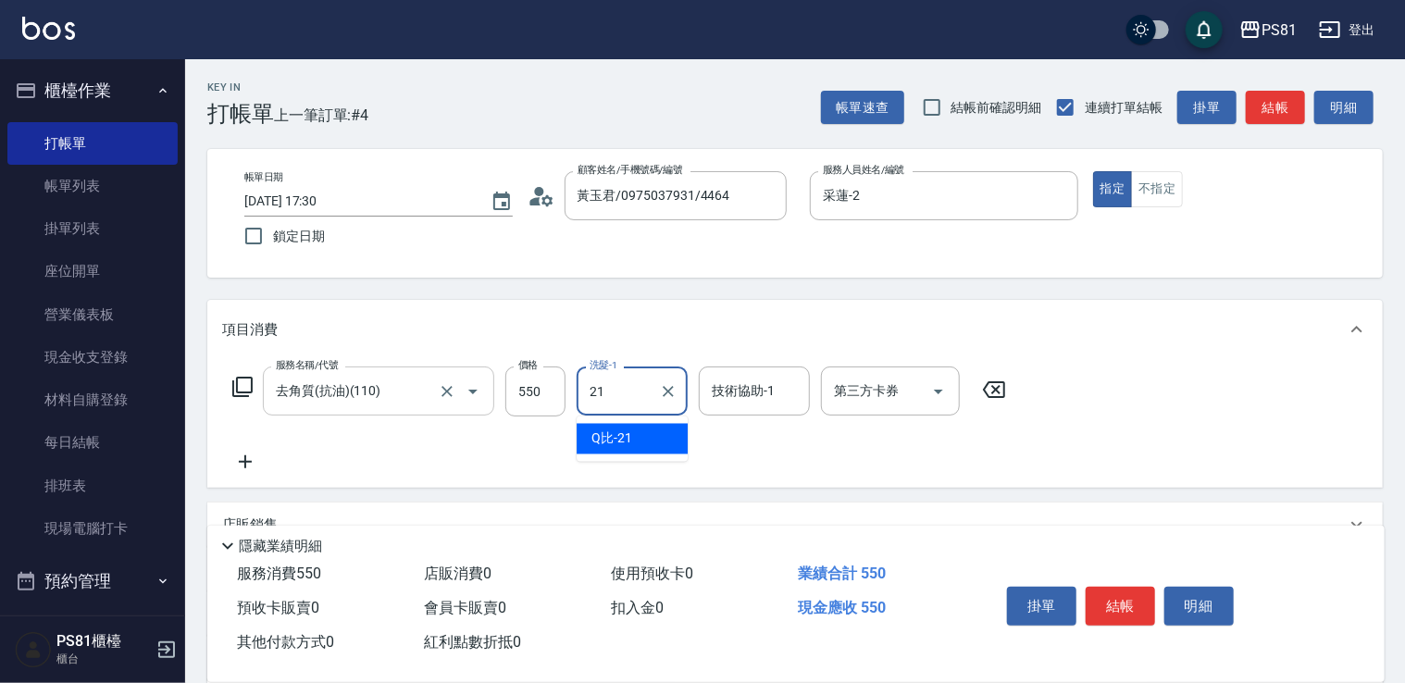
type input "Q比-21"
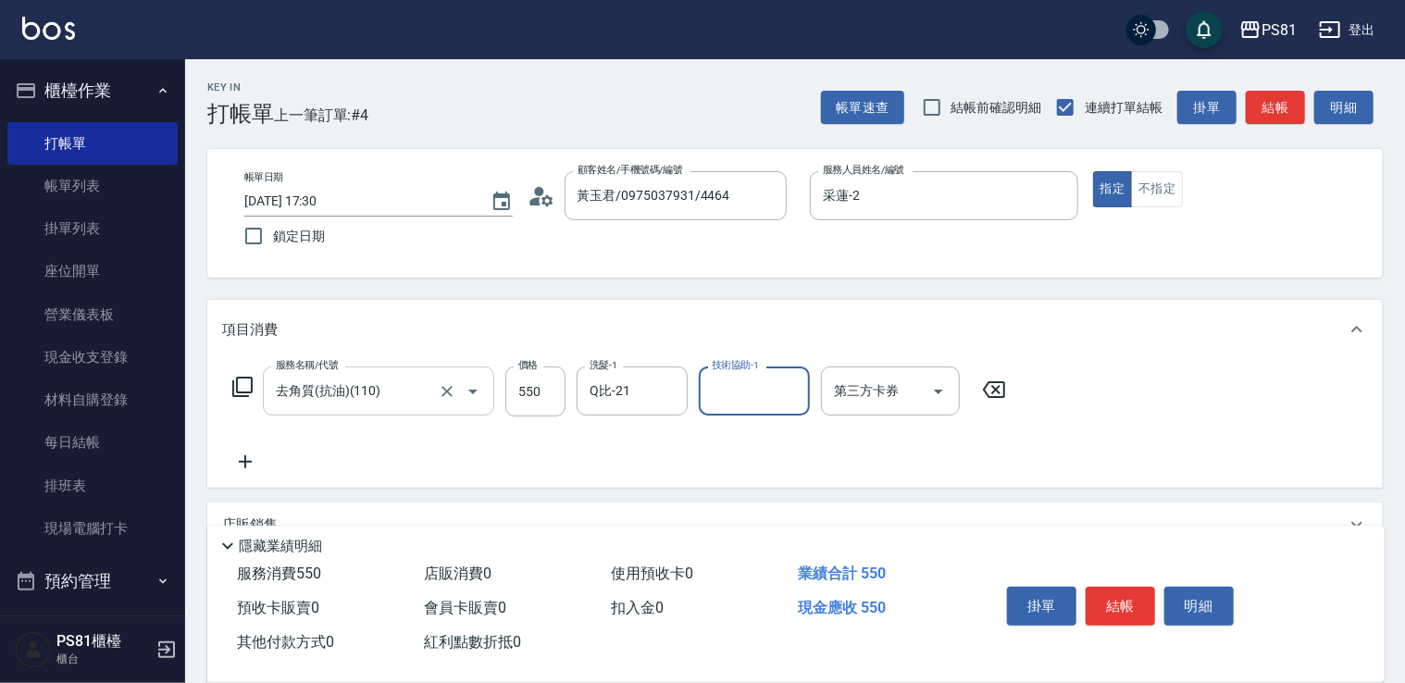
type input "1"
type input "Q比-21"
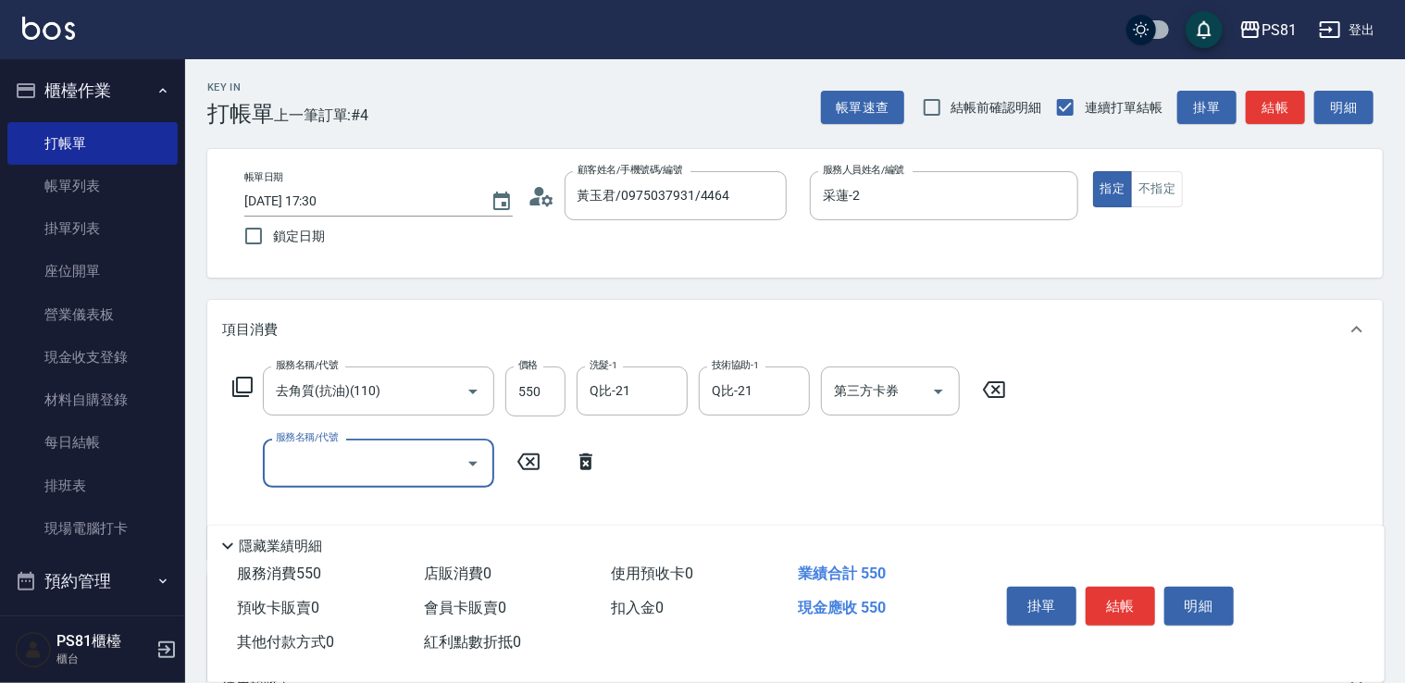
click at [581, 465] on icon at bounding box center [585, 461] width 13 height 17
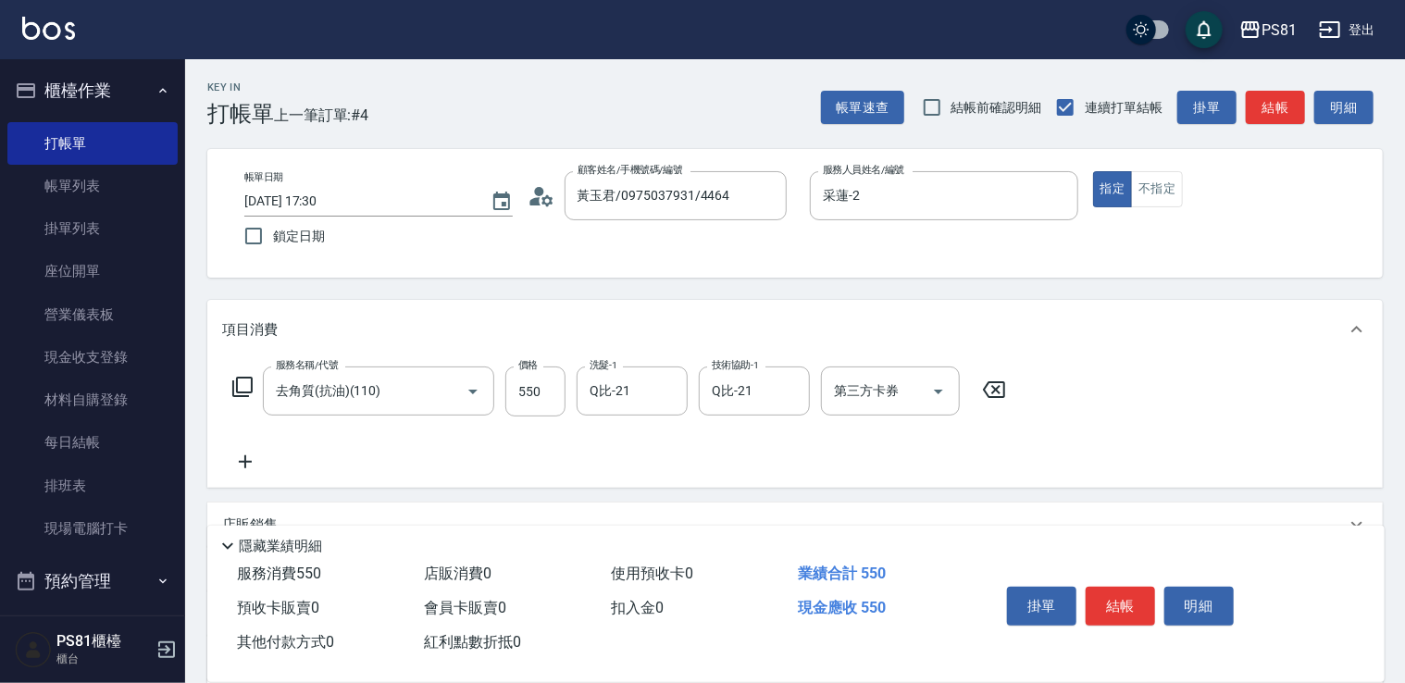
click at [679, 446] on div "服務名稱/代號 去角質(抗油)(110) 服務名稱/代號 價格 550 價格 洗髮-1 Q比-21 洗髮-1 技術協助-1 Q比-21 技術協助-1 第三方卡…" at bounding box center [619, 419] width 795 height 106
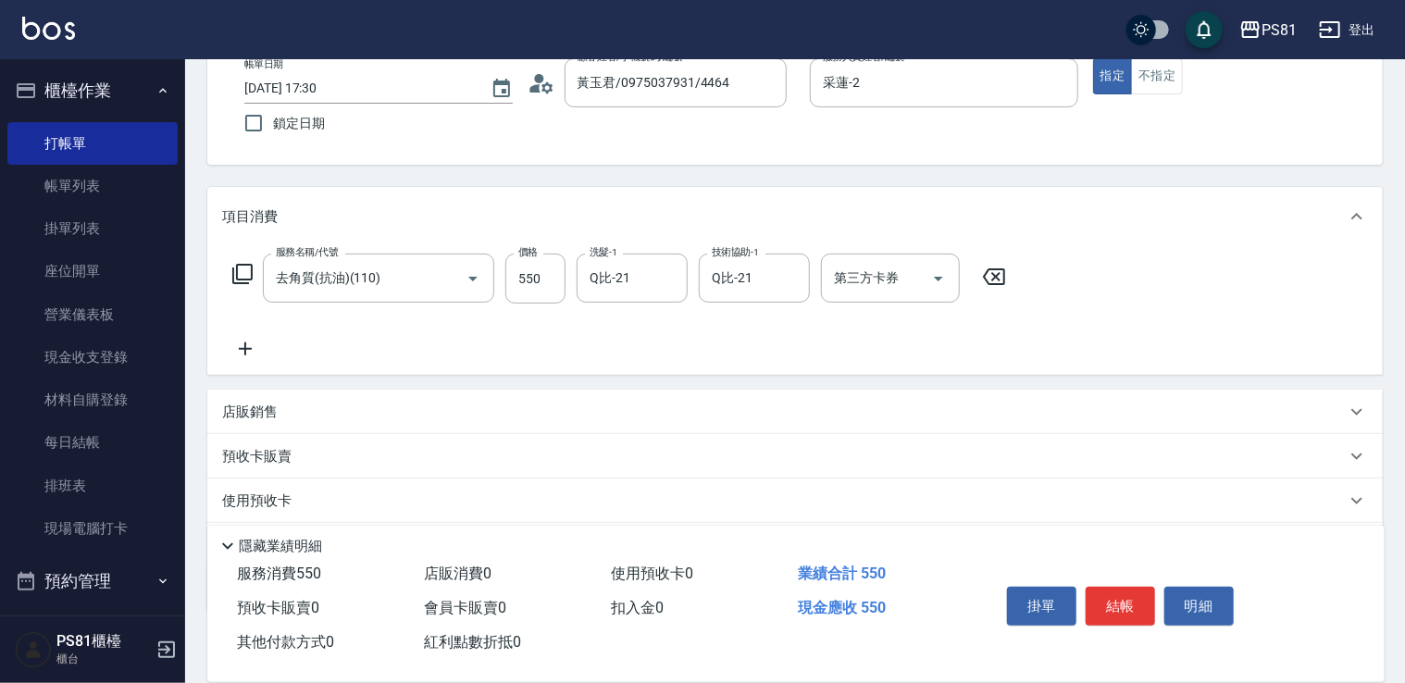
scroll to position [217, 0]
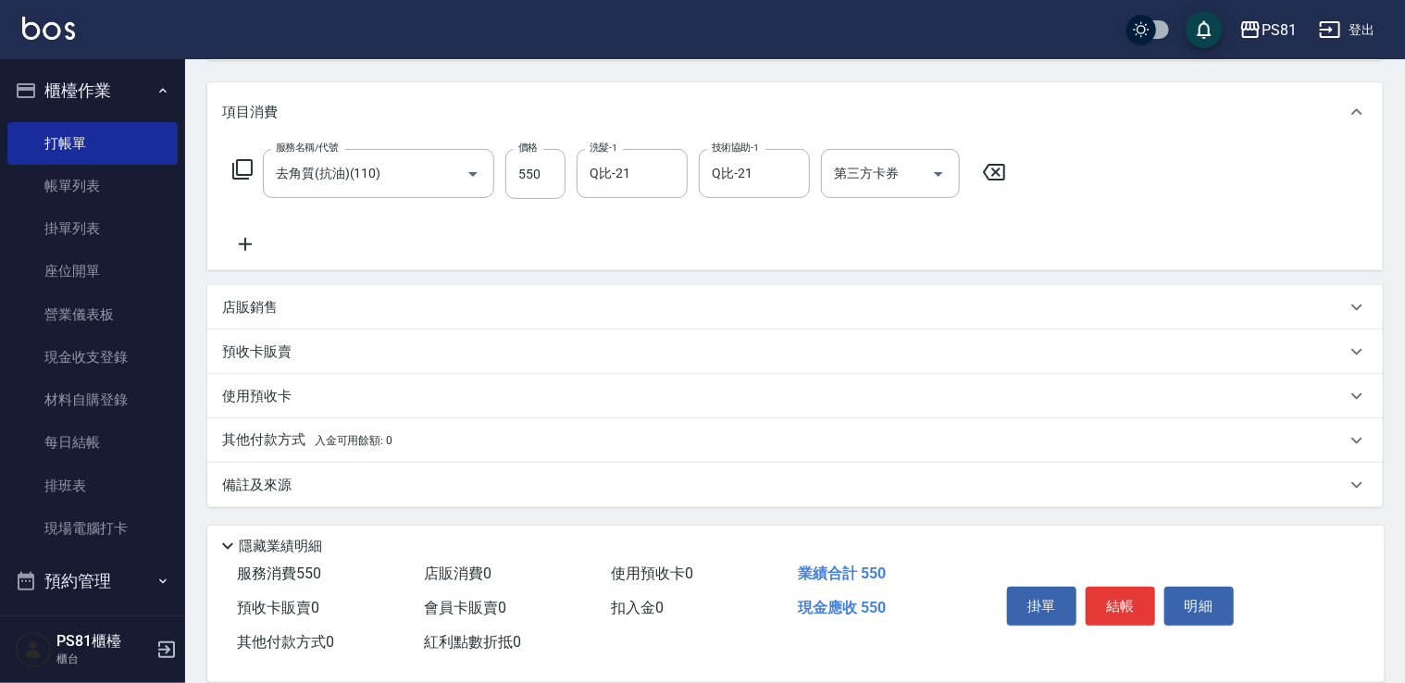
click at [373, 291] on div "店販銷售" at bounding box center [794, 307] width 1175 height 44
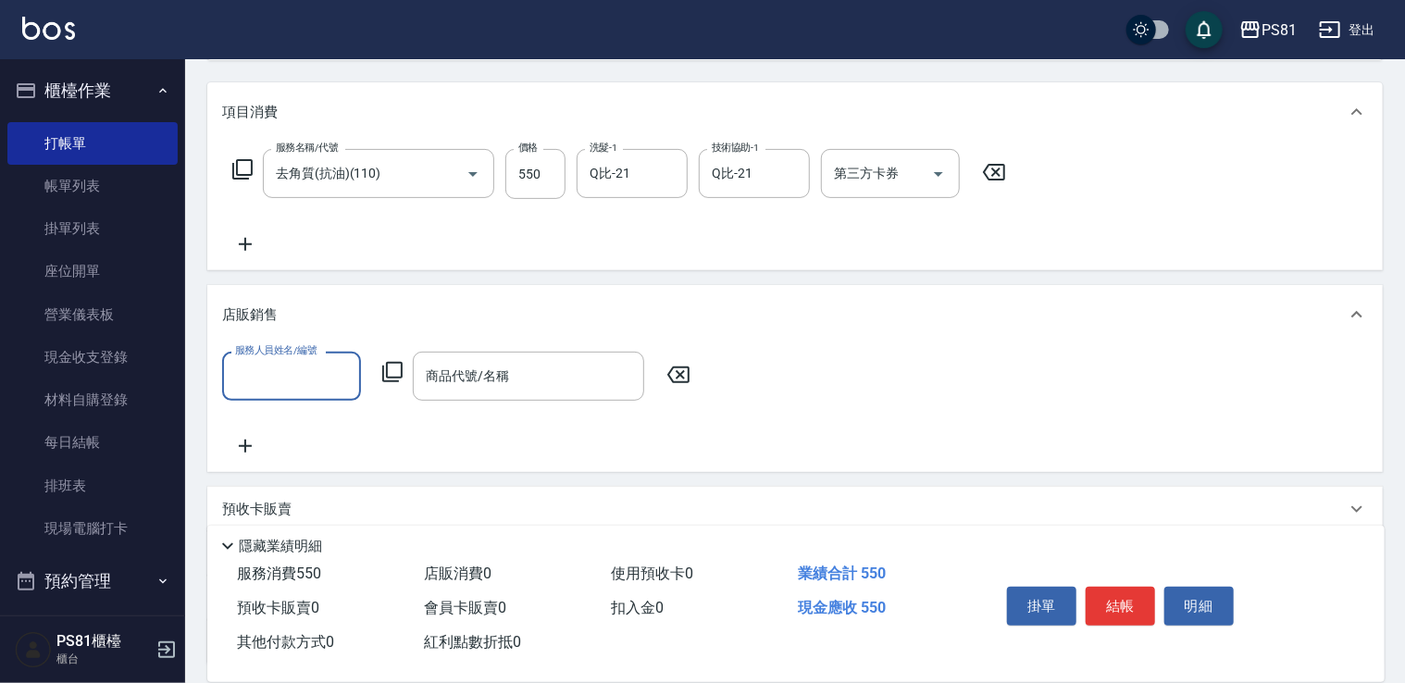
scroll to position [0, 0]
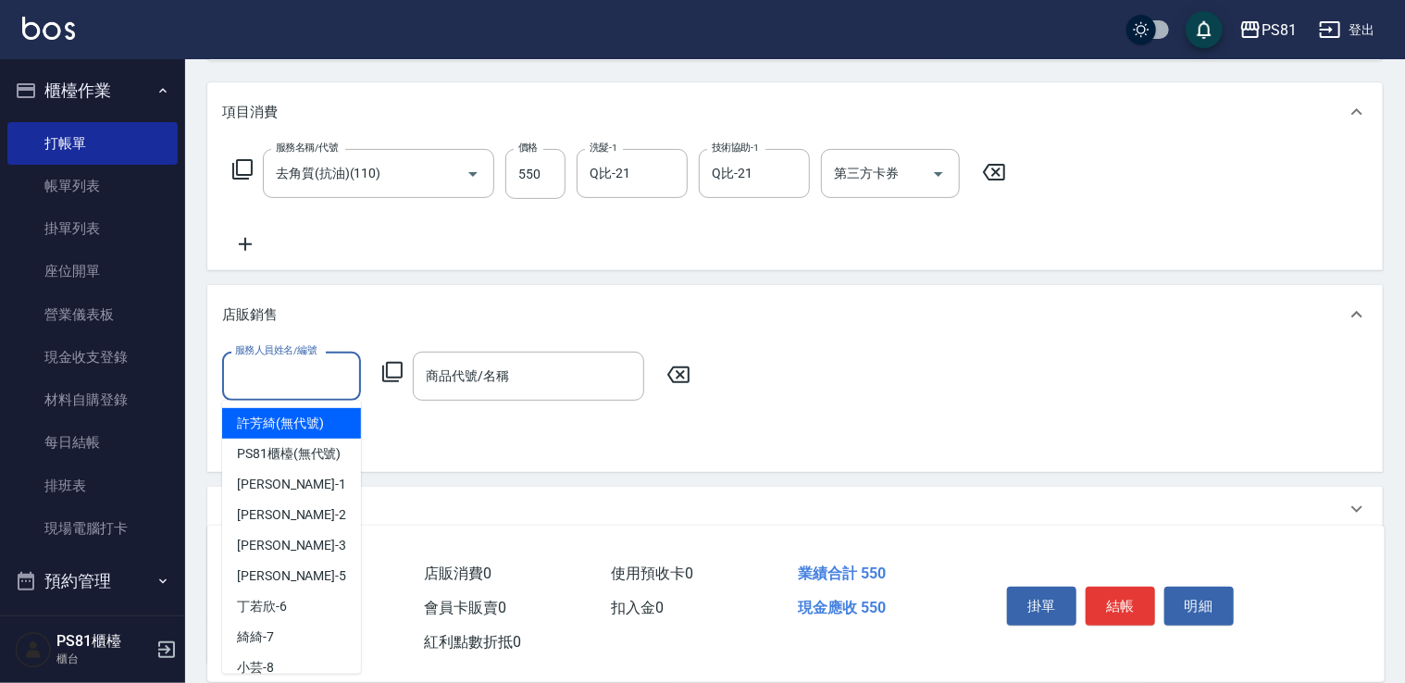
click at [306, 387] on input "服務人員姓名/編號" at bounding box center [291, 376] width 122 height 32
type input "許芳綺(無代號)"
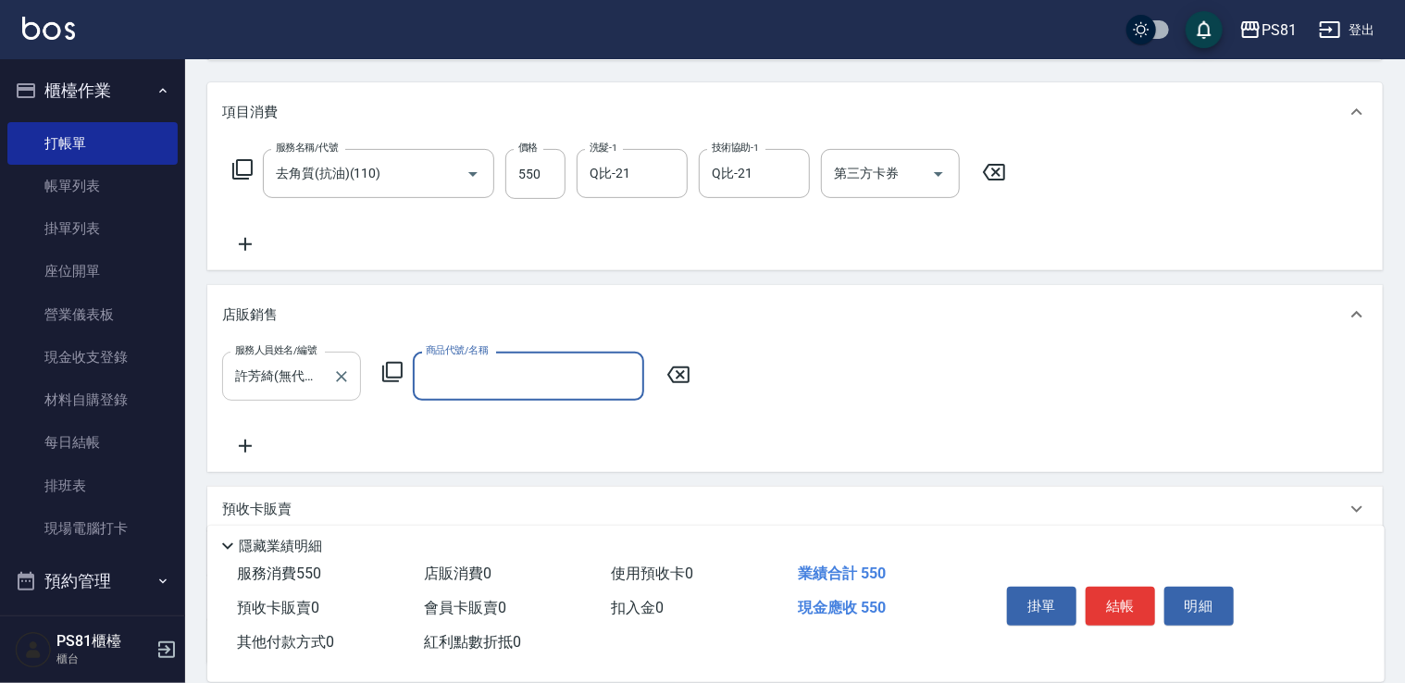
click at [344, 372] on icon "Clear" at bounding box center [341, 376] width 11 height 11
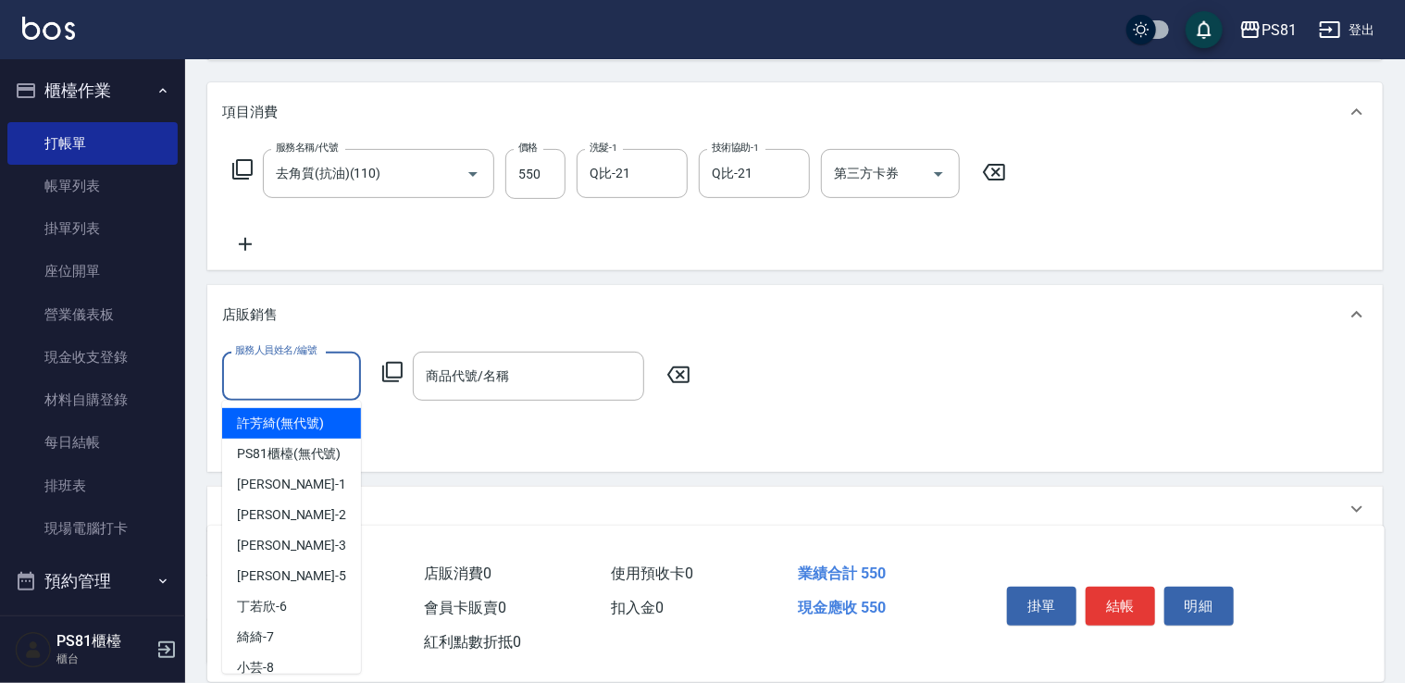
click at [320, 365] on input "服務人員姓名/編號" at bounding box center [291, 376] width 122 height 32
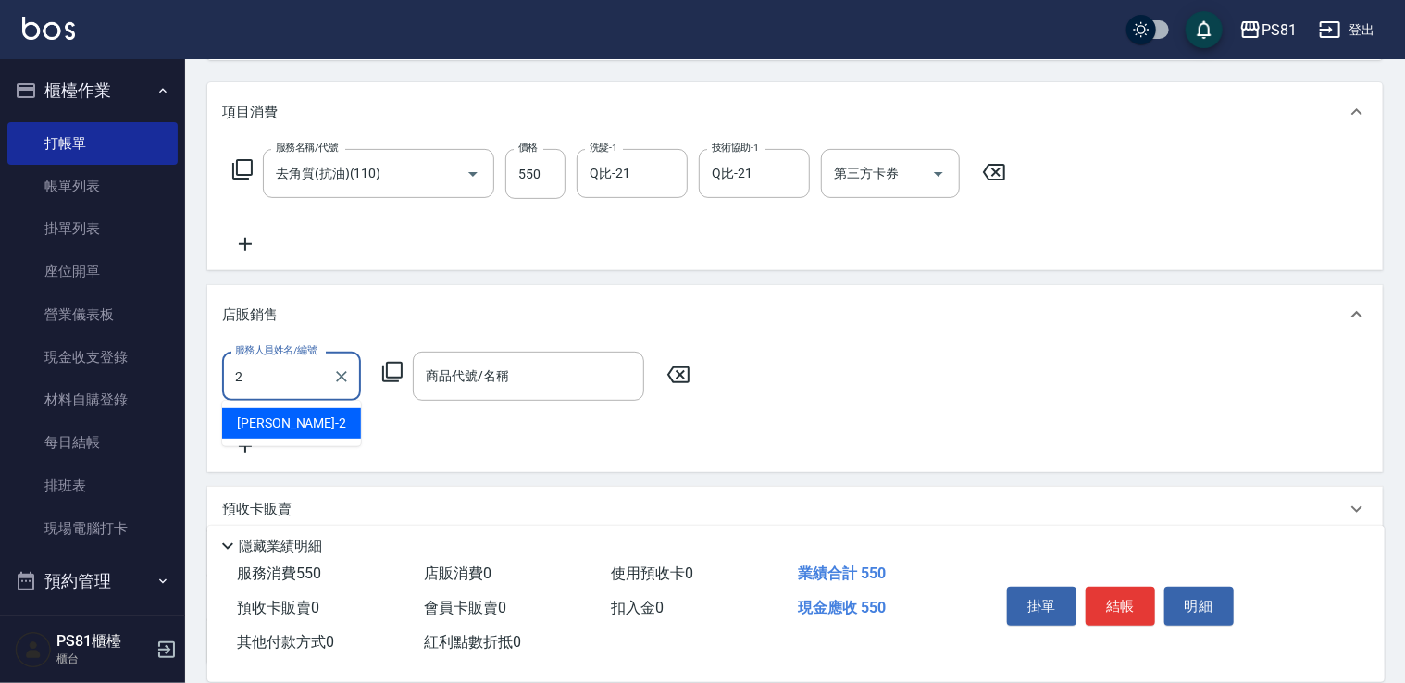
type input "采蓮-2"
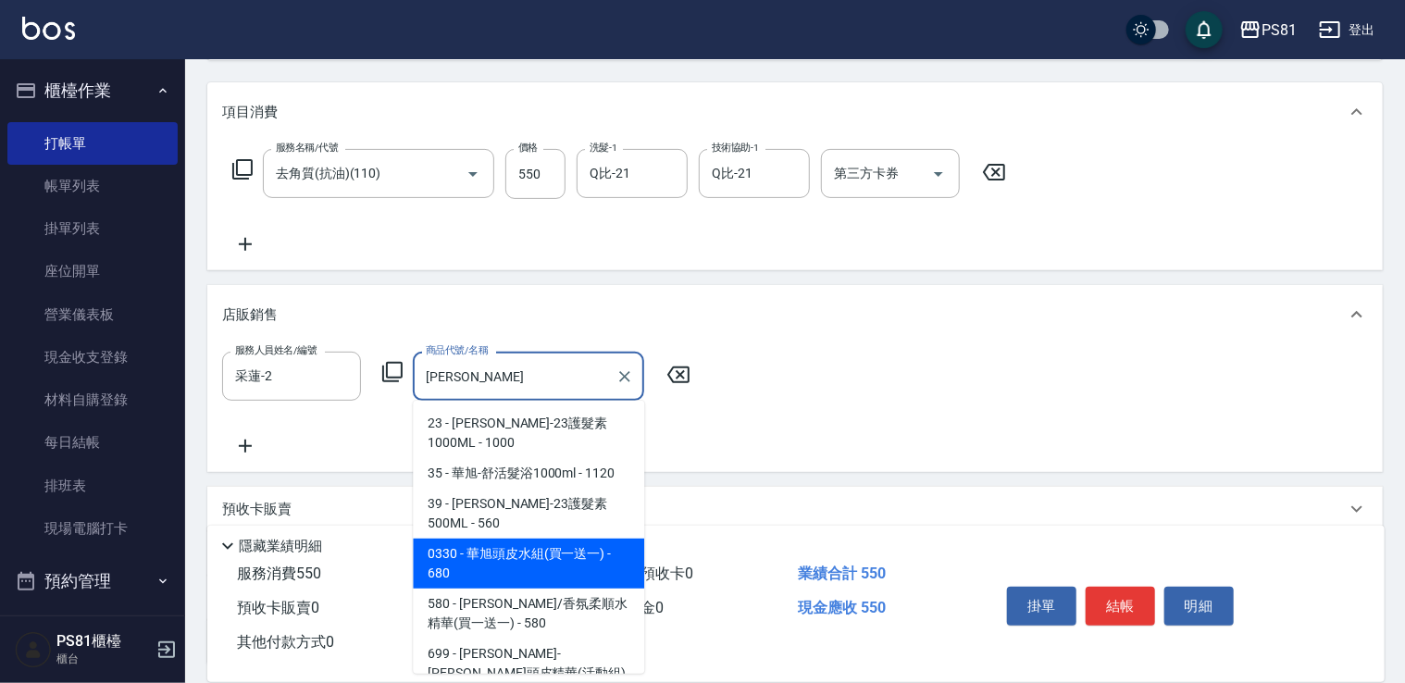
click at [513, 539] on span "0330 - 華旭頭皮水組(買一送一) - 680" at bounding box center [528, 564] width 231 height 50
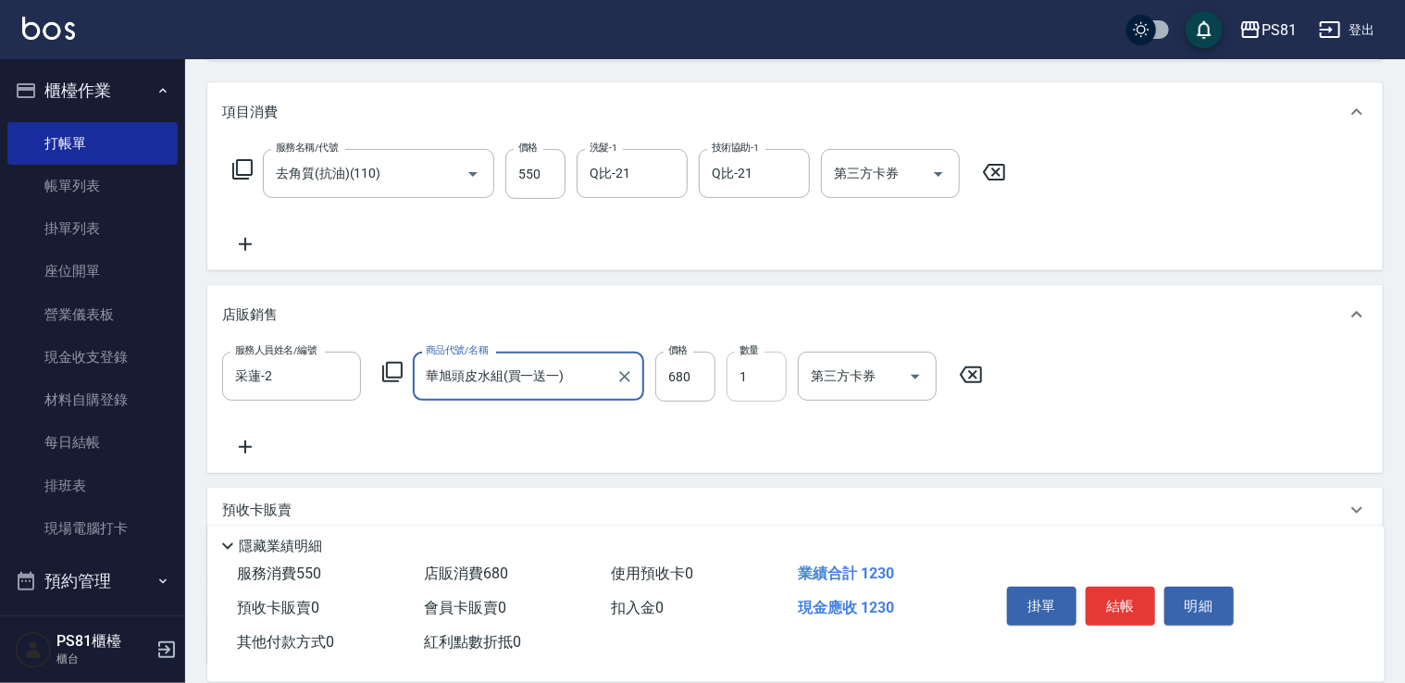
type input "華旭頭皮水組(買一送一)"
click at [759, 378] on input "1" at bounding box center [756, 377] width 60 height 50
type input "2"
click at [825, 420] on div "服務人員姓名/編號 [PERSON_NAME]-2 服務人員姓名/編號 商品代號/名稱 [PERSON_NAME]頭皮水組(買一送一) 商品代號/名稱 價格 …" at bounding box center [795, 405] width 1146 height 106
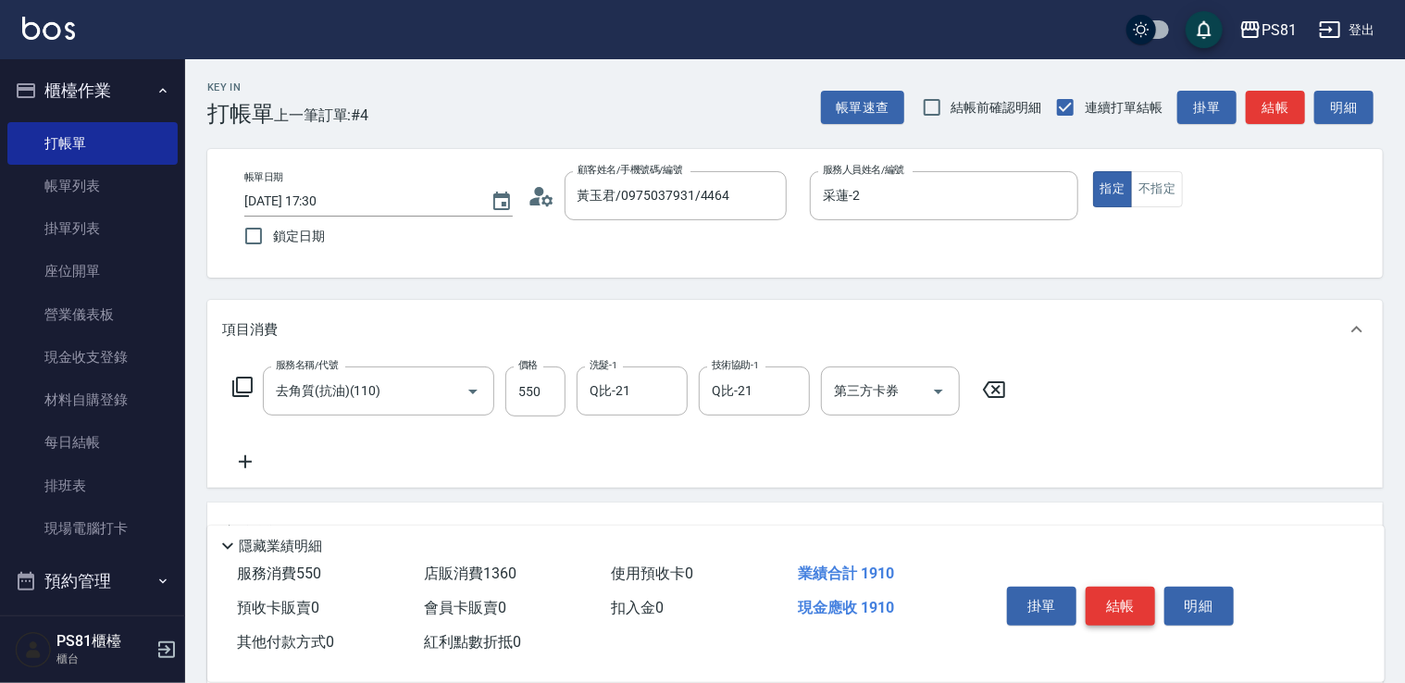
click at [1135, 595] on button "結帳" at bounding box center [1119, 606] width 69 height 39
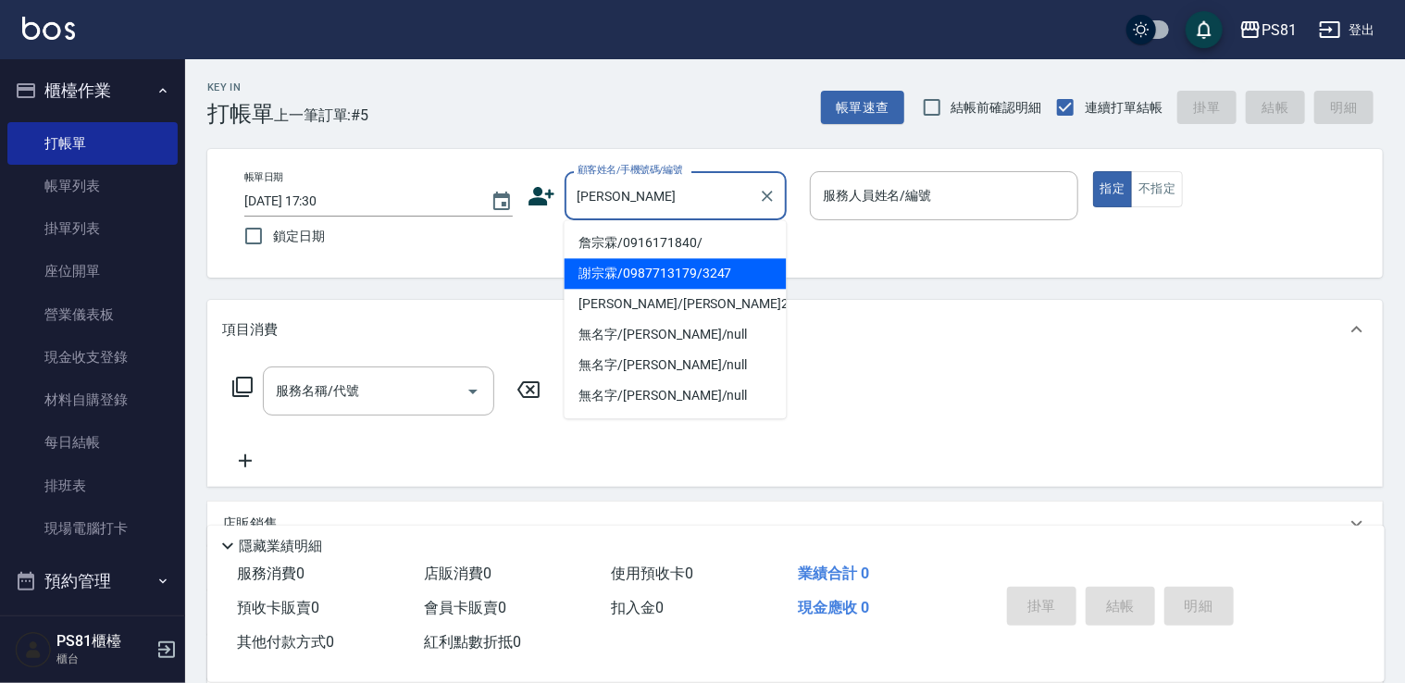
click at [690, 261] on li "謝宗霖/0987713179/3247" at bounding box center [675, 273] width 222 height 31
type input "謝宗霖/0987713179/3247"
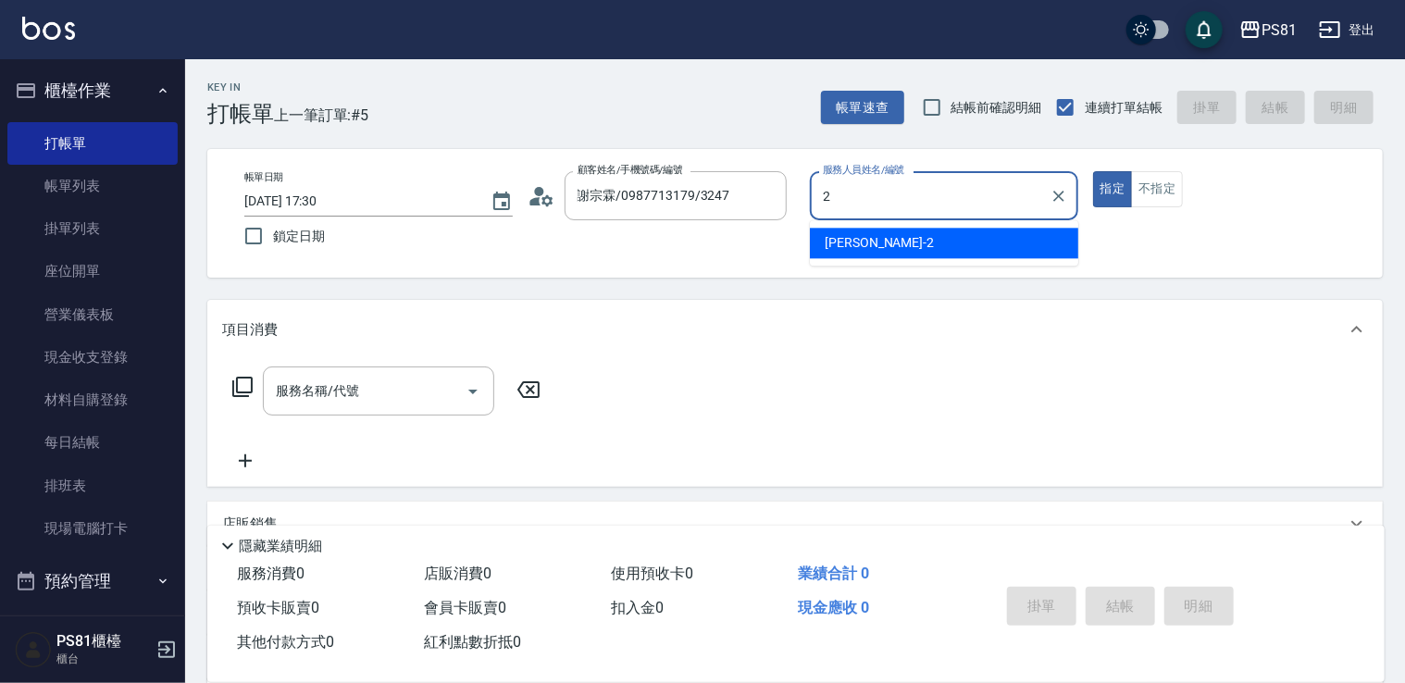
type input "采蓮-2"
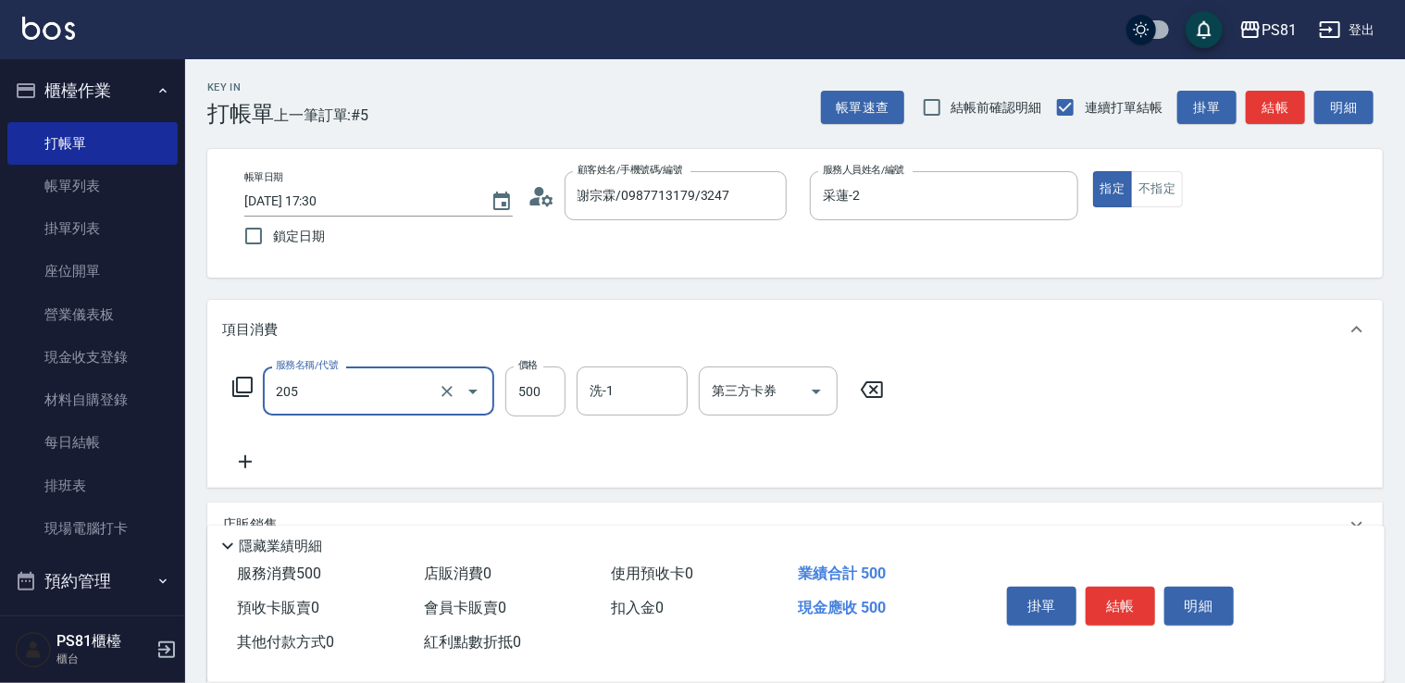
type input "A級單剪400(205)"
click at [1118, 408] on div "服務名稱/代號 A級單剪400(205) 服務名稱/代號 價格 500 價格 洗-1 洗-1 第三方卡券 第三方卡券" at bounding box center [794, 423] width 1175 height 129
click at [1100, 594] on button "結帳" at bounding box center [1119, 606] width 69 height 39
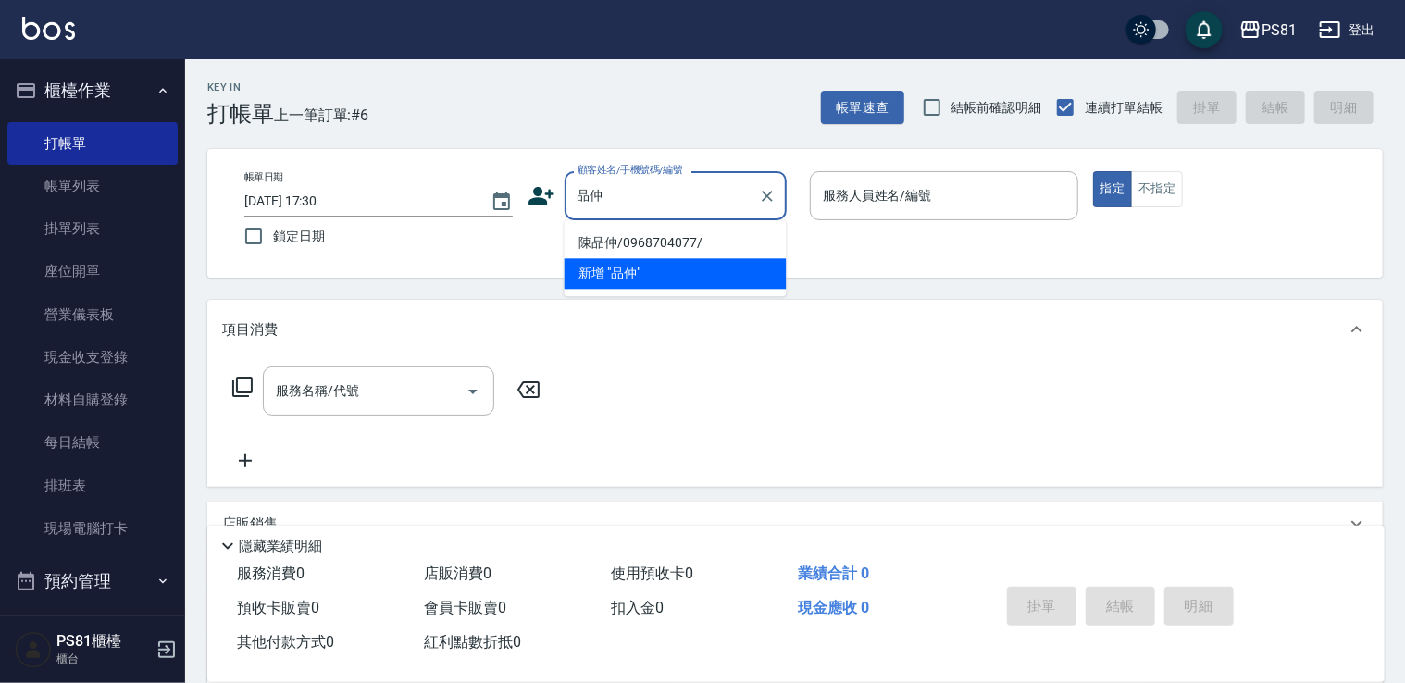
click at [668, 239] on li "陳品仲/0968704077/" at bounding box center [675, 243] width 222 height 31
type input "陳品仲/0968704077/"
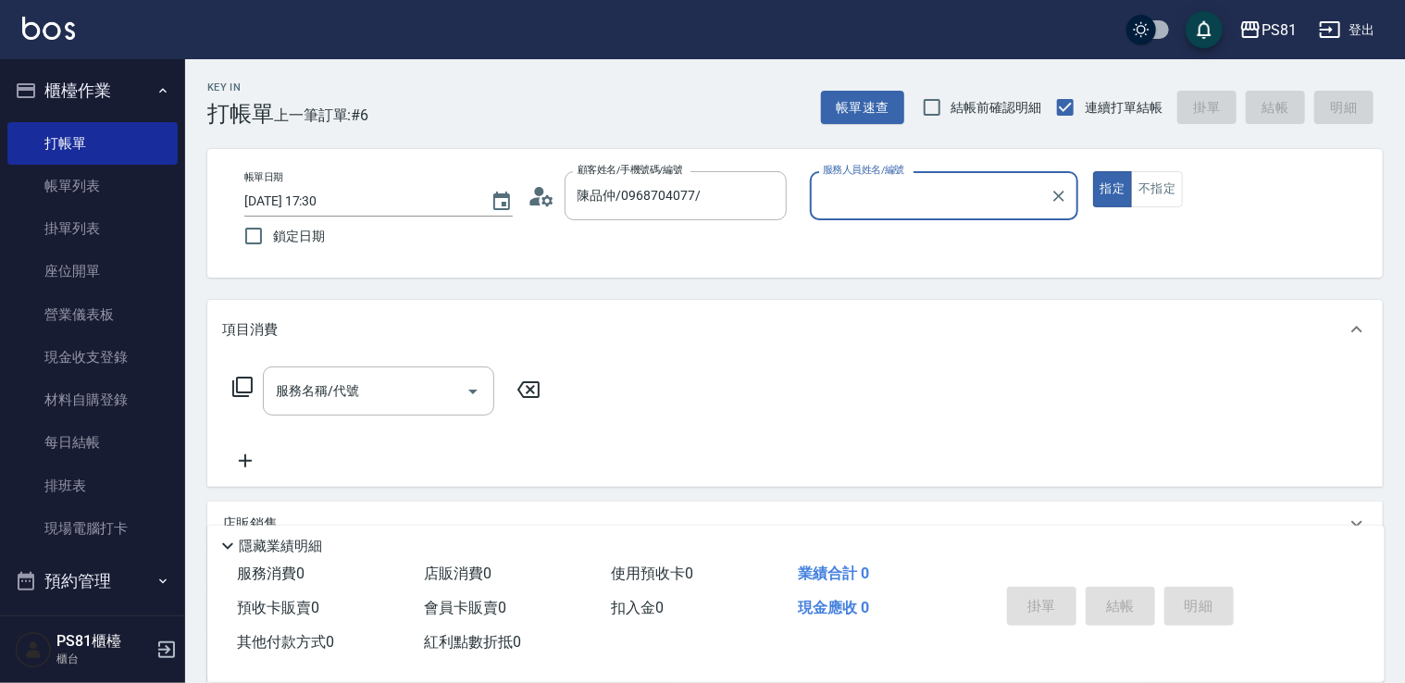
type input "采蓮-2"
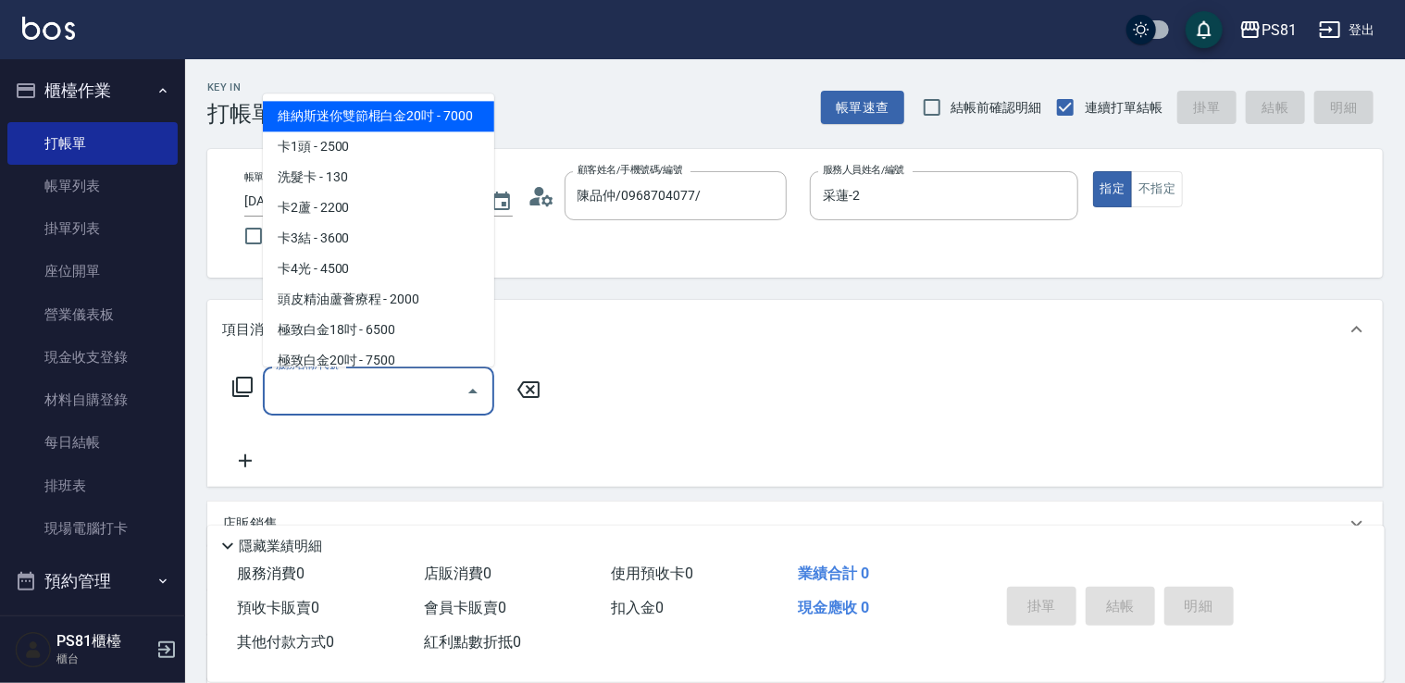
click at [419, 394] on input "服務名稱/代號" at bounding box center [364, 391] width 187 height 32
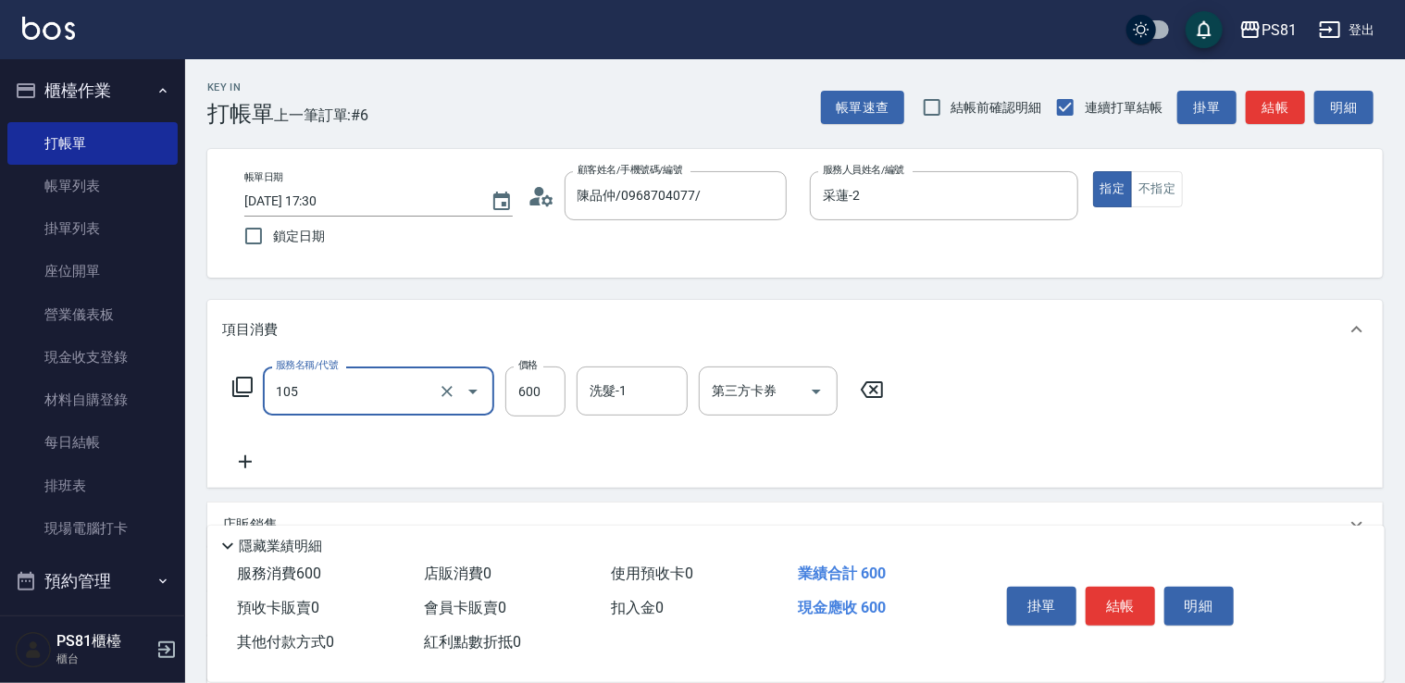
type input "A級洗剪600(105)"
click at [861, 457] on div "服務名稱/代號 A級洗剪600(105) 服務名稱/代號 價格 600 價格 洗髮-1 洗髮-1 第三方卡券 第三方卡券" at bounding box center [558, 419] width 673 height 106
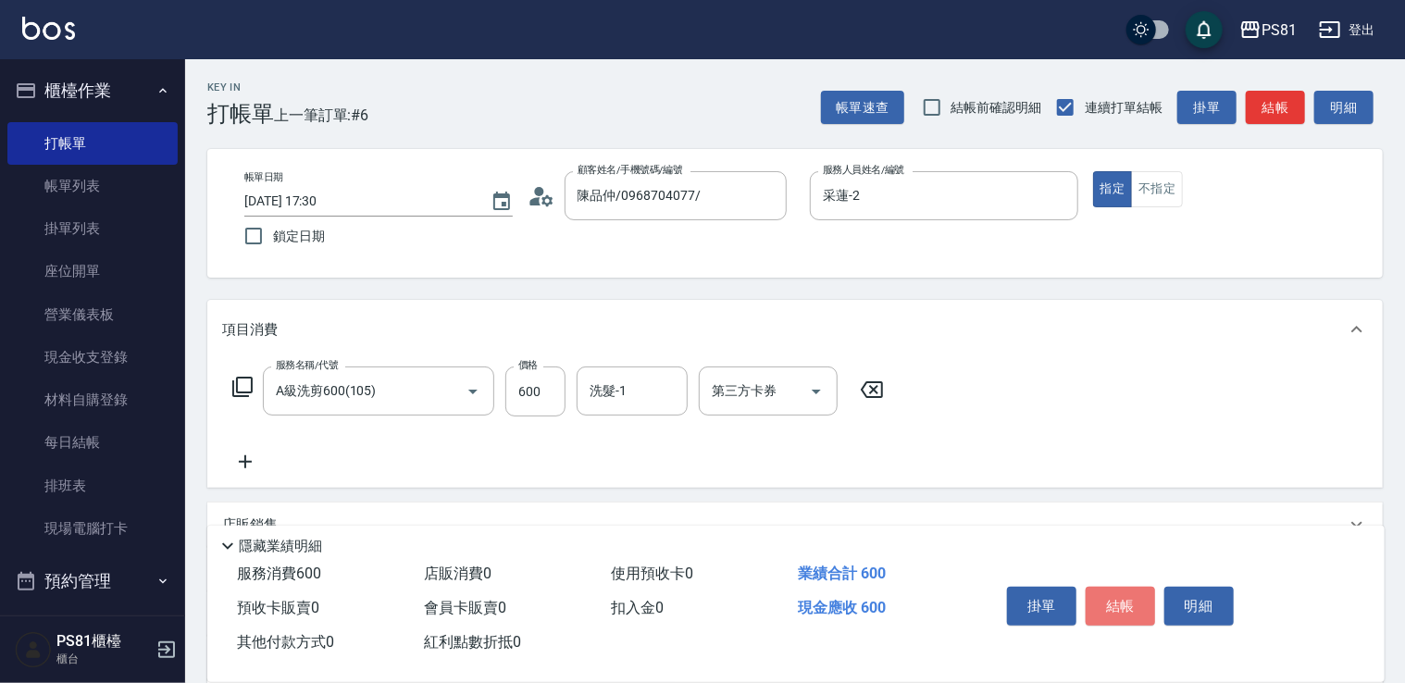
click at [1127, 598] on button "結帳" at bounding box center [1119, 606] width 69 height 39
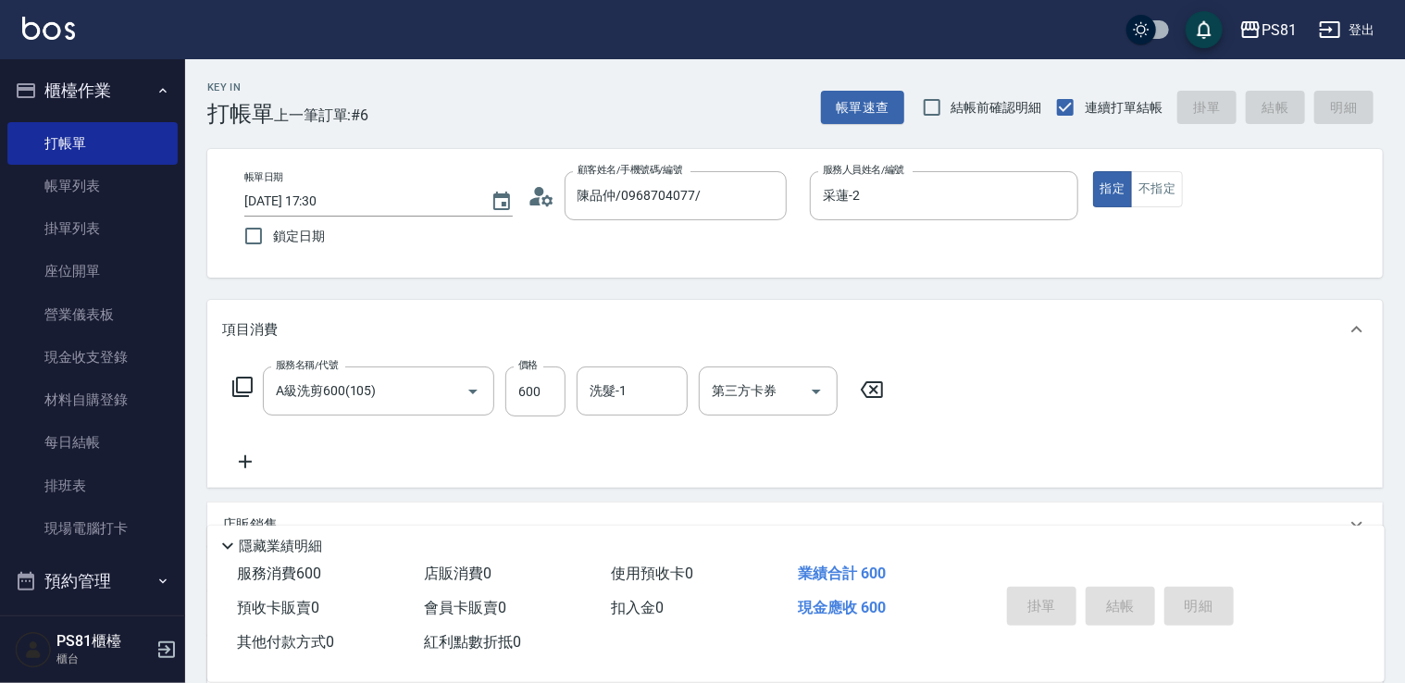
type input "[DATE] 17:31"
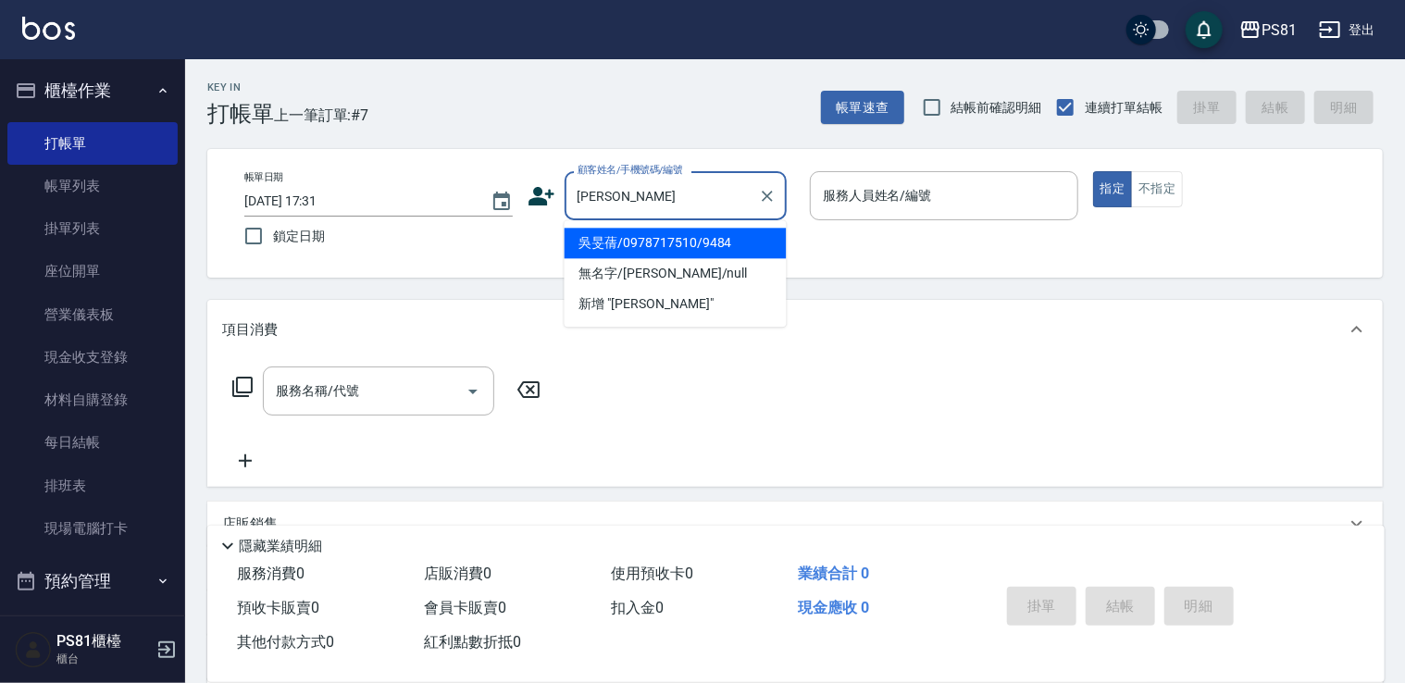
type input "吳旻蒨/0978717510/9484"
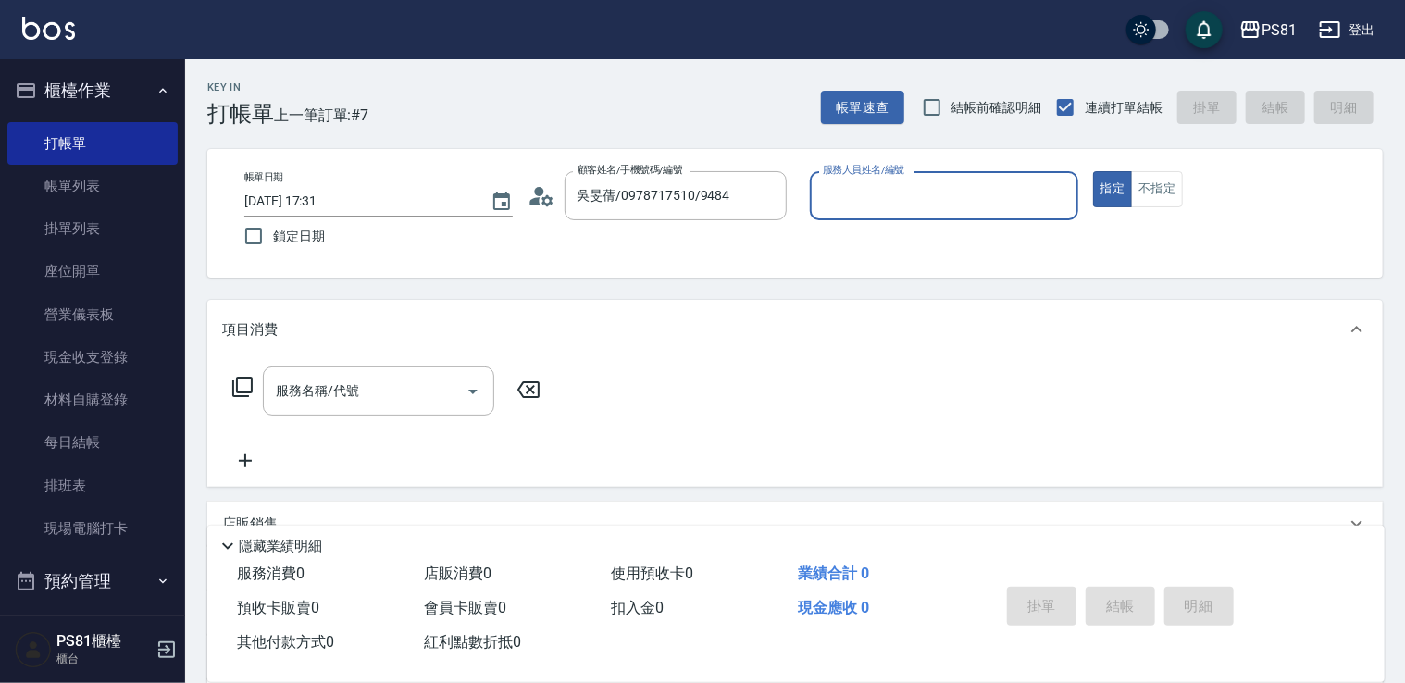
type input "采蓮-2"
click at [1093, 171] on button "指定" at bounding box center [1113, 189] width 40 height 36
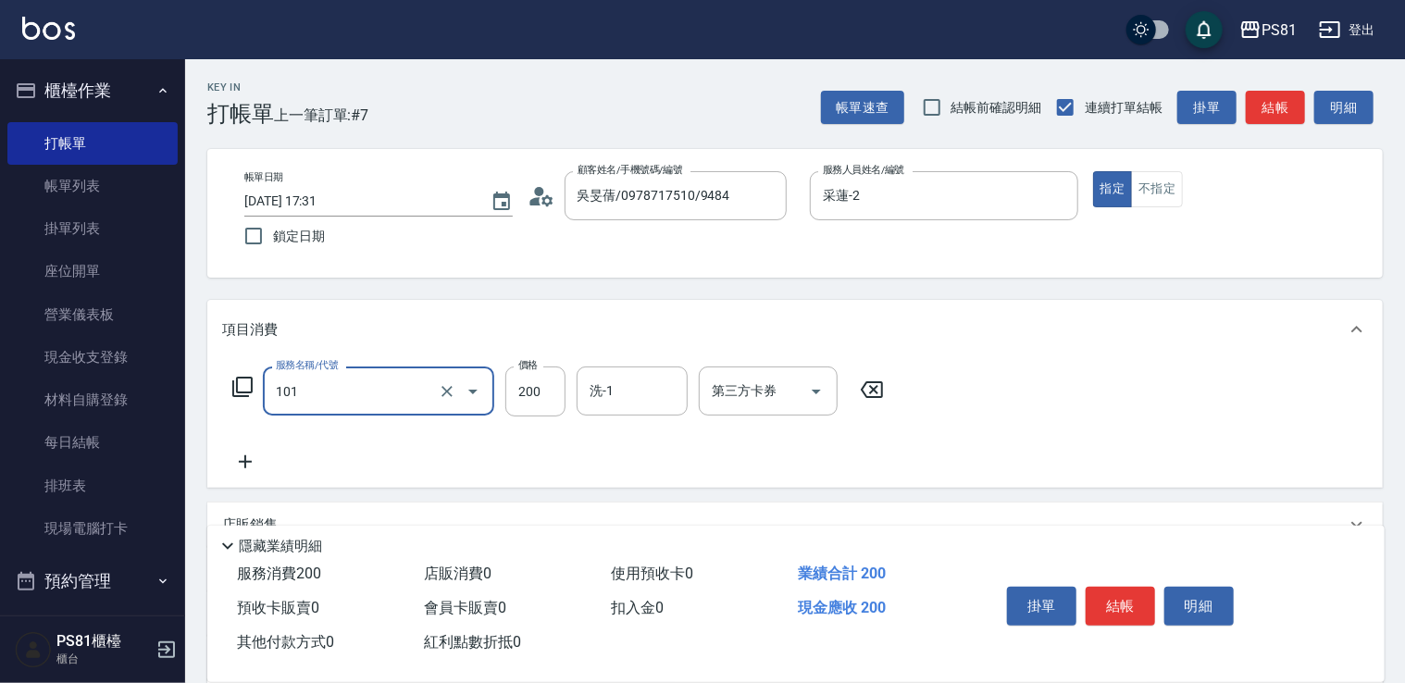
type input "一般洗髮(101)"
type input "300"
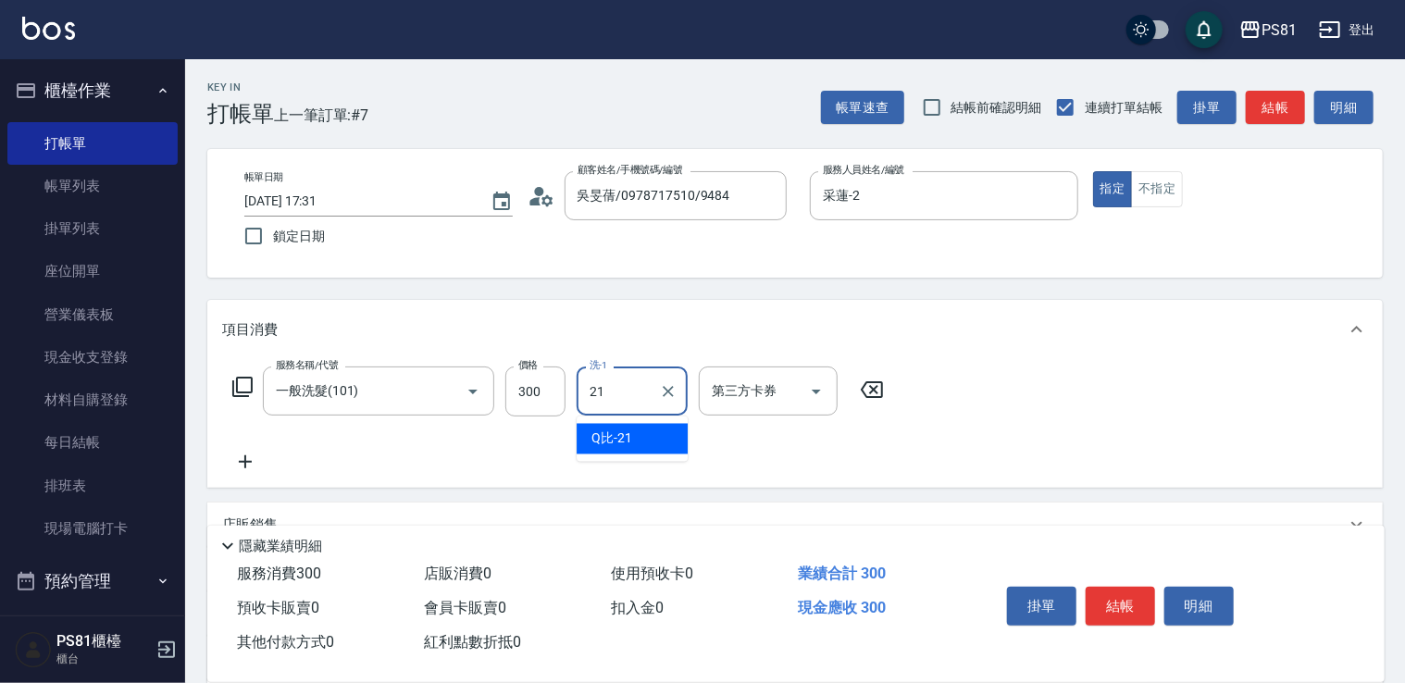
type input "Q比-21"
click at [993, 452] on div "服務名稱/代號 一般洗髮(101) 服務名稱/代號 價格 300 價格 洗-1 Q比-21 洗-1 第三方卡券 第三方卡券" at bounding box center [794, 423] width 1175 height 129
click at [1104, 598] on button "結帳" at bounding box center [1119, 606] width 69 height 39
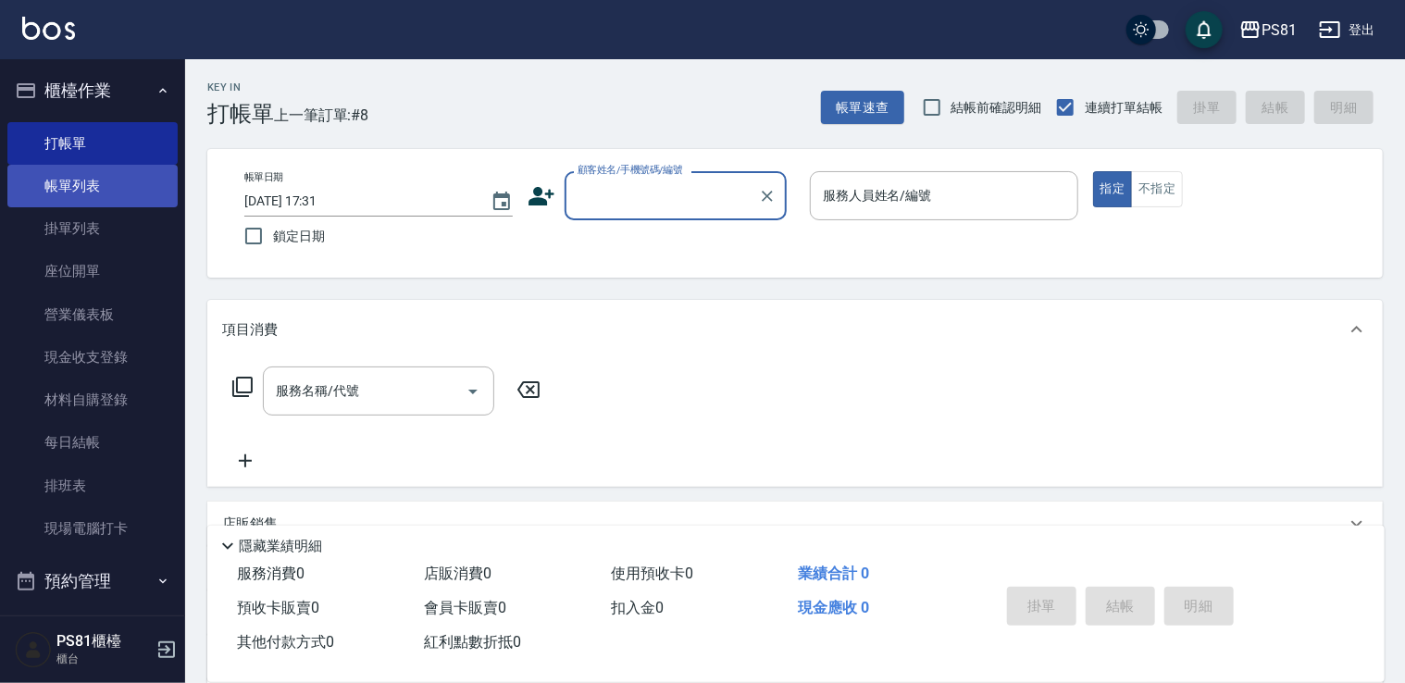
click at [116, 190] on link "帳單列表" at bounding box center [92, 186] width 170 height 43
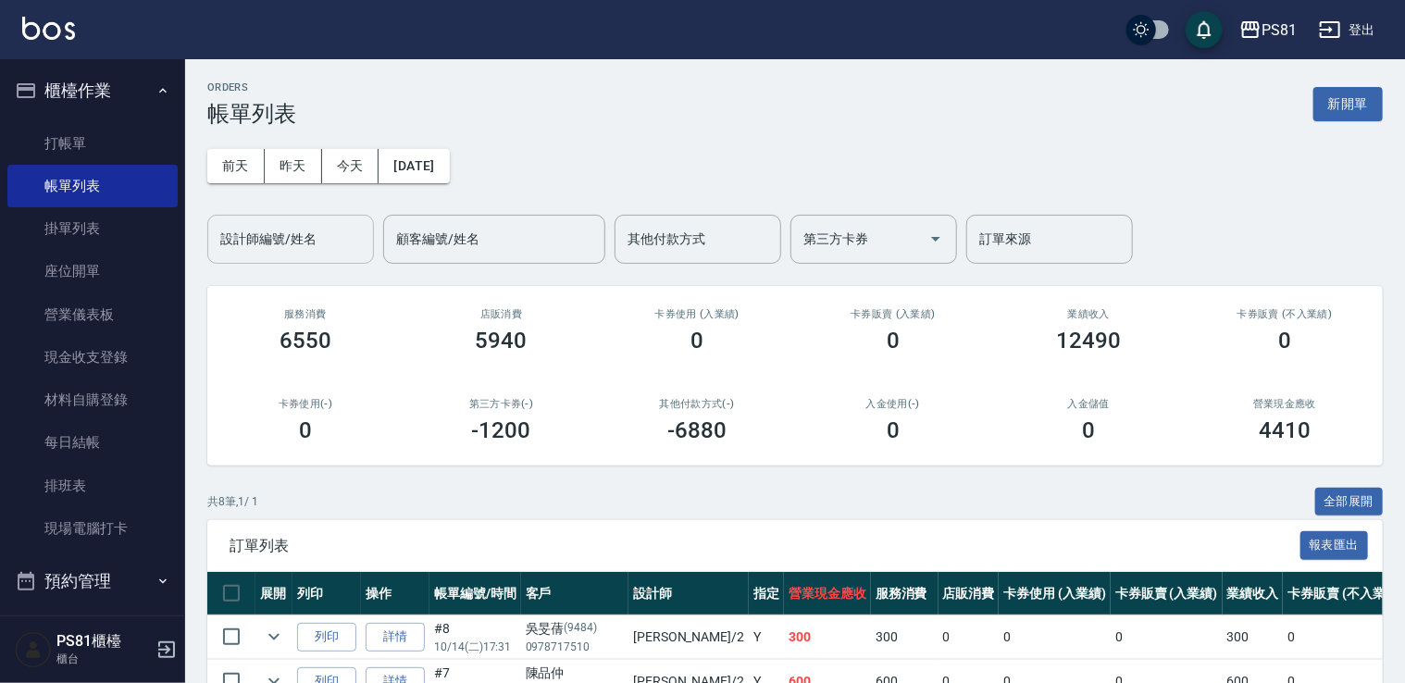
click at [348, 248] on input "設計師編號/姓名" at bounding box center [291, 239] width 150 height 32
type input "采蓮-2"
click at [472, 474] on div "ORDERS 帳單列表 新開單 [DATE] [DATE] [DATE] [DATE] 設計師編號/姓名 采蓮-2 設計師編號/姓名 顧客編號/姓名 顧客編號…" at bounding box center [795, 484] width 1220 height 850
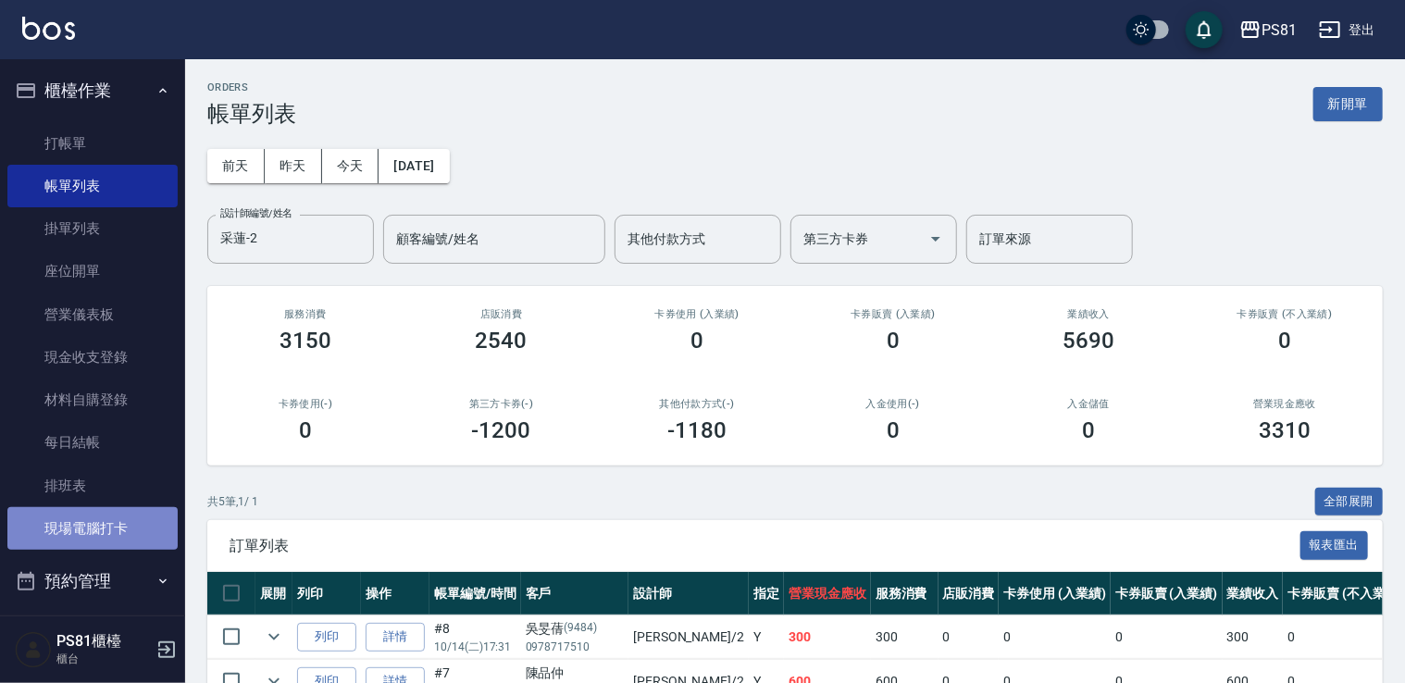
click at [130, 529] on link "現場電腦打卡" at bounding box center [92, 528] width 170 height 43
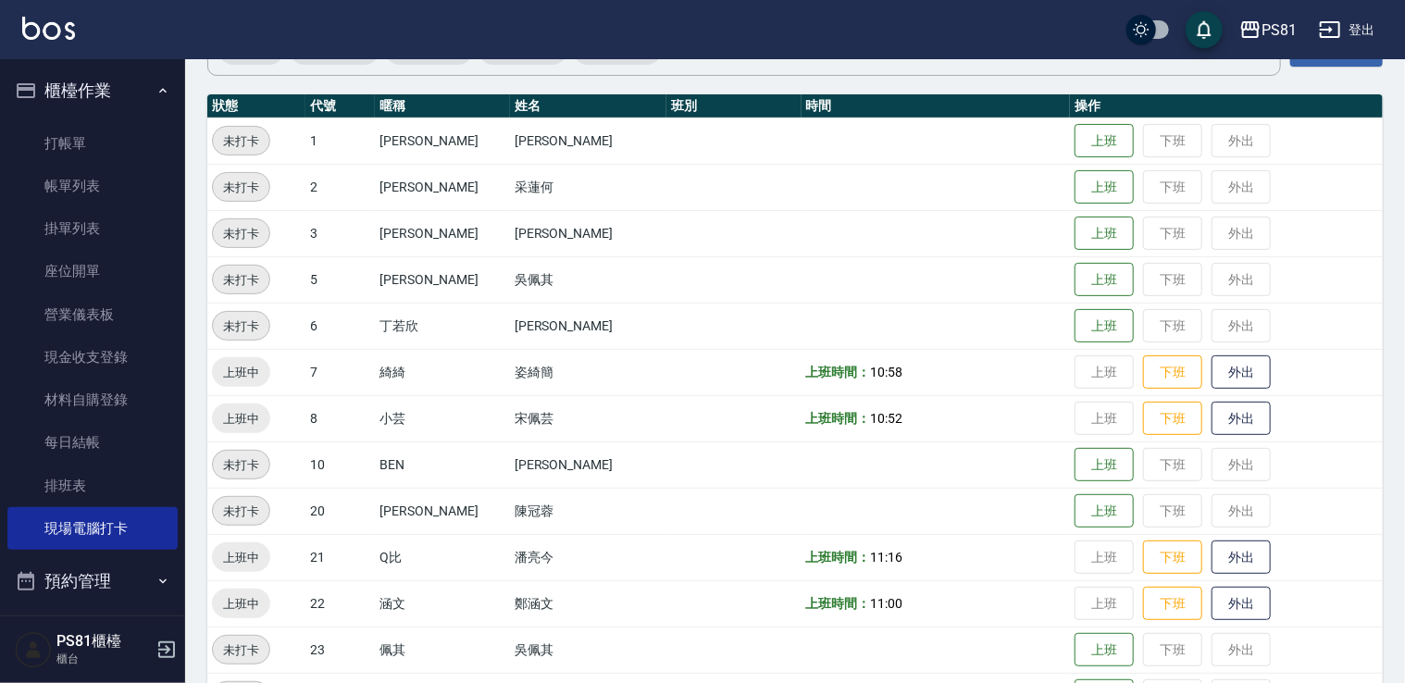
scroll to position [185, 0]
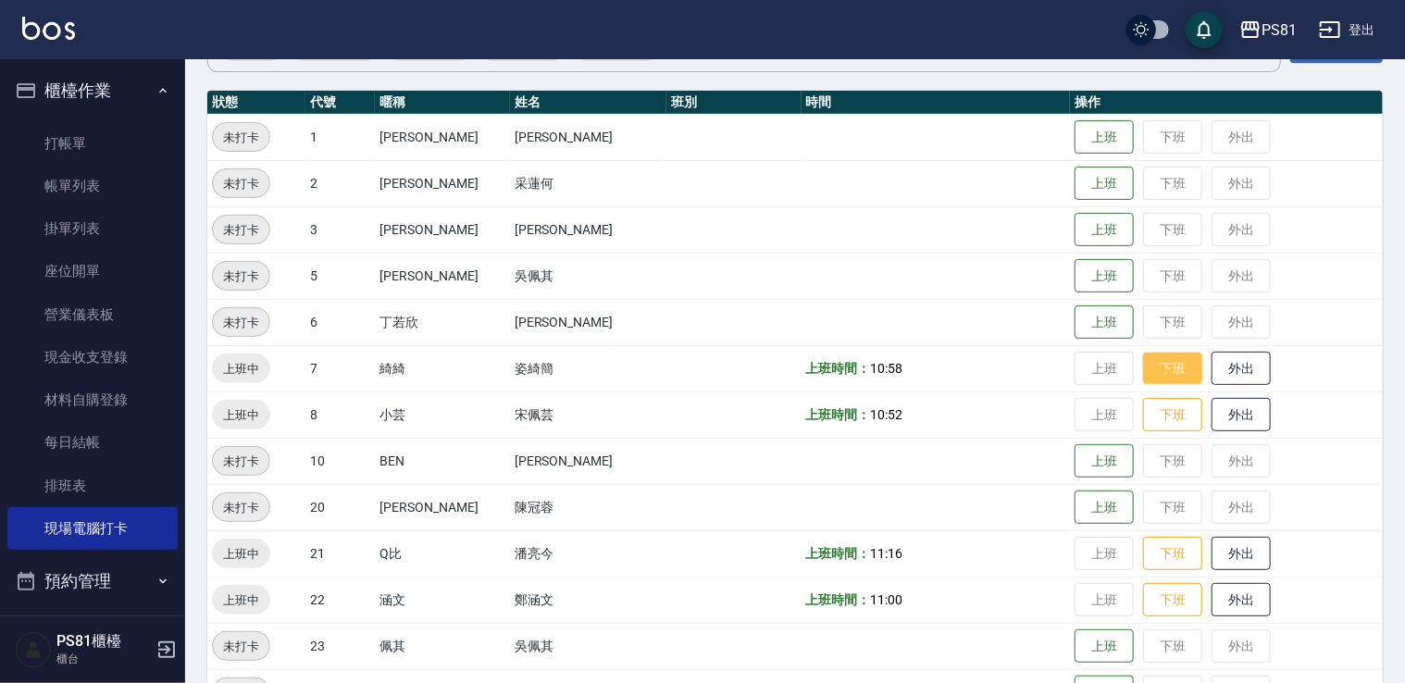
click at [1146, 361] on button "下班" at bounding box center [1172, 369] width 59 height 32
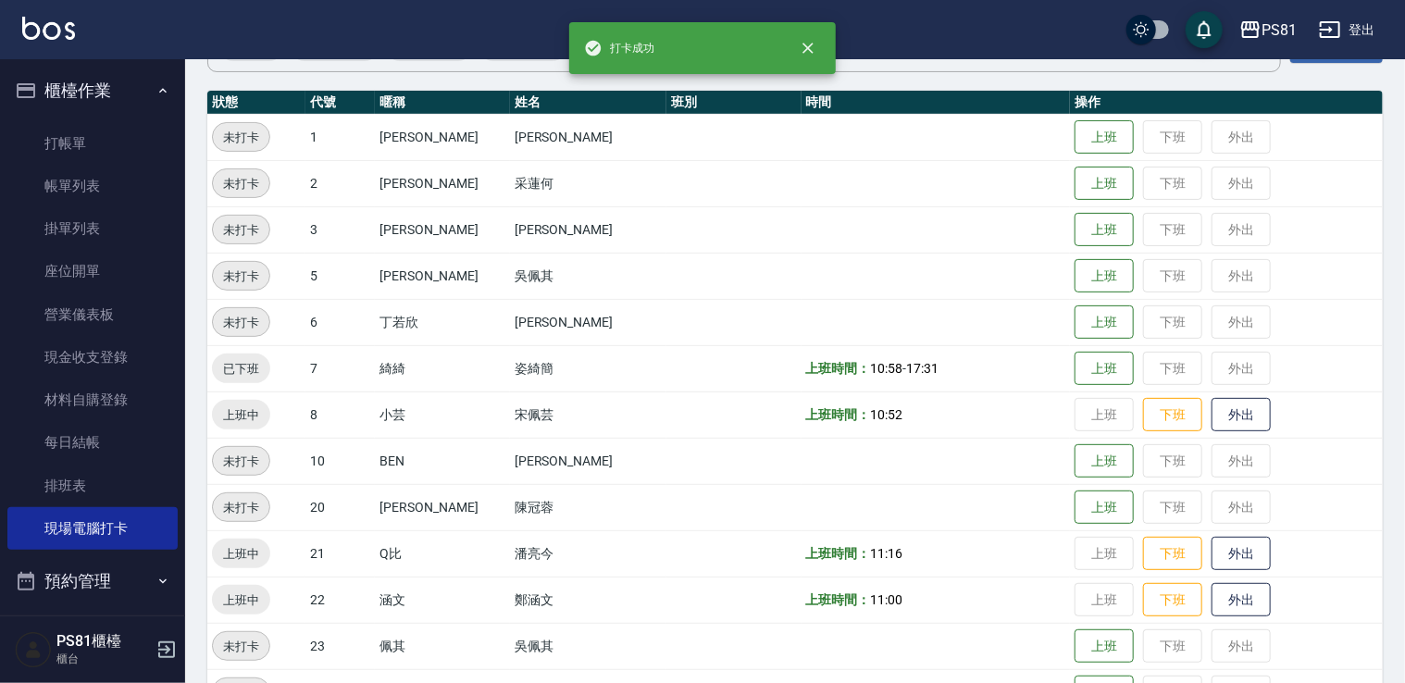
click at [958, 380] on td "上班時間： 10:58 - 17:31" at bounding box center [935, 368] width 269 height 46
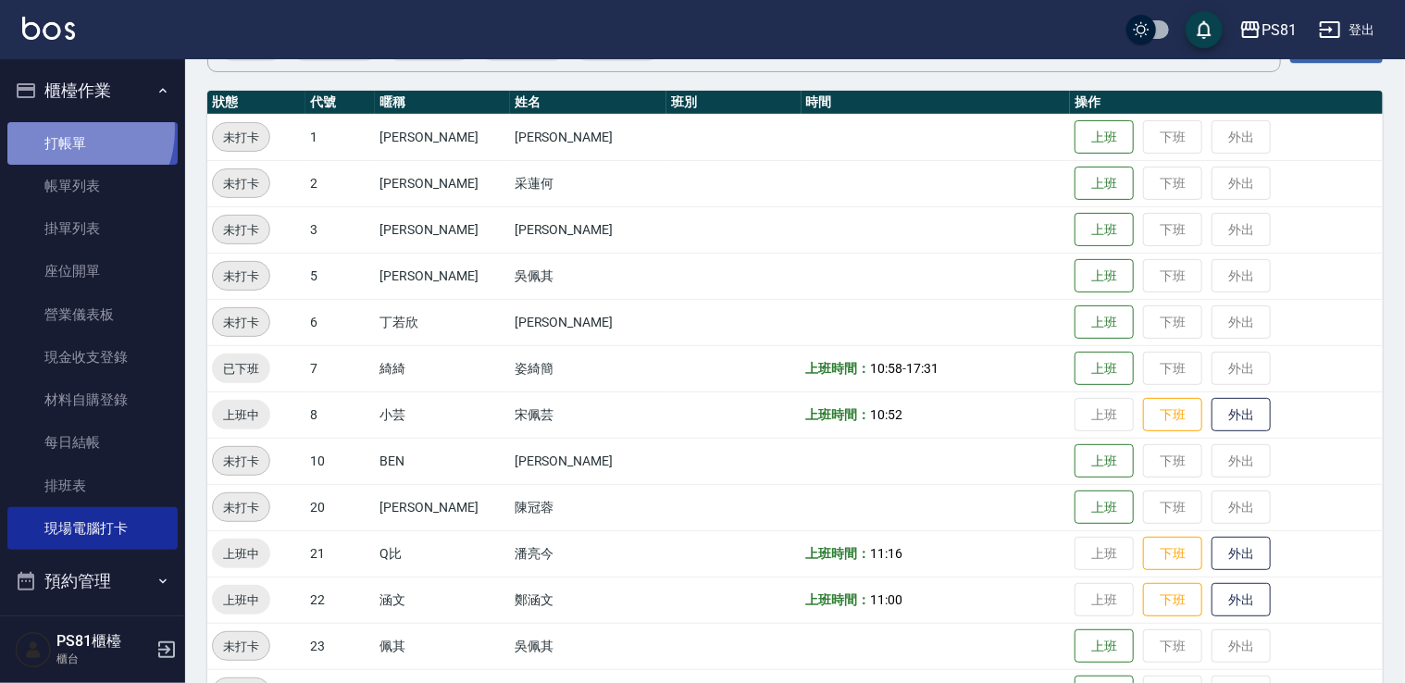
click at [68, 130] on link "打帳單" at bounding box center [92, 143] width 170 height 43
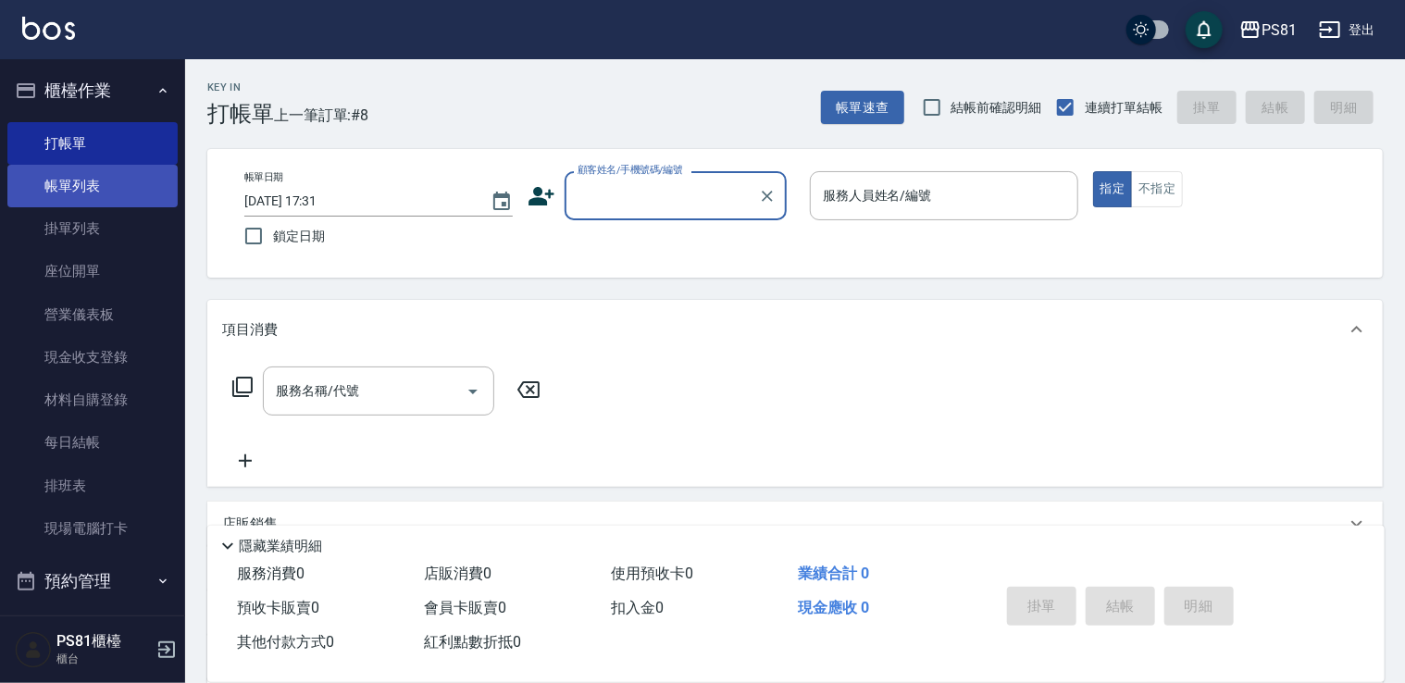
click at [95, 191] on link "帳單列表" at bounding box center [92, 186] width 170 height 43
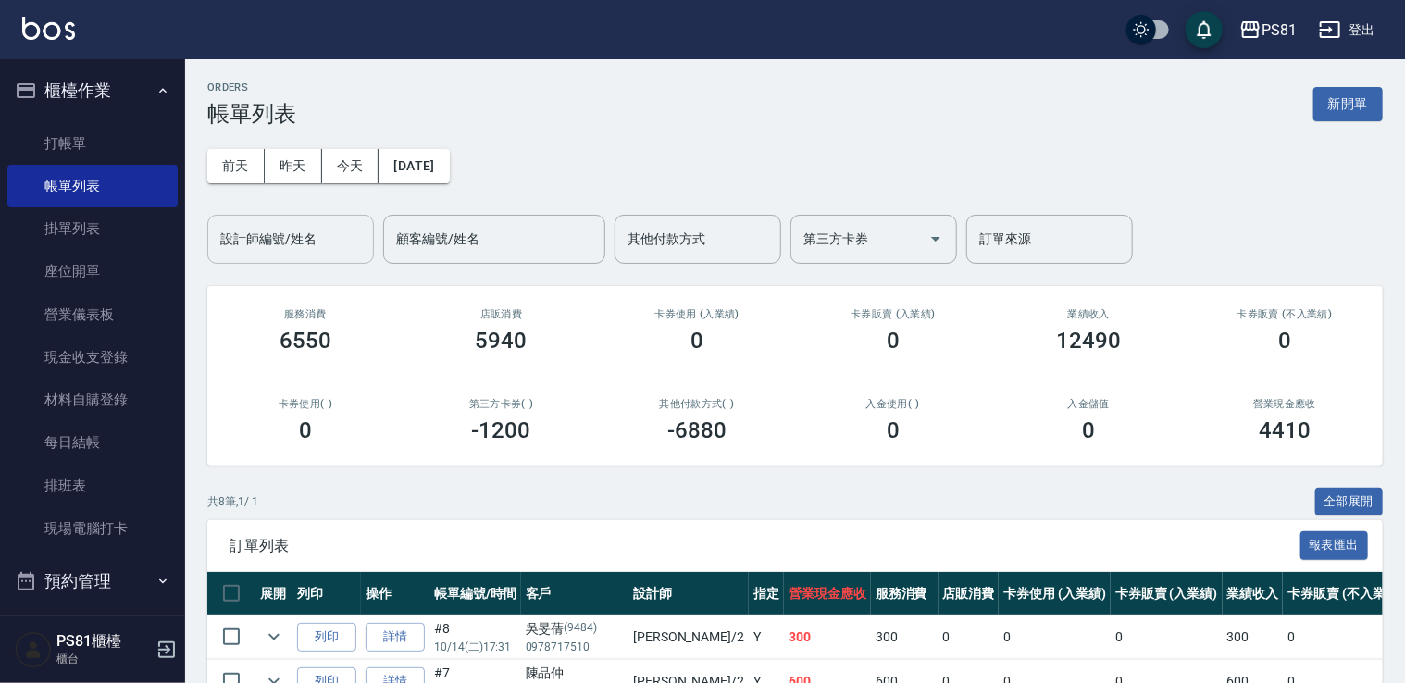
click at [340, 246] on input "設計師編號/姓名" at bounding box center [291, 239] width 150 height 32
type input "采蓮-2"
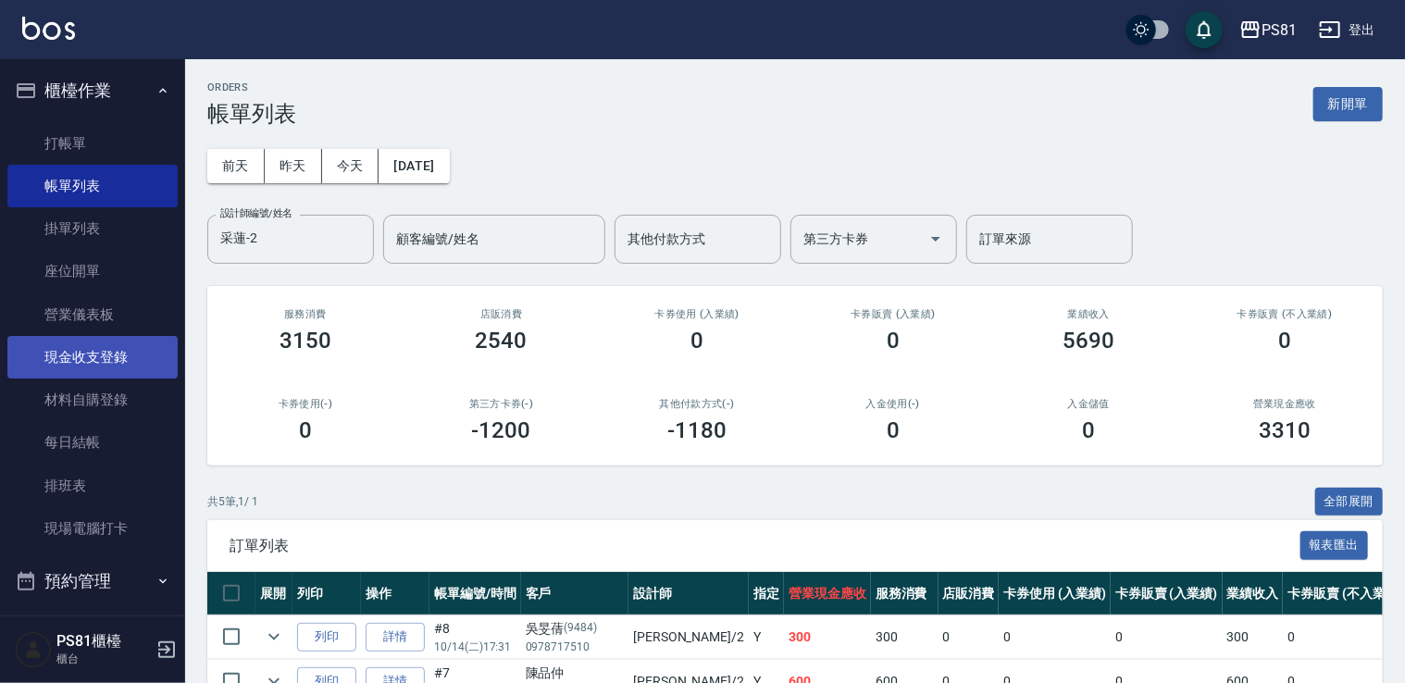
drag, startPoint x: 347, startPoint y: 435, endPoint x: 59, endPoint y: 343, distance: 302.0
click at [333, 432] on div "0" at bounding box center [305, 430] width 152 height 26
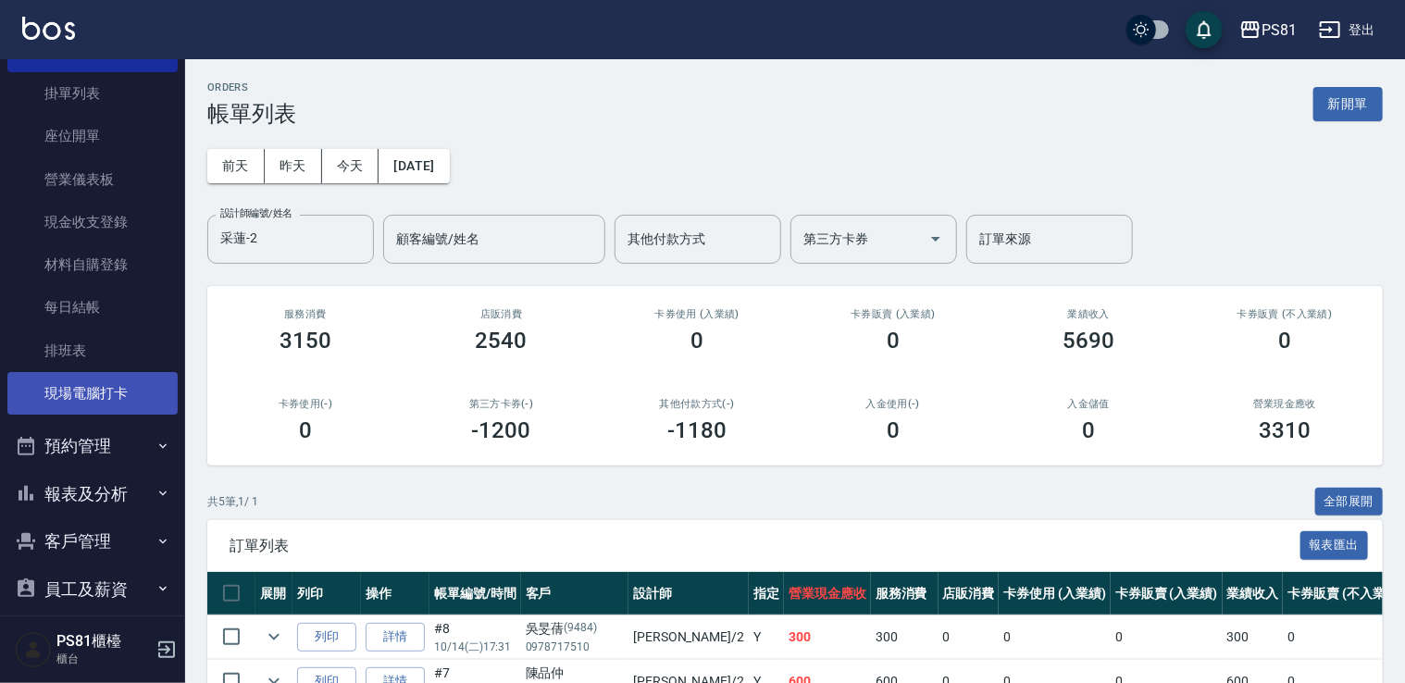
scroll to position [249, 0]
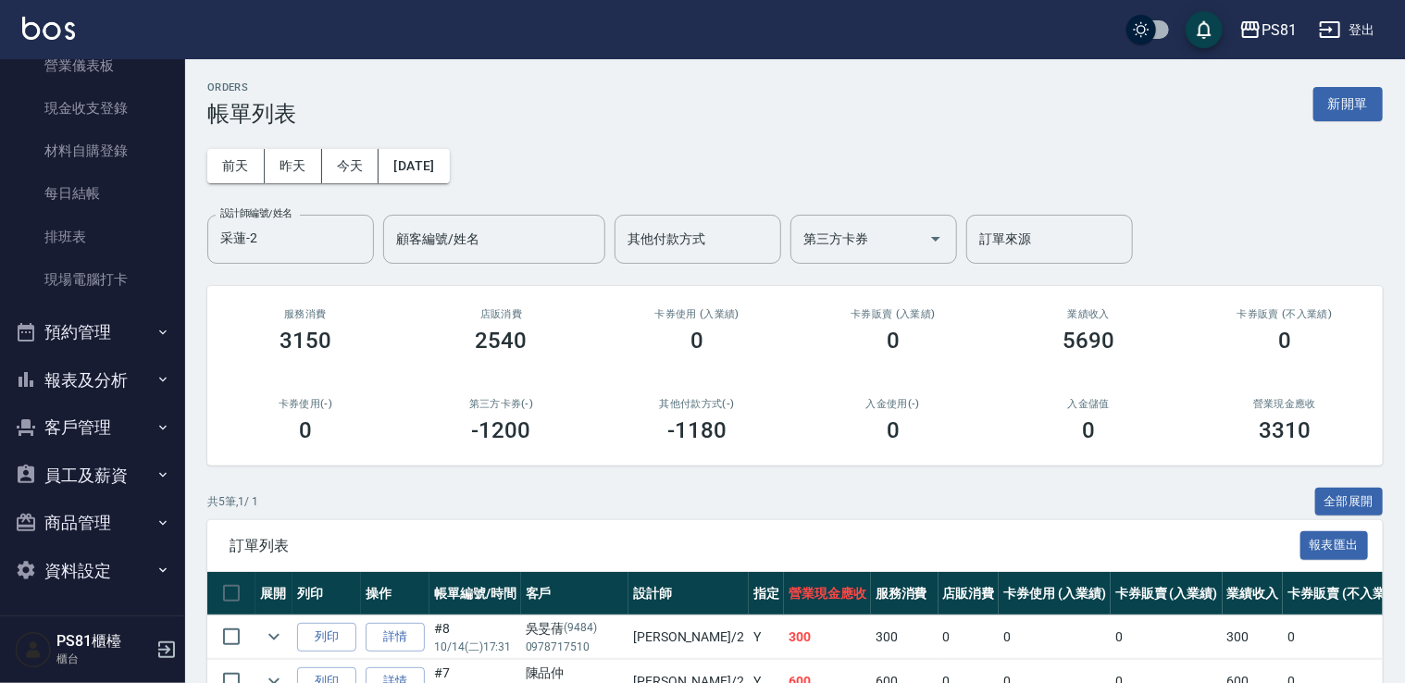
click at [58, 371] on button "報表及分析" at bounding box center [92, 380] width 170 height 48
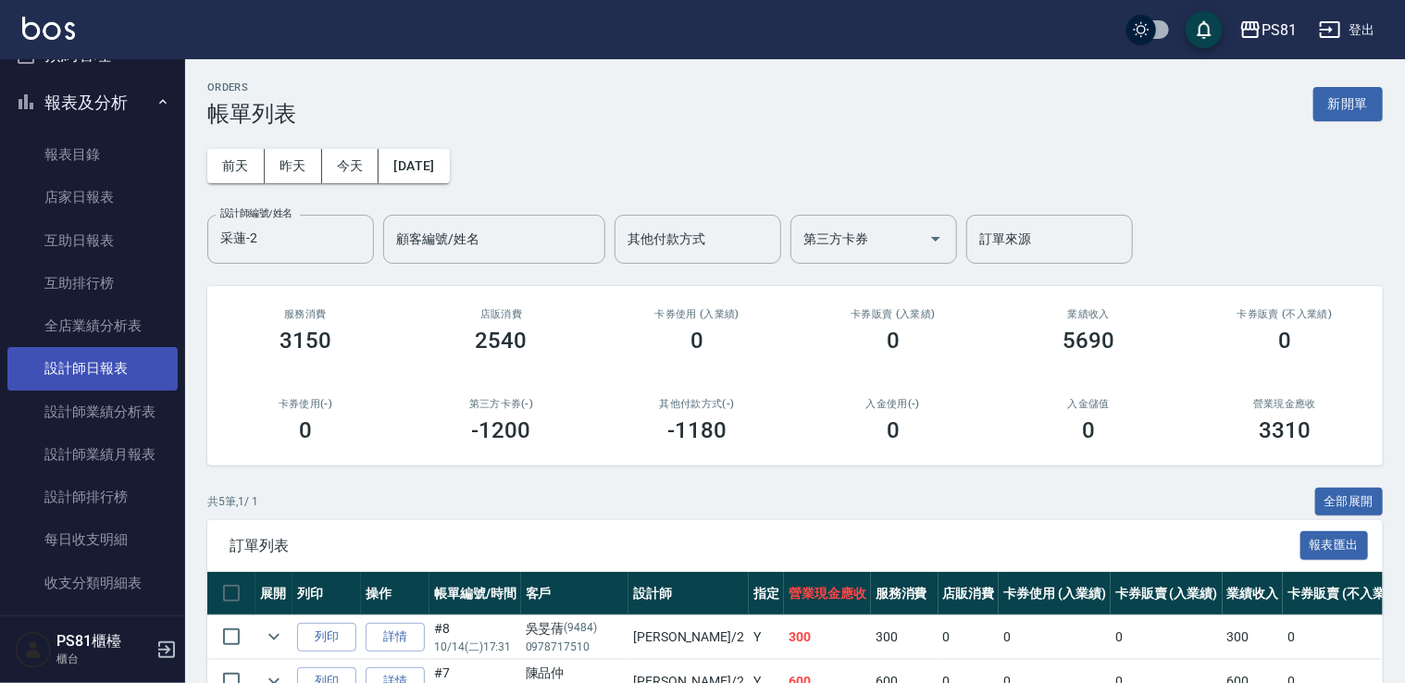
click at [81, 373] on link "設計師日報表" at bounding box center [92, 368] width 170 height 43
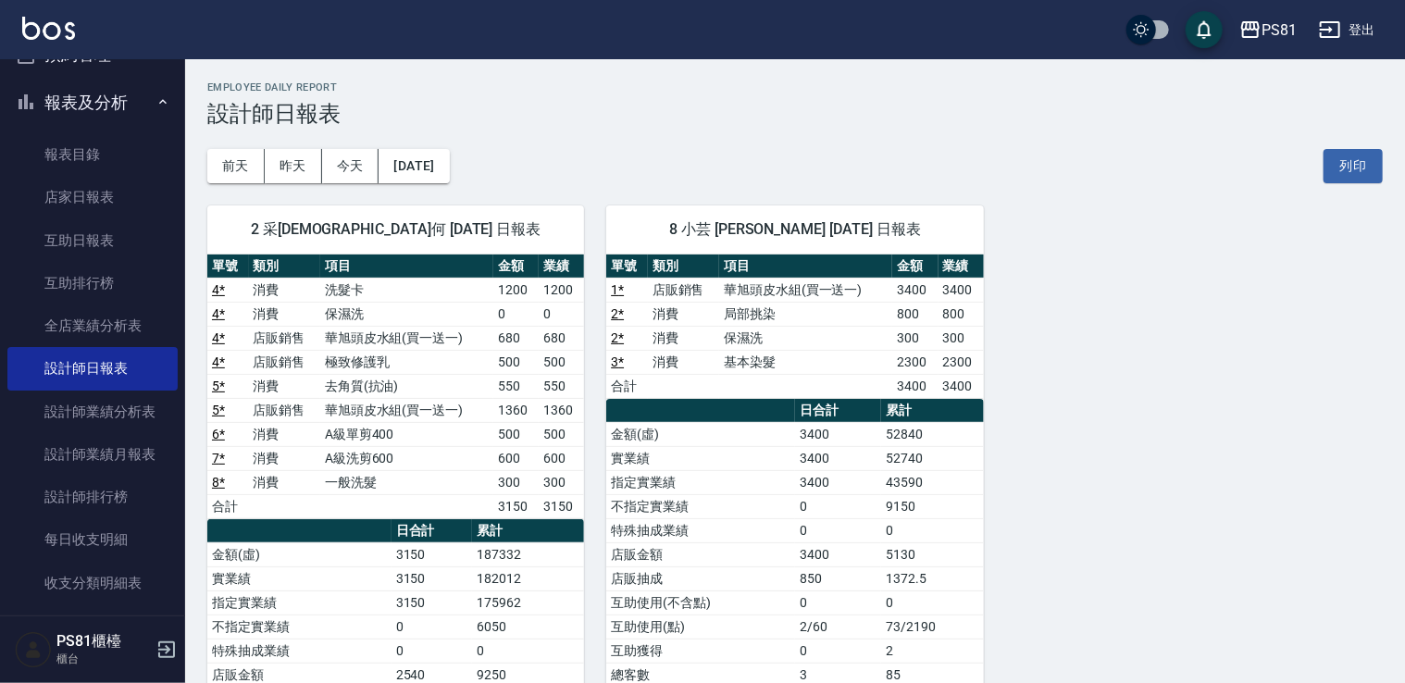
click at [1346, 401] on div "2 采蓮 采蓮何 [DATE] 日報表 單號 類別 項目 金額 業績 4 * 消費 洗髮卡 1200 1200 4 * 消費 保濕洗 0 0 4 * 店販銷售…" at bounding box center [783, 554] width 1197 height 743
click at [619, 571] on td "店販抽成" at bounding box center [700, 578] width 189 height 24
click at [651, 599] on td "互助使用(不含點)" at bounding box center [700, 602] width 189 height 24
click at [637, 549] on td "店販金額" at bounding box center [700, 554] width 189 height 24
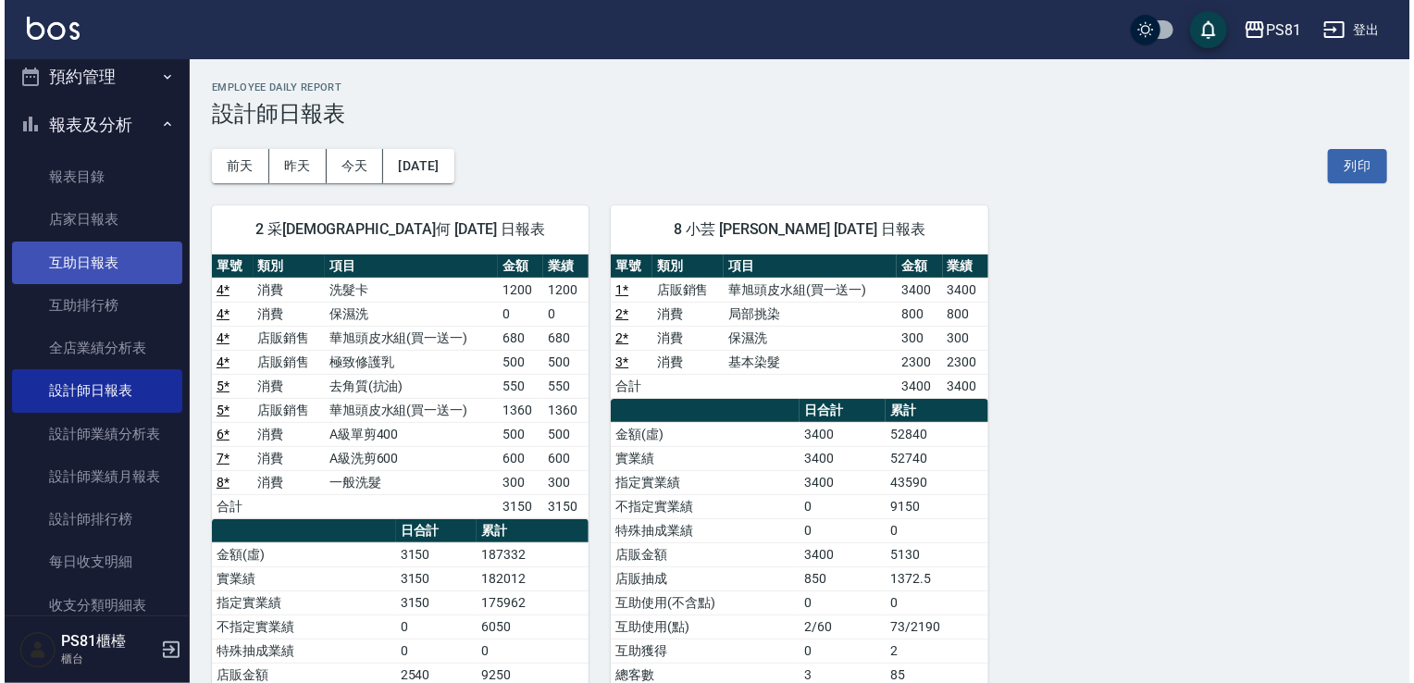
scroll to position [434, 0]
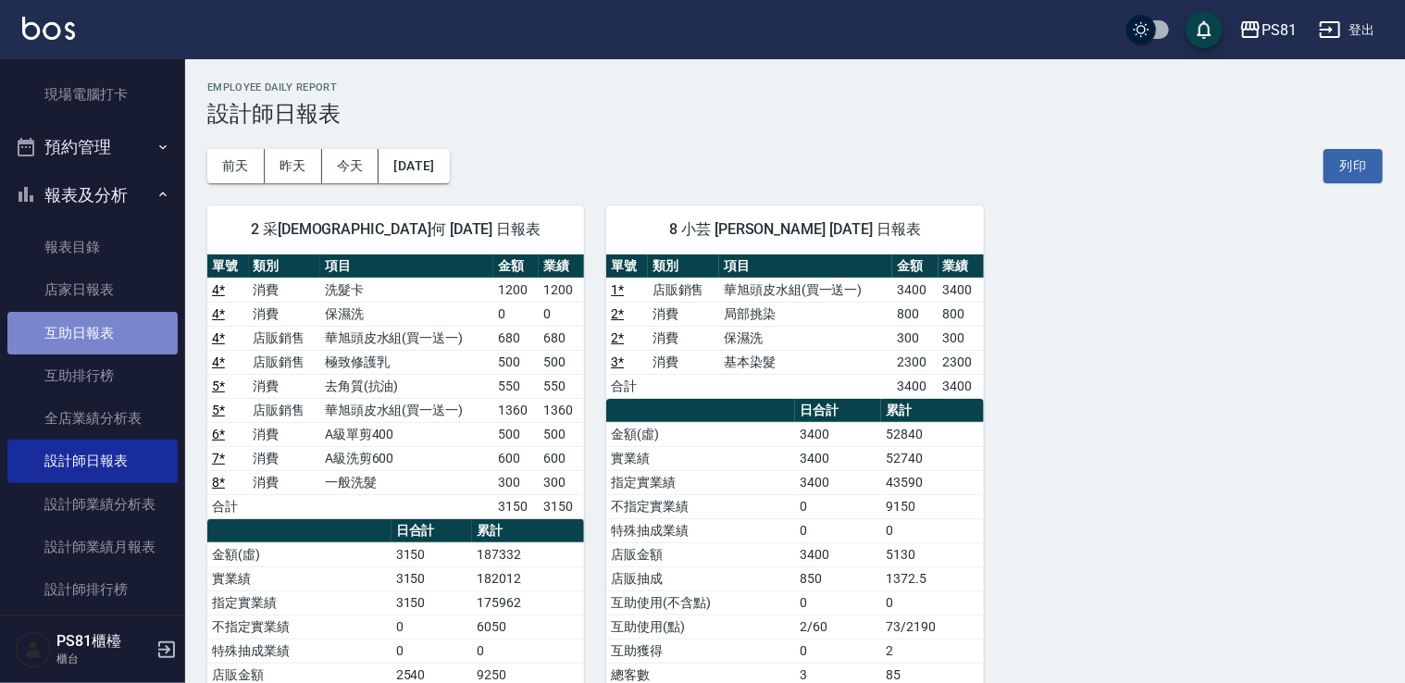
click at [128, 331] on link "互助日報表" at bounding box center [92, 333] width 170 height 43
